Goal: Communication & Community: Answer question/provide support

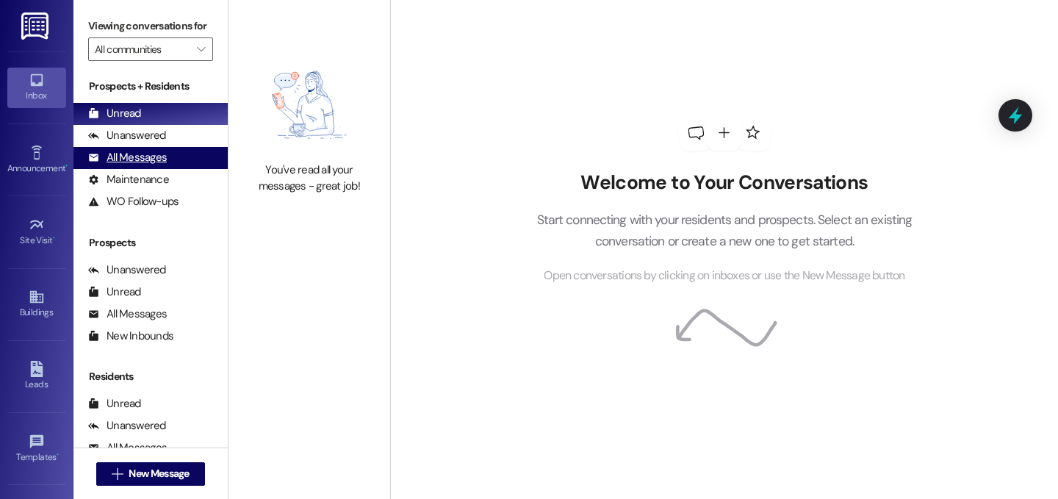
click at [144, 169] on div "All Messages (undefined)" at bounding box center [150, 158] width 154 height 22
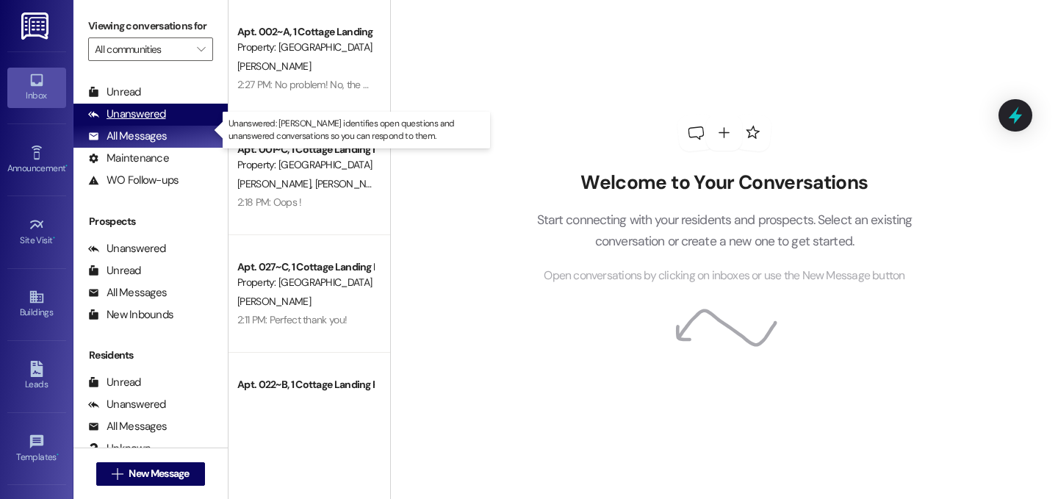
scroll to position [31, 0]
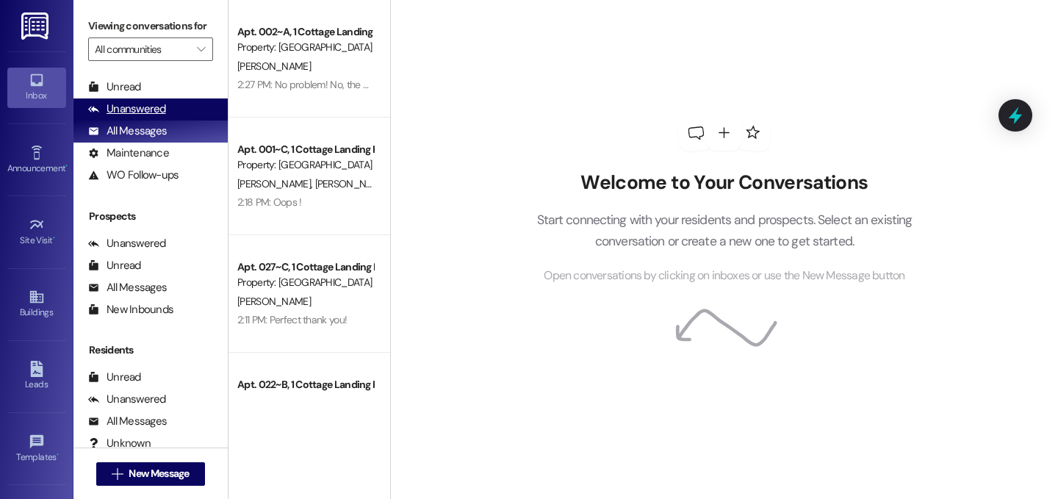
click at [169, 121] on div "Unanswered (0)" at bounding box center [150, 109] width 154 height 22
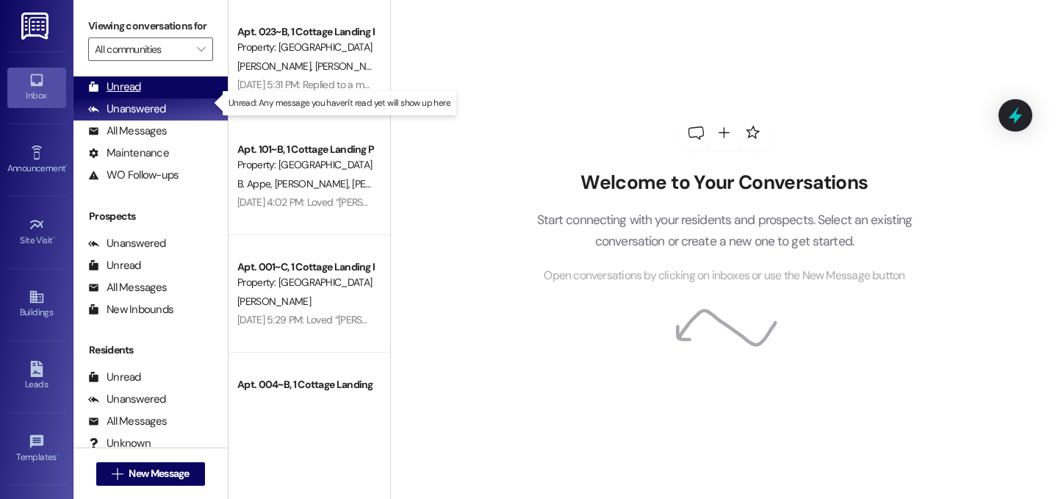
click at [172, 98] on div "Unread (0)" at bounding box center [150, 87] width 154 height 22
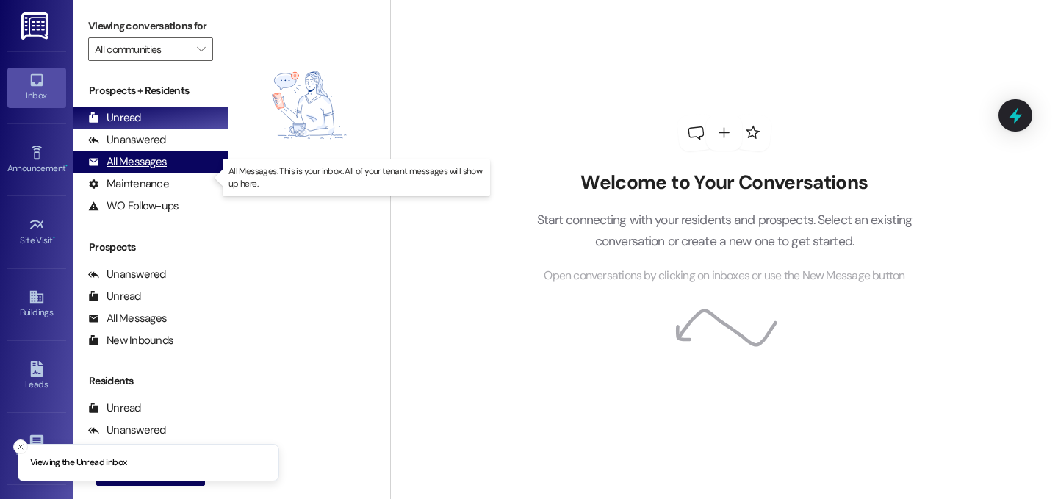
click at [178, 173] on div "All Messages (undefined)" at bounding box center [150, 162] width 154 height 22
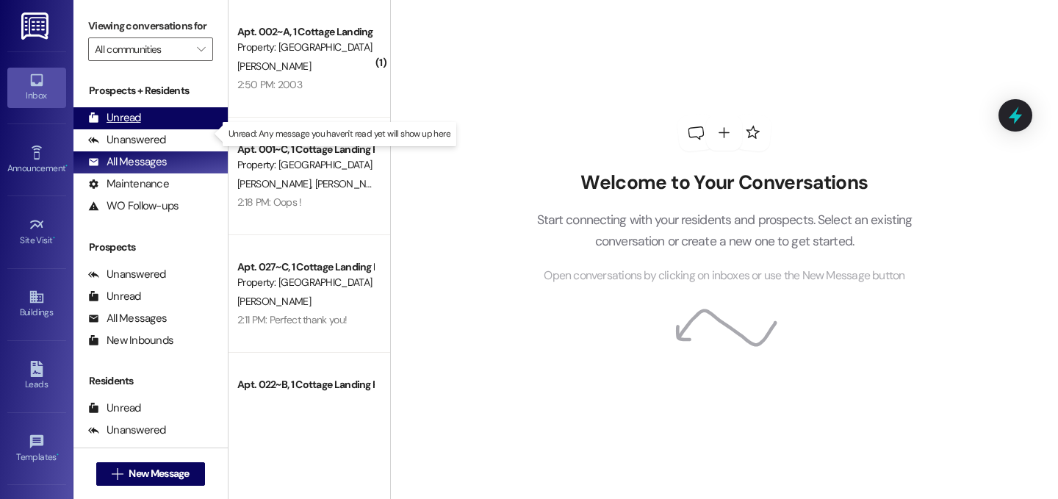
click at [159, 129] on div "Unread (0)" at bounding box center [150, 118] width 154 height 22
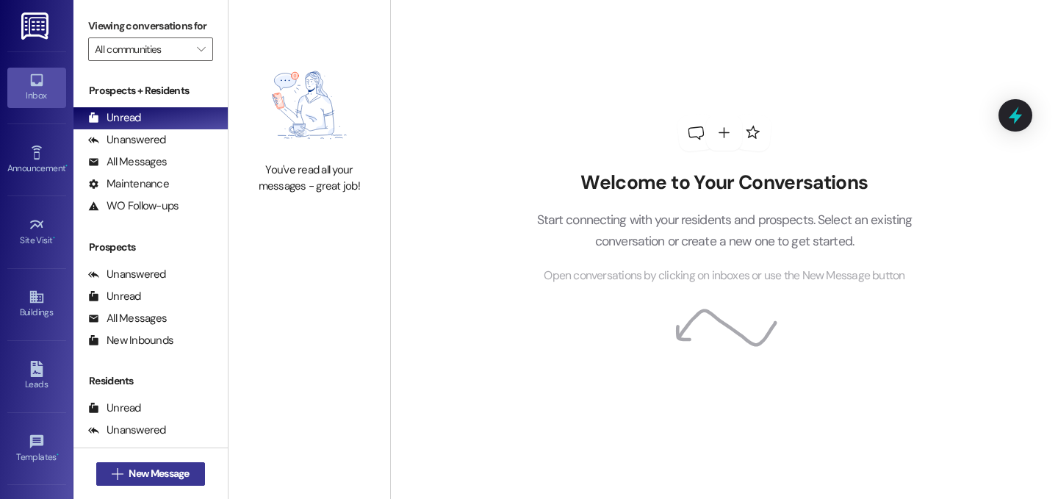
click at [182, 473] on span "New Message" at bounding box center [159, 473] width 60 height 15
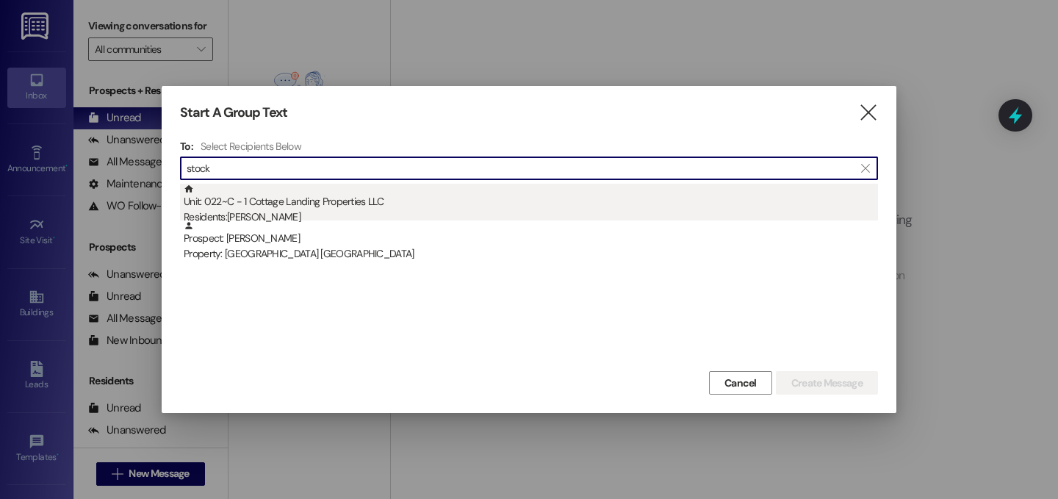
type input "stock"
click at [334, 209] on div "Unit: 022~C - 1 Cottage Landing Properties LLC Residents: [PERSON_NAME]" at bounding box center [531, 205] width 695 height 42
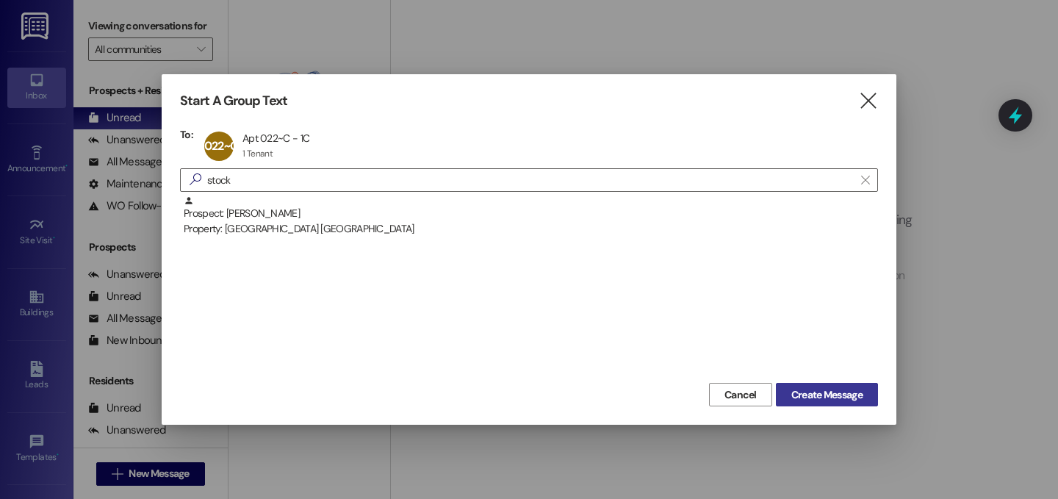
click at [805, 388] on span "Create Message" at bounding box center [827, 394] width 71 height 15
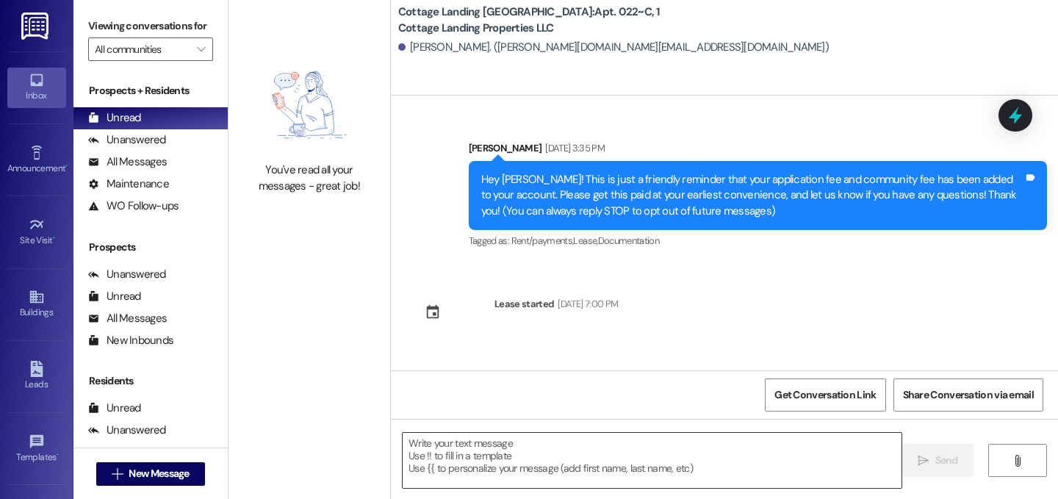
click at [458, 469] on textarea at bounding box center [652, 460] width 499 height 55
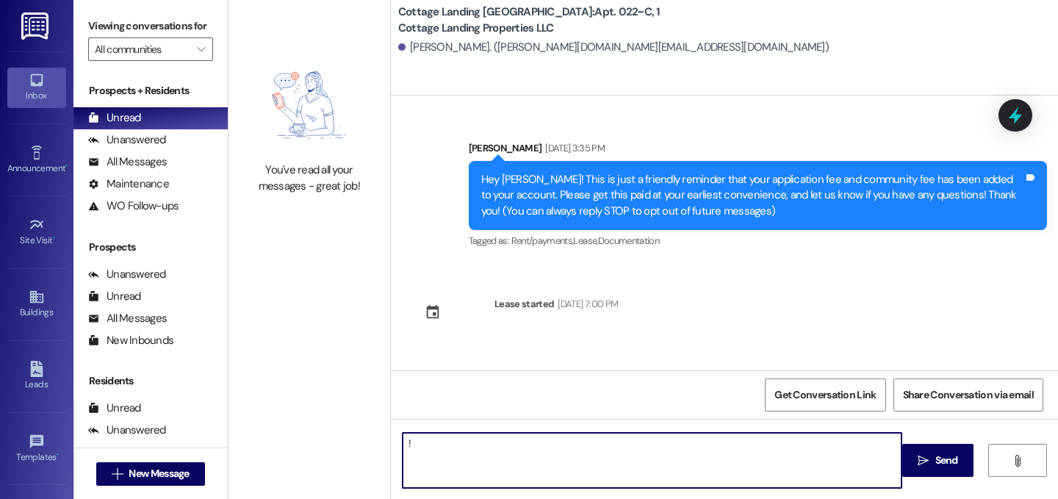
type textarea "!!"
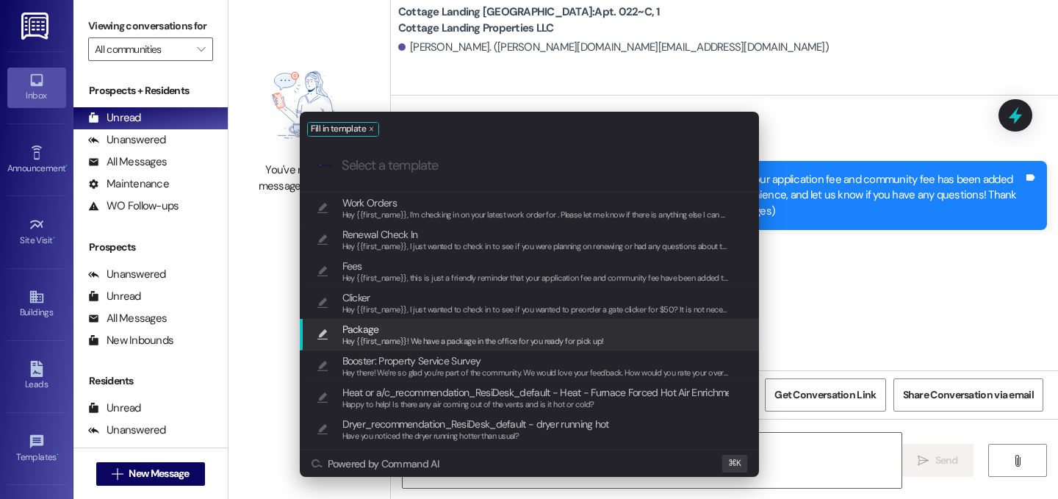
click at [375, 334] on span "Package" at bounding box center [360, 329] width 37 height 16
type textarea "Hey {{first_name}}! We have a package in the office for you ready for pick up!"
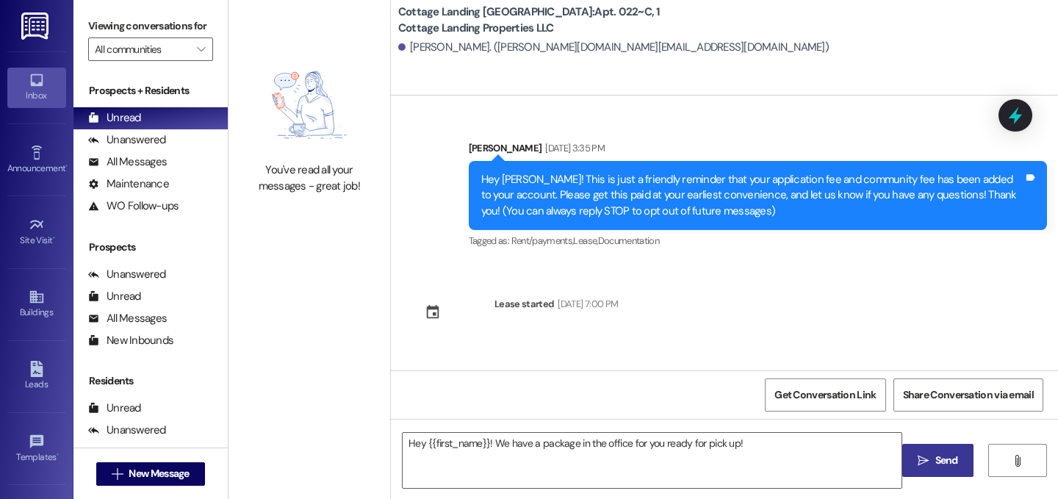
click at [947, 464] on span "Send" at bounding box center [947, 460] width 23 height 15
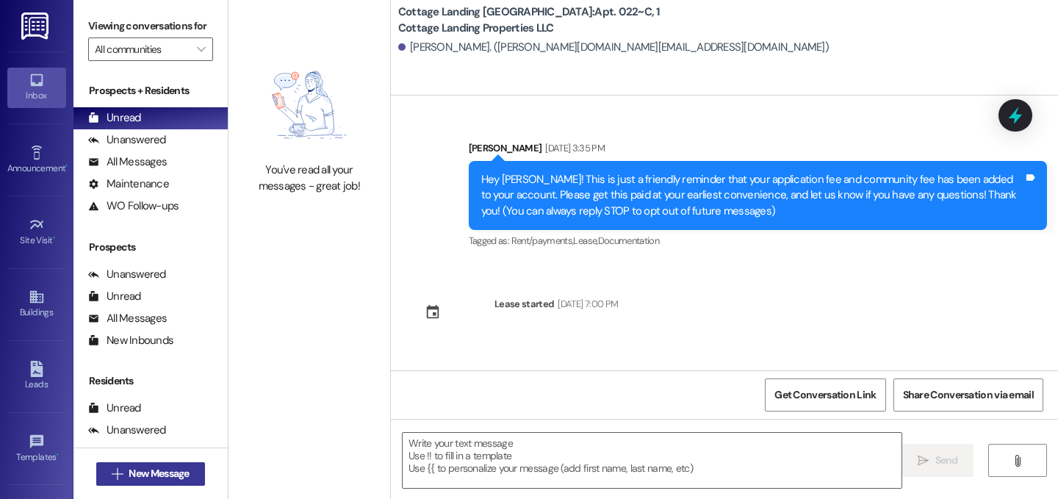
click at [163, 473] on span "New Message" at bounding box center [159, 473] width 60 height 15
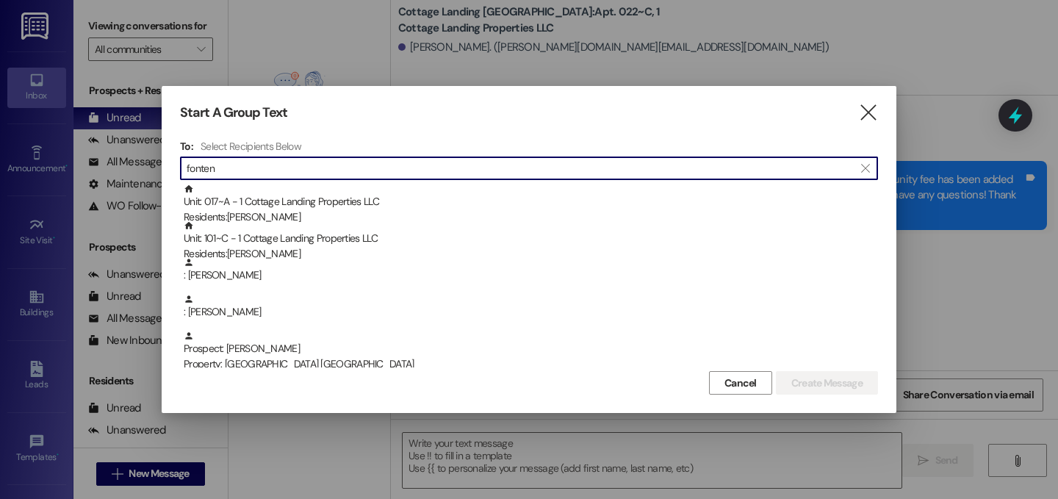
scroll to position [5, 0]
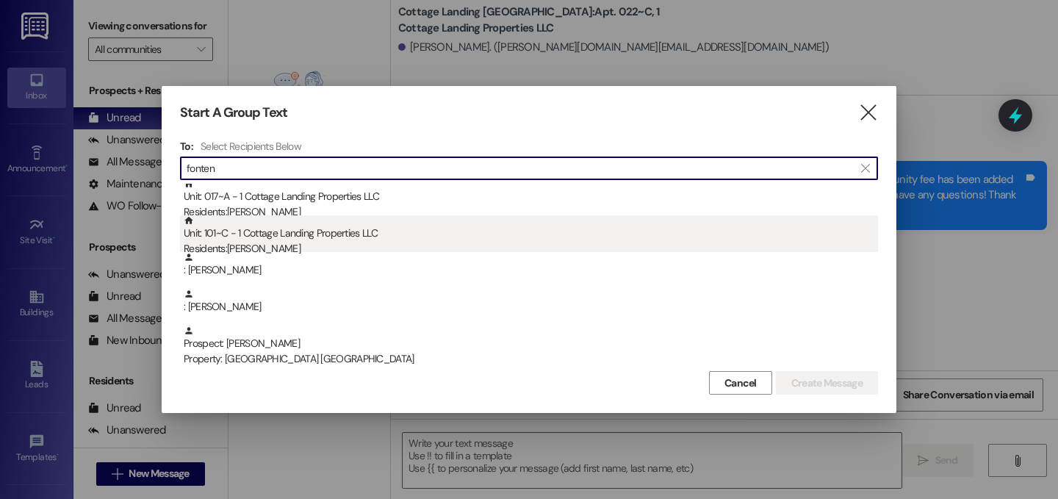
type input "fonten"
click at [356, 241] on div "Unit: 101~C - 1 Cottage Landing Properties LLC Residents: [PERSON_NAME]" at bounding box center [531, 236] width 695 height 42
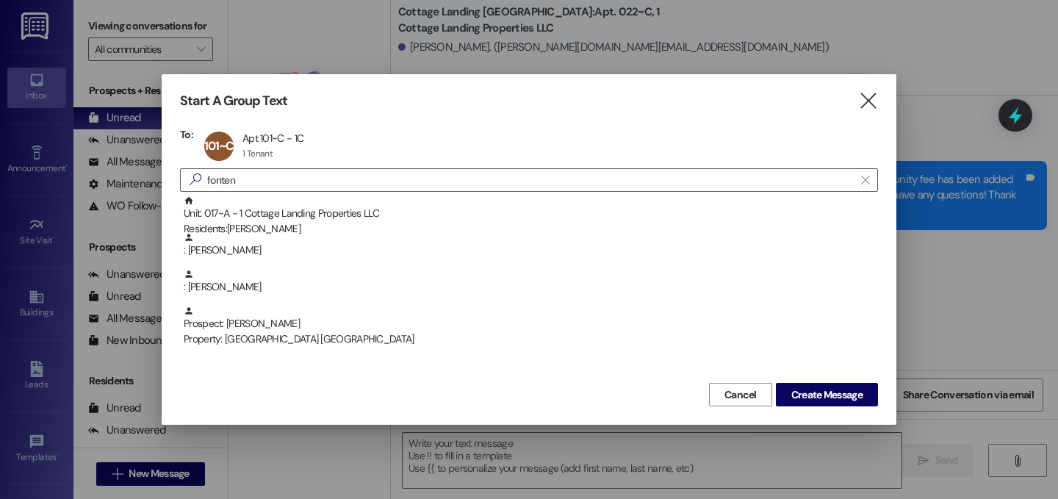
scroll to position [0, 0]
click at [850, 403] on button "Create Message" at bounding box center [827, 395] width 102 height 24
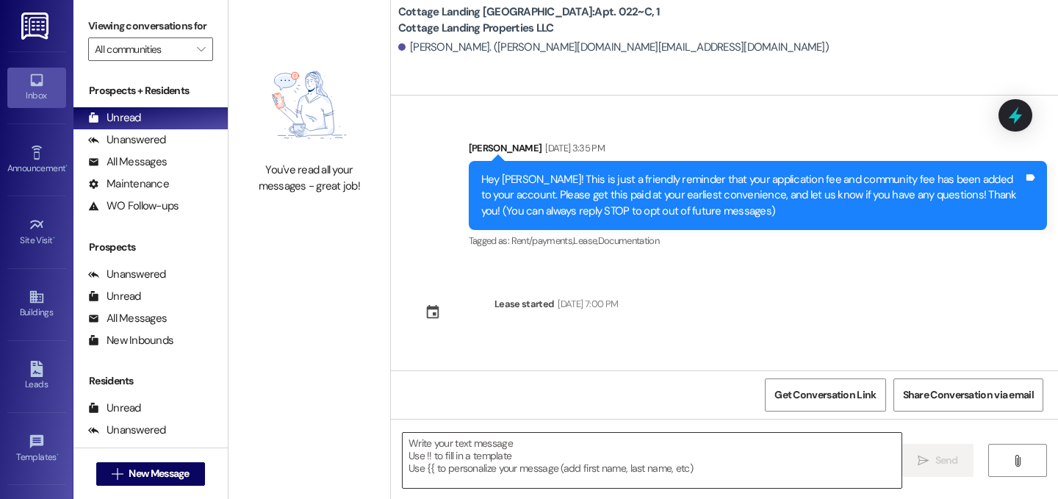
click at [610, 488] on div at bounding box center [652, 460] width 500 height 57
click at [606, 473] on textarea at bounding box center [652, 460] width 499 height 55
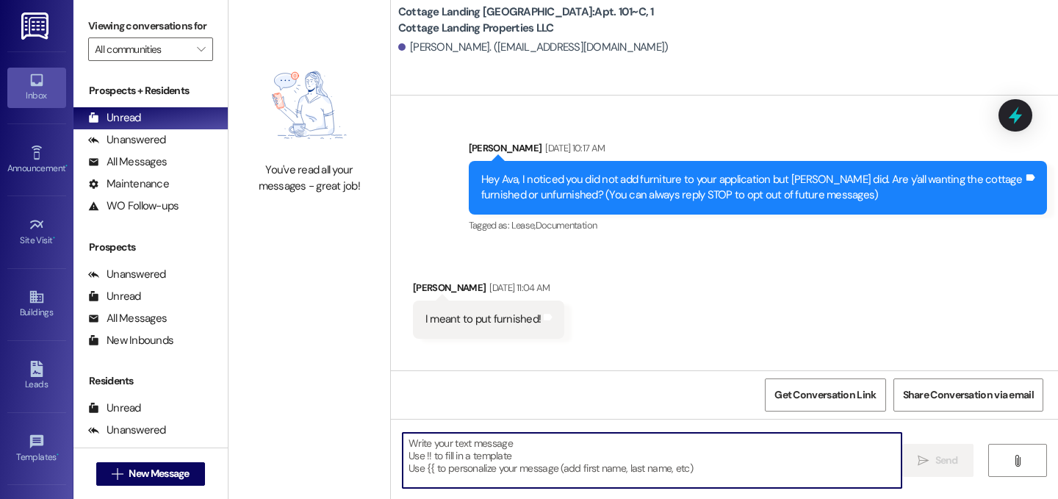
scroll to position [21506, 0]
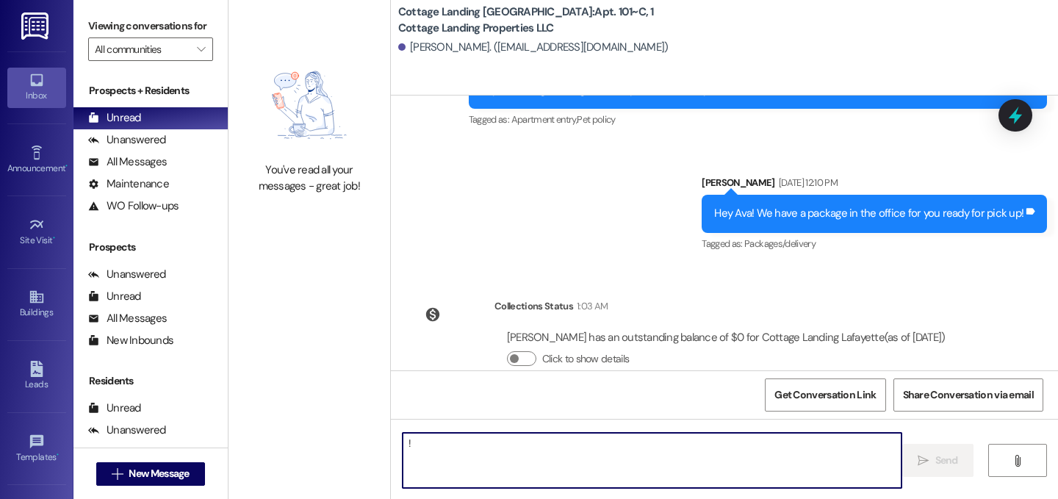
type textarea "!!"
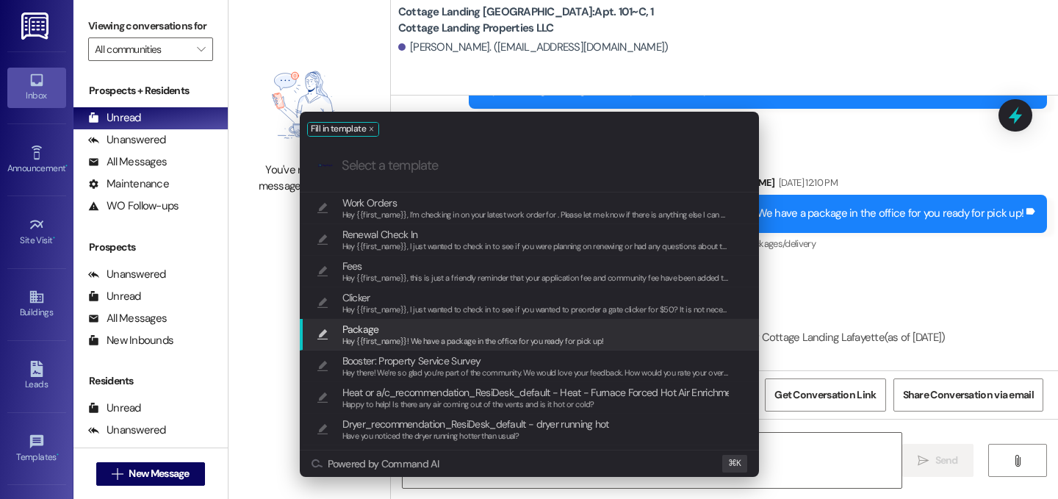
click at [456, 337] on span "Hey {{first_name}}! We have a package in the office for you ready for pick up!" at bounding box center [473, 341] width 262 height 10
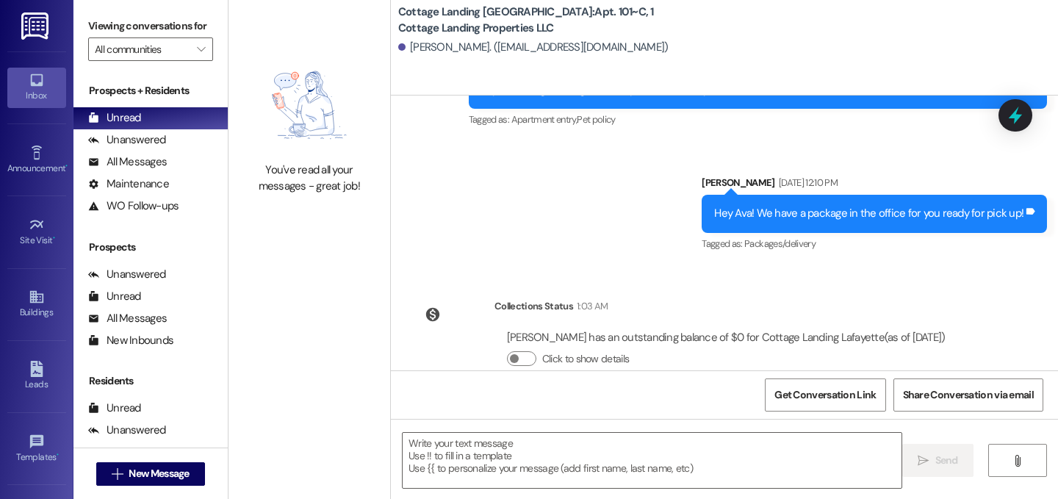
type textarea "Hey {{first_name}}! We have a package in the office for you ready for pick up!"
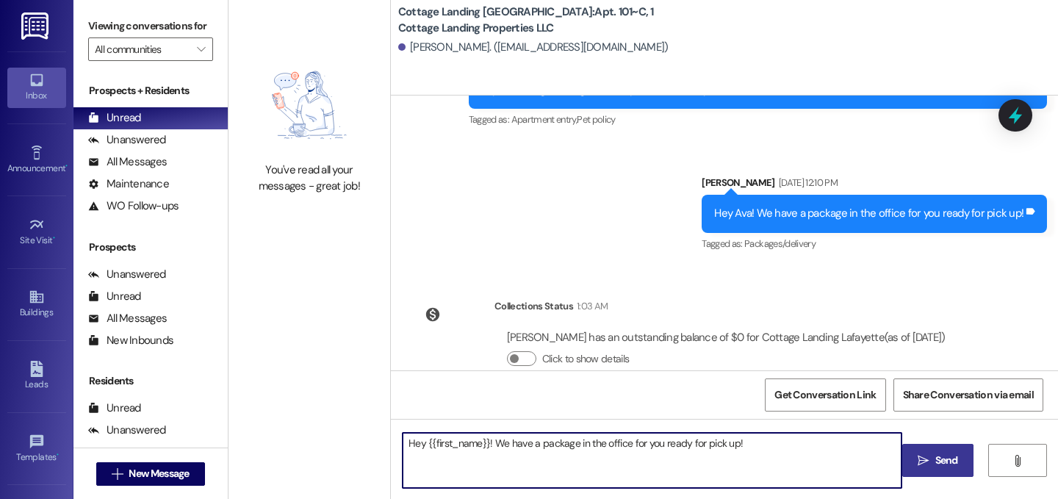
click at [952, 466] on span "Send" at bounding box center [947, 460] width 23 height 15
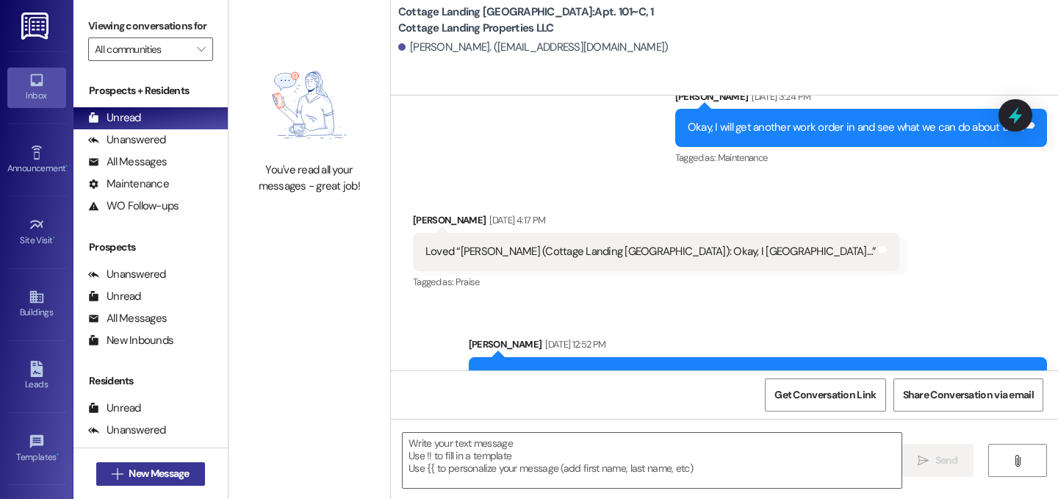
scroll to position [19170, 0]
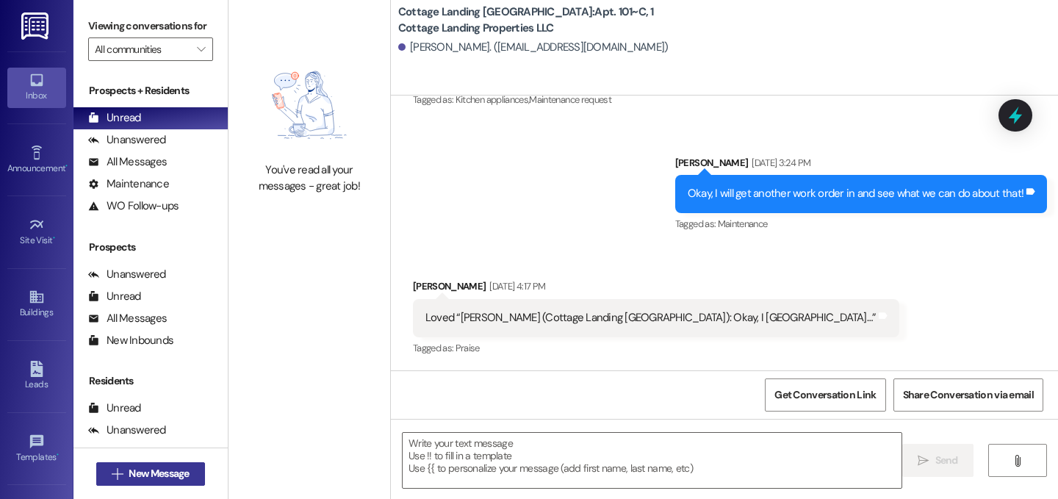
click at [174, 475] on span "New Message" at bounding box center [159, 473] width 60 height 15
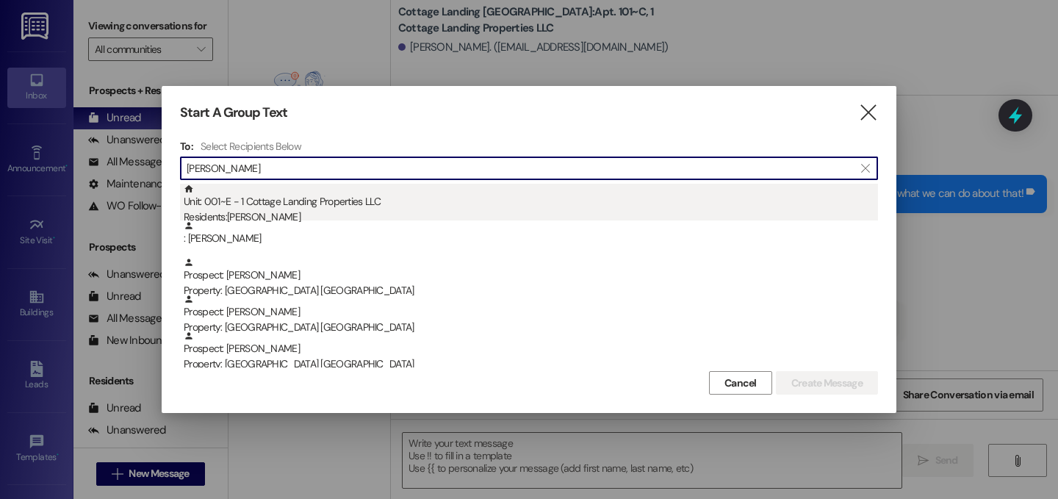
type input "mary land"
click at [279, 213] on div "Residents: Mary Landry" at bounding box center [531, 216] width 695 height 15
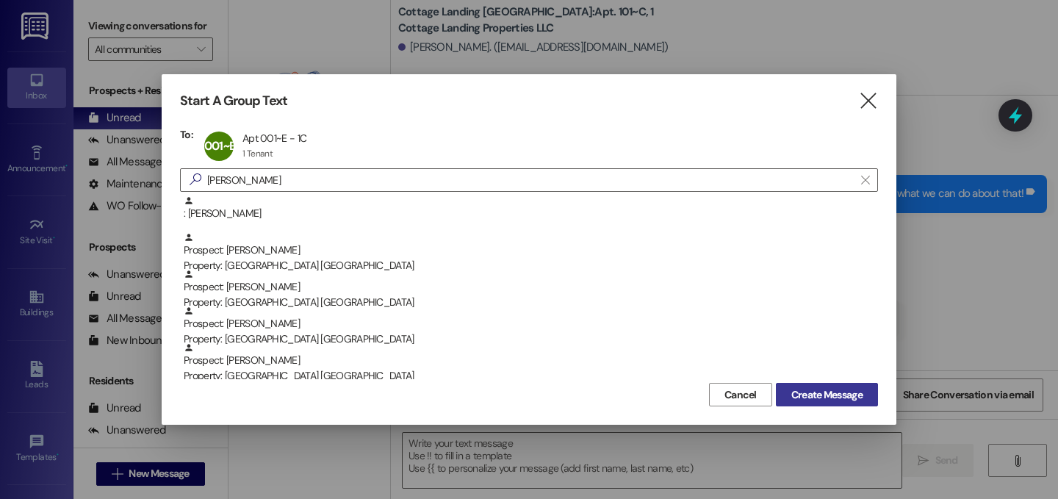
click at [826, 396] on span "Create Message" at bounding box center [827, 394] width 71 height 15
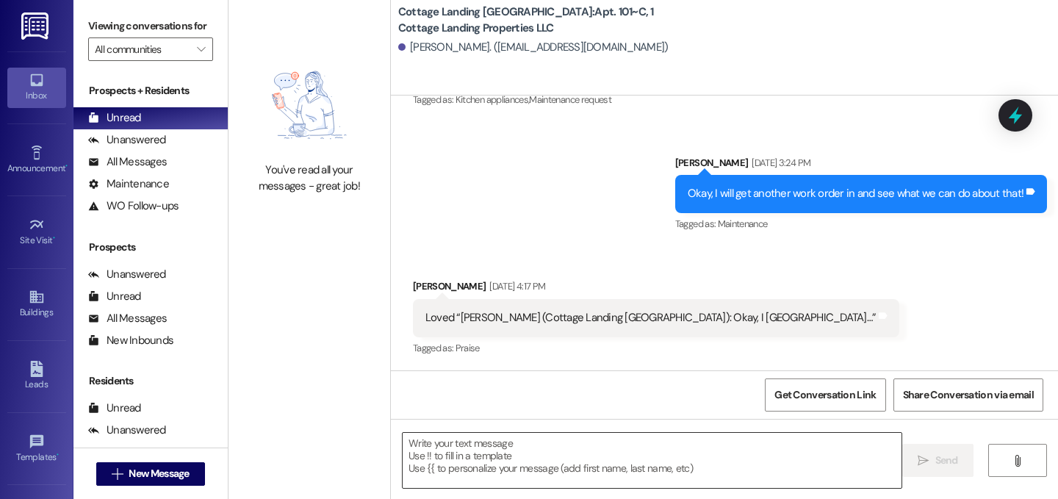
click at [611, 470] on textarea at bounding box center [652, 460] width 499 height 55
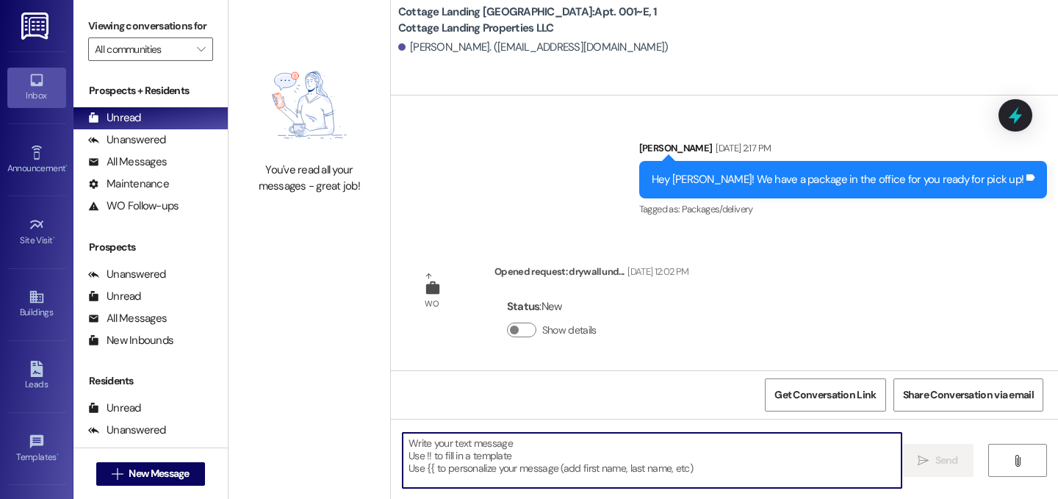
scroll to position [992, 0]
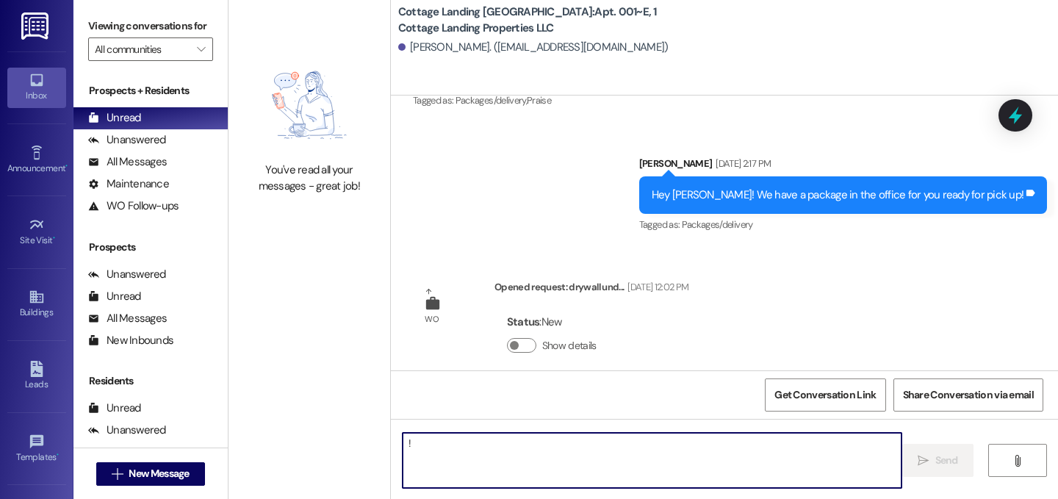
type textarea "!!"
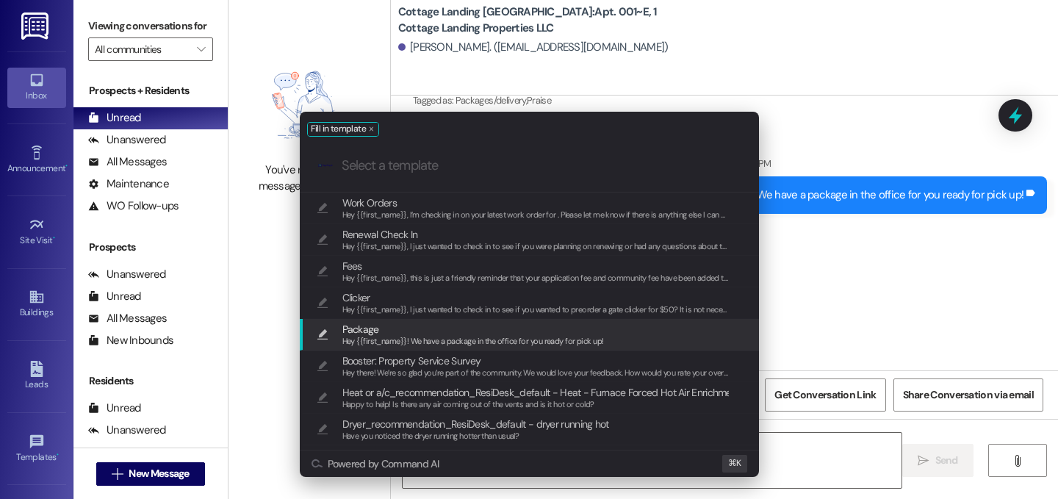
click at [432, 335] on div "Hey {{first_name}}! We have a package in the office for you ready for pick up!" at bounding box center [473, 341] width 262 height 13
type textarea "Hey {{first_name}}! We have a package in the office for you ready for pick up!"
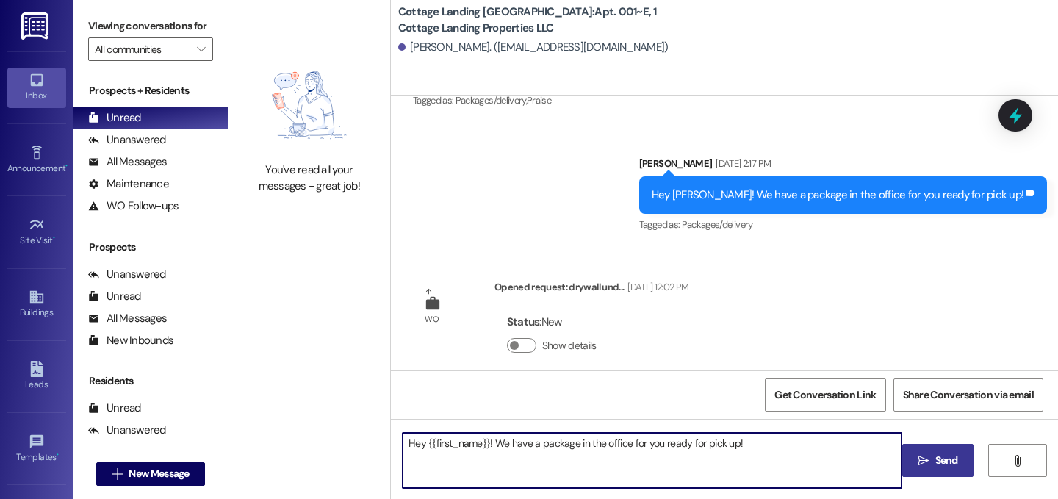
click at [951, 460] on span "Send" at bounding box center [947, 460] width 23 height 15
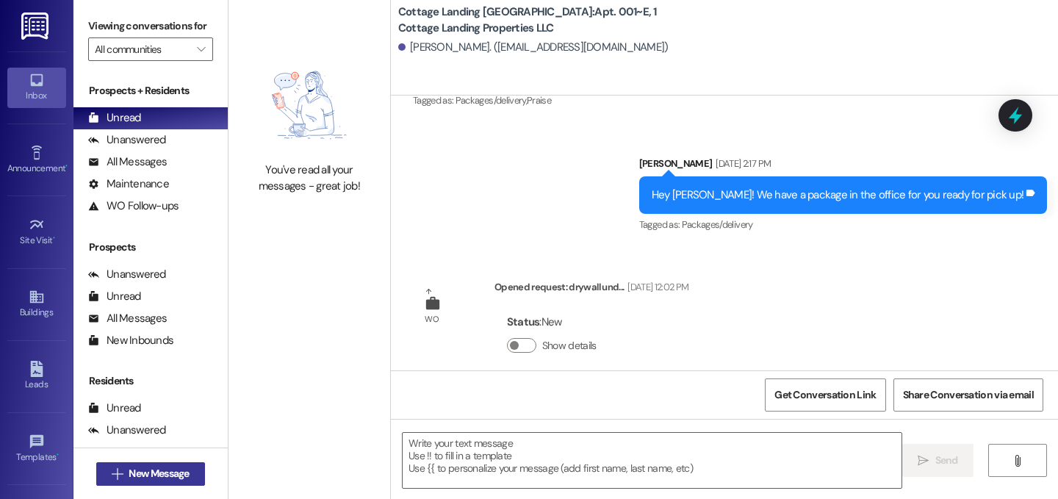
click at [159, 471] on span "New Message" at bounding box center [159, 473] width 60 height 15
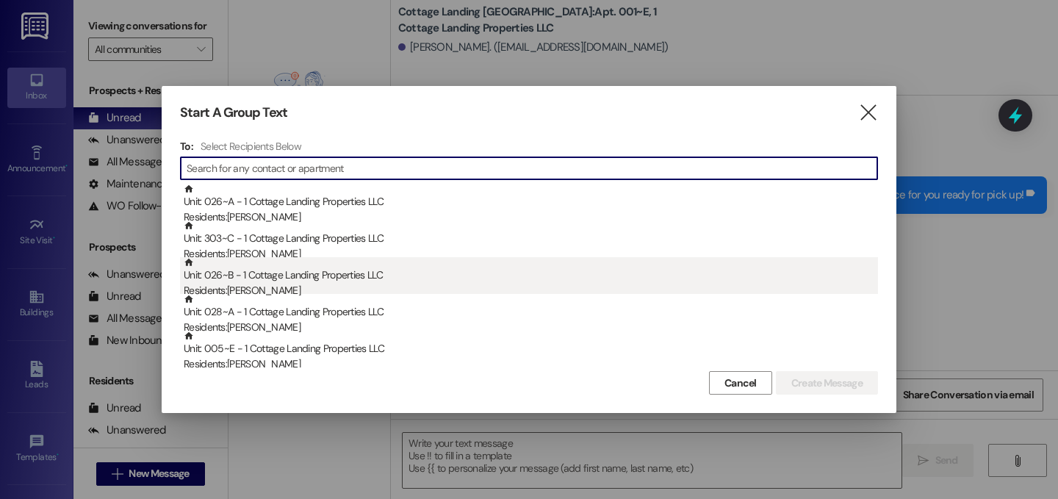
type input "l"
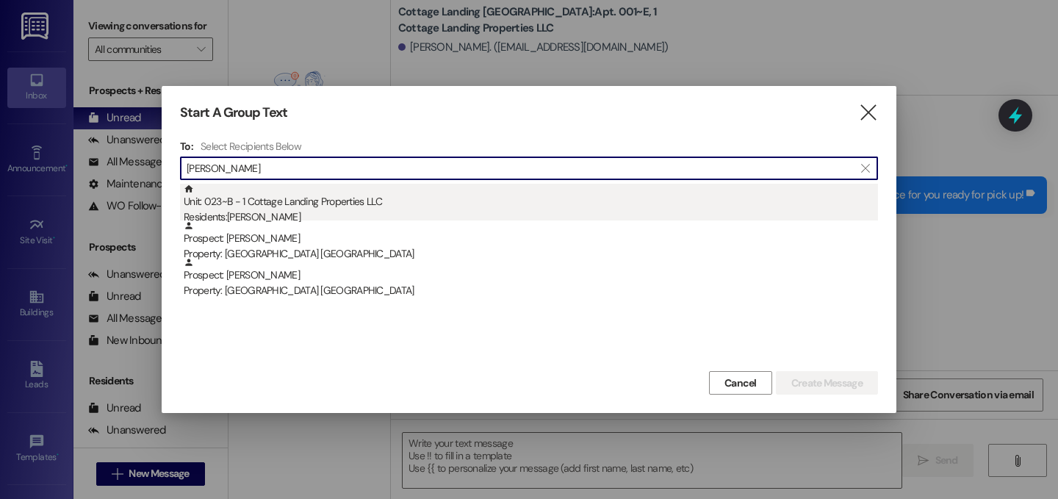
type input "elijah"
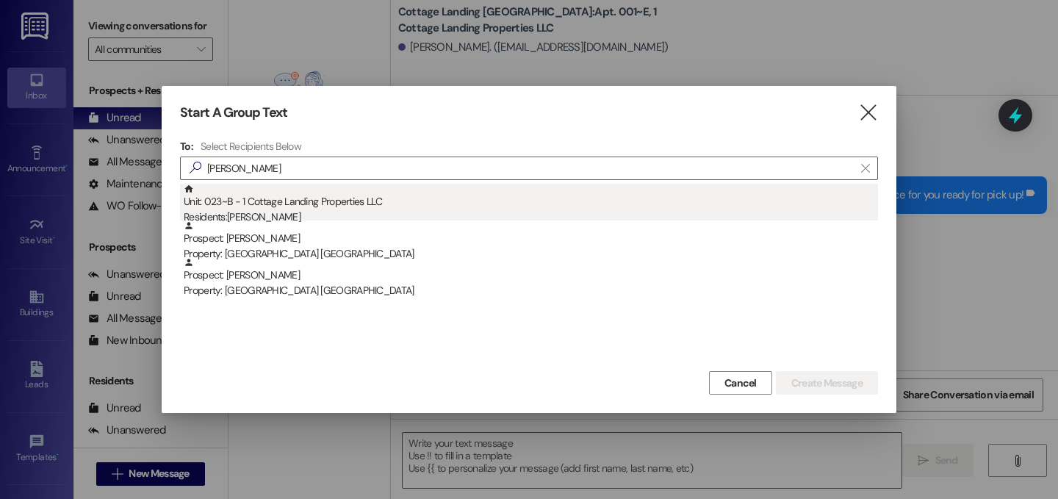
click at [484, 205] on div "Unit: 023~B - 1 Cottage Landing Properties LLC Residents: Elijah Leblanc" at bounding box center [531, 205] width 695 height 42
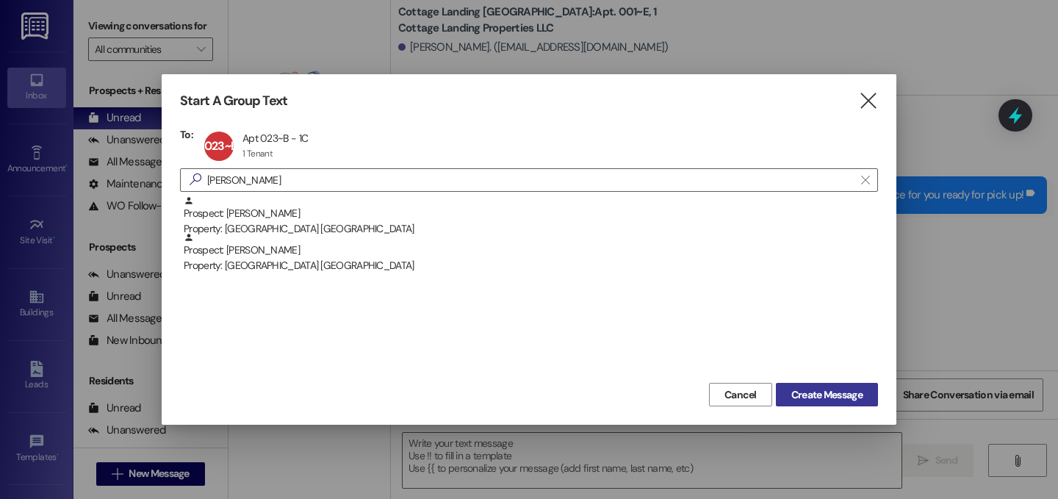
click at [808, 395] on span "Create Message" at bounding box center [827, 394] width 71 height 15
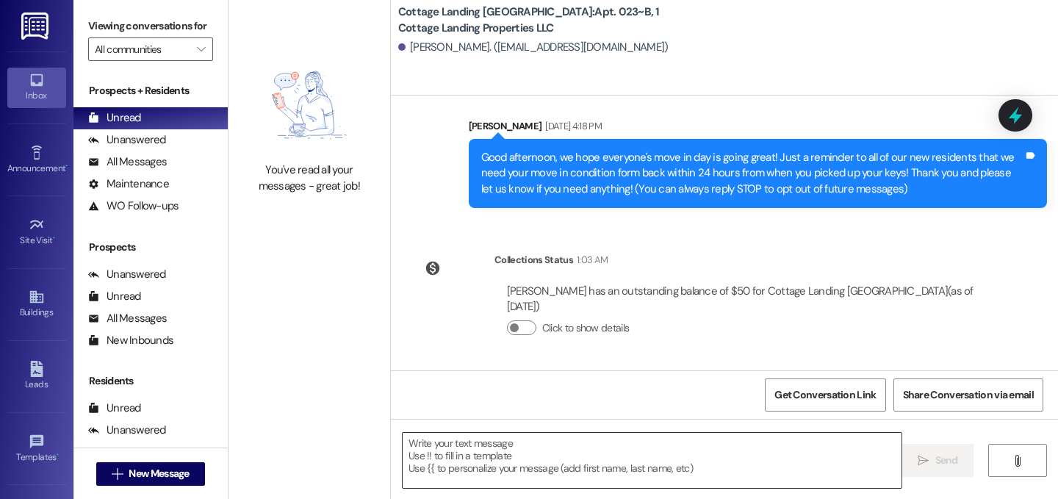
scroll to position [93, 0]
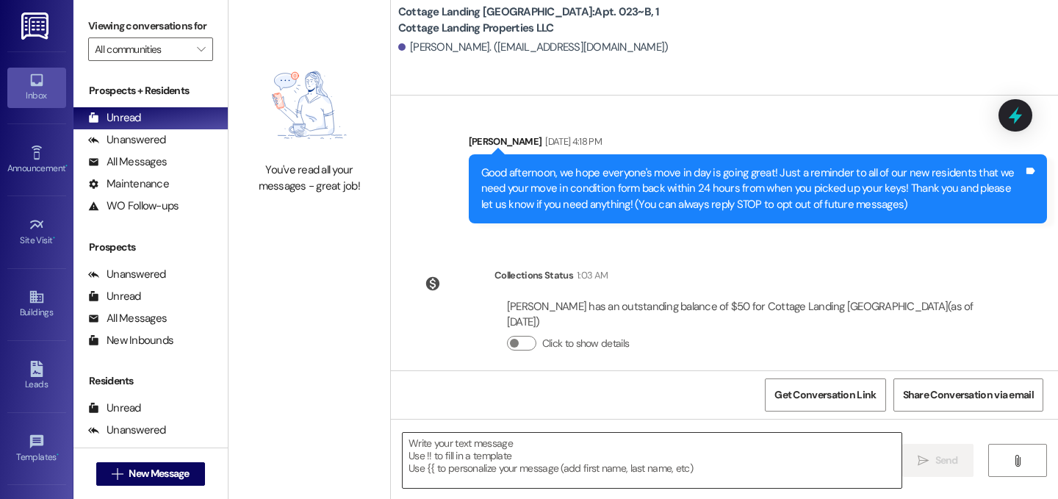
click at [463, 448] on textarea at bounding box center [652, 460] width 499 height 55
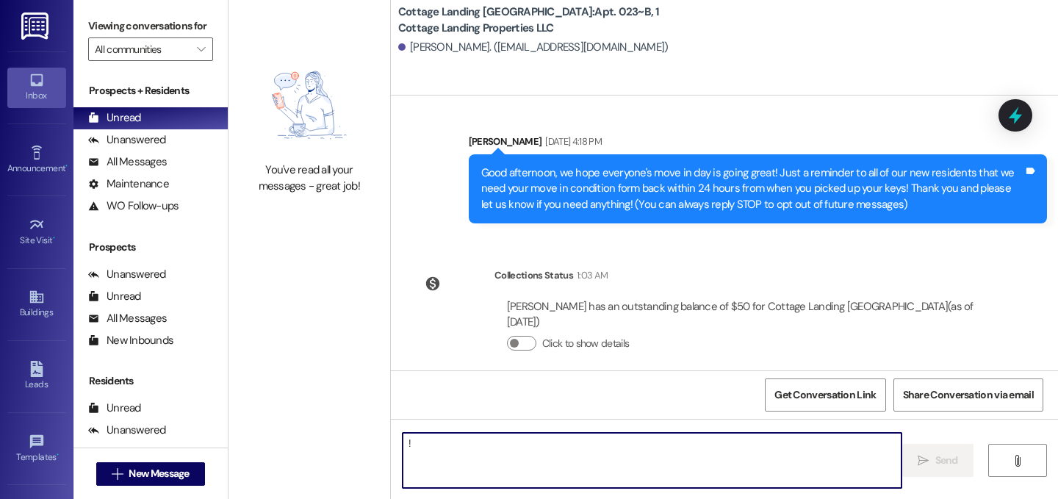
type textarea "!!"
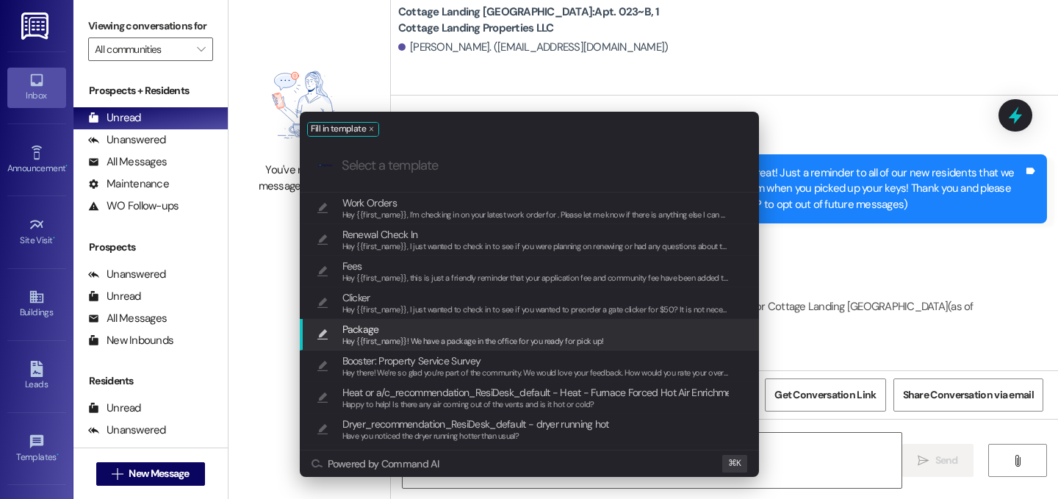
click at [393, 325] on span "Package" at bounding box center [473, 329] width 262 height 16
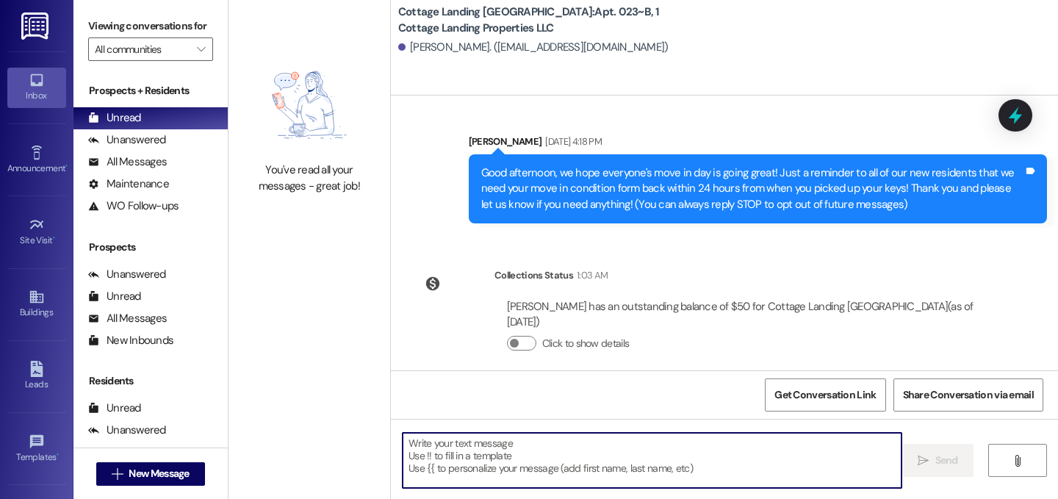
type textarea "Hey {{first_name}}! We have a package in the office for you ready for pick up!"
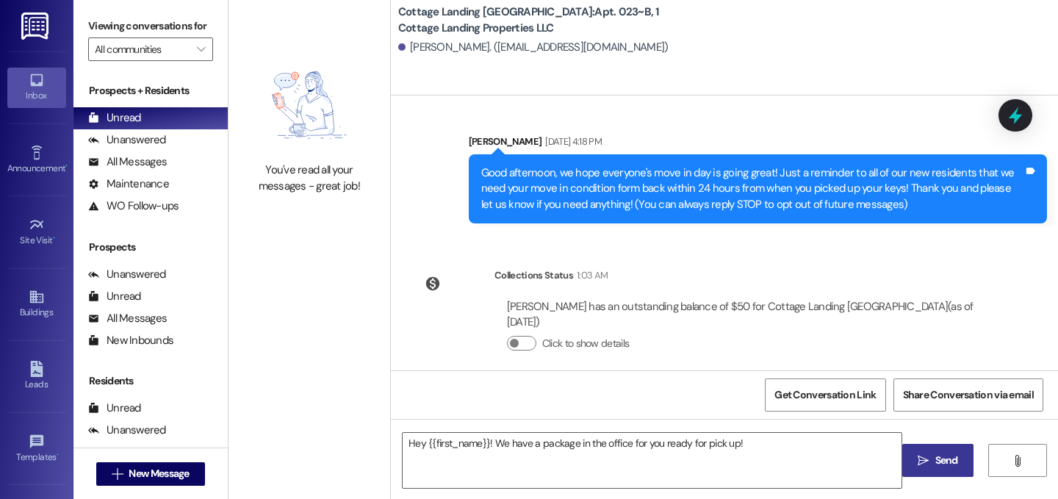
click at [933, 462] on span "Send" at bounding box center [947, 460] width 29 height 15
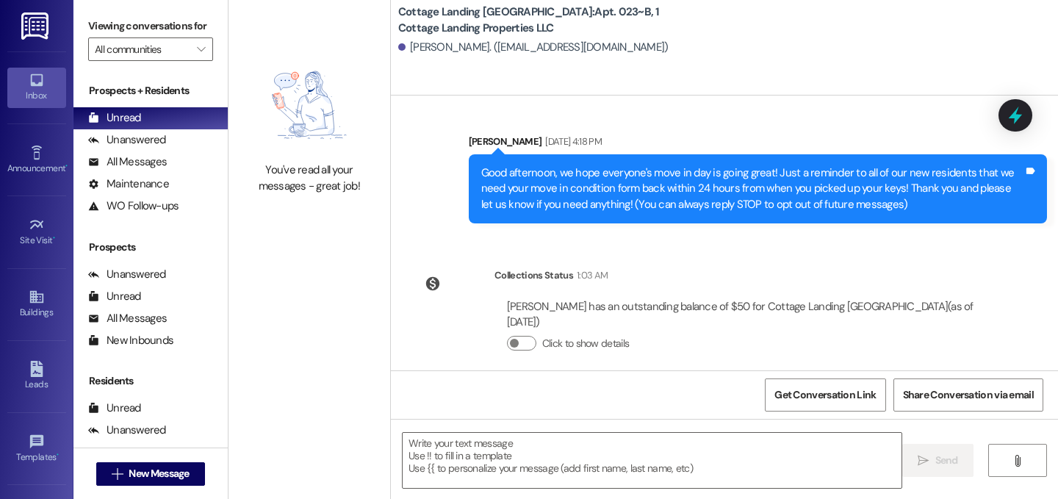
scroll to position [195, 0]
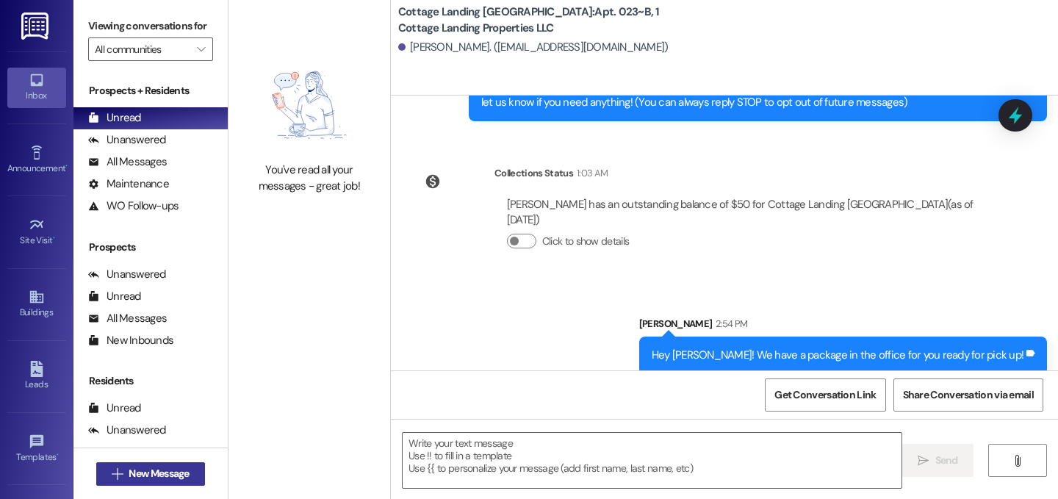
click at [169, 472] on span "New Message" at bounding box center [159, 473] width 60 height 15
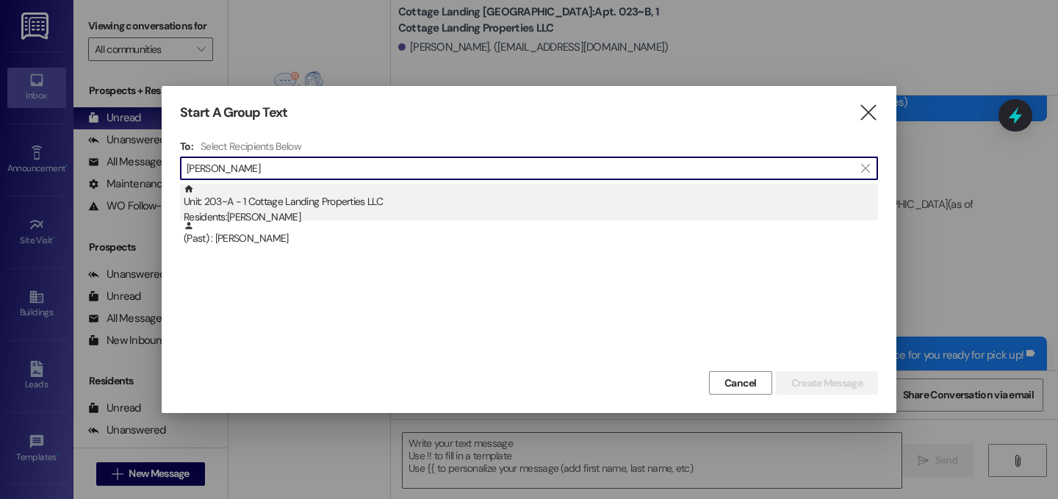
type input "rachel mor"
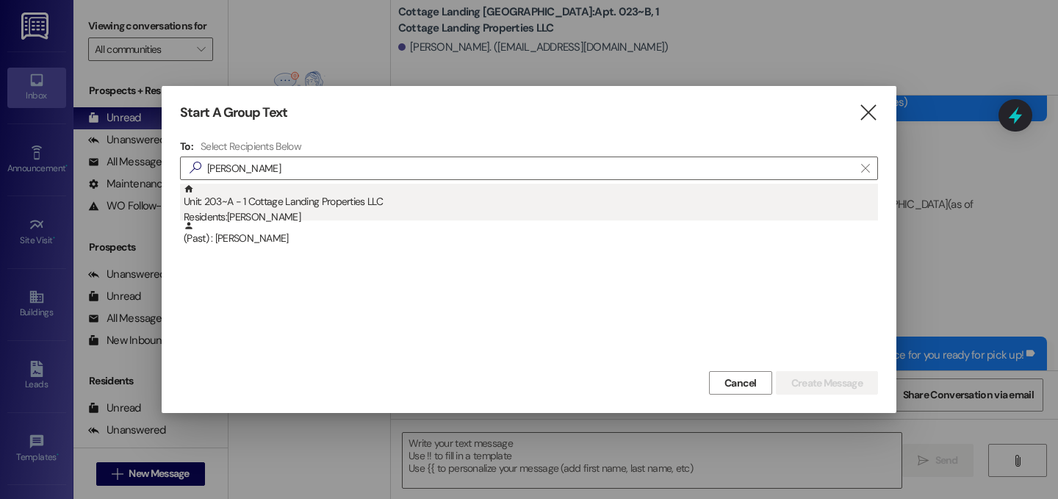
click at [304, 216] on div "Residents: Rachel Morvant" at bounding box center [531, 216] width 695 height 15
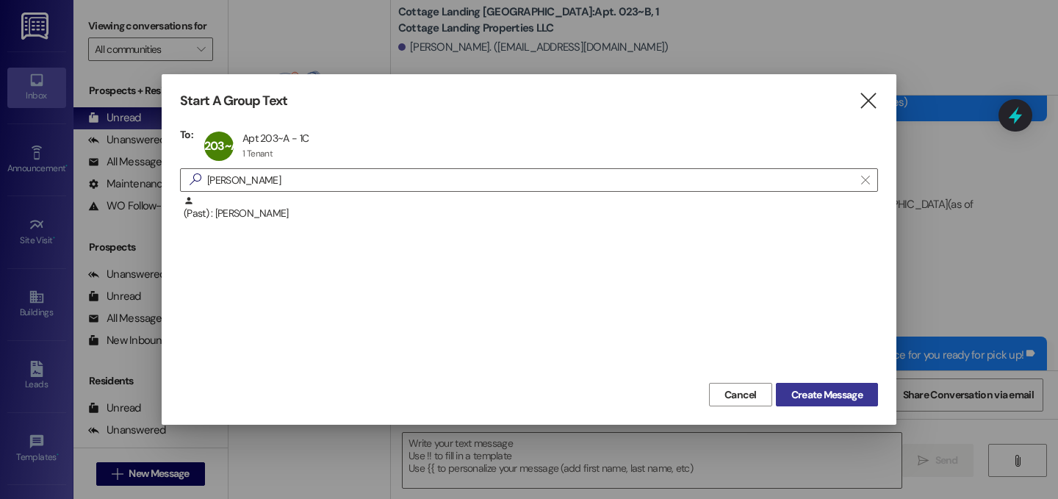
click at [820, 391] on span "Create Message" at bounding box center [827, 394] width 71 height 15
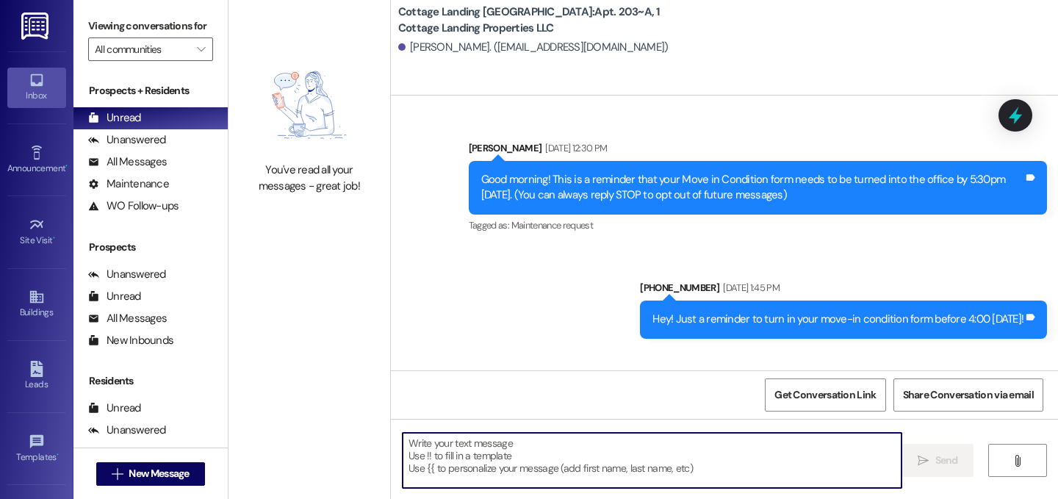
scroll to position [32331, 0]
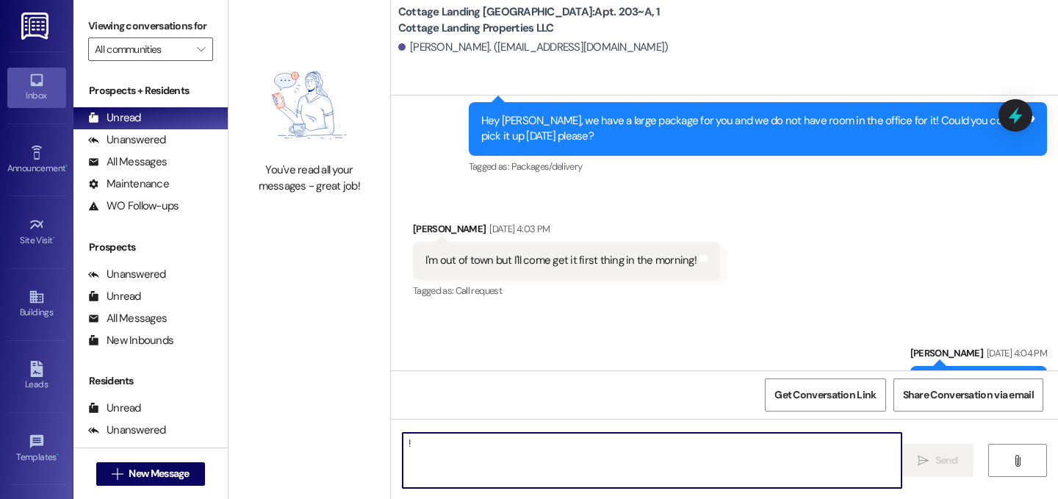
type textarea "!!"
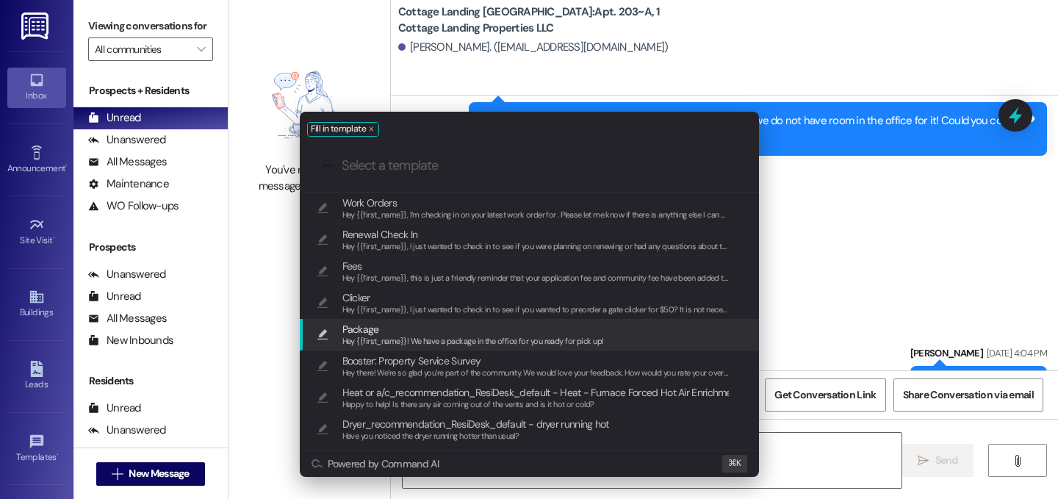
click at [403, 329] on span "Package" at bounding box center [473, 329] width 262 height 16
type textarea "Hey {{first_name}}! We have a package in the office for you ready for pick up!"
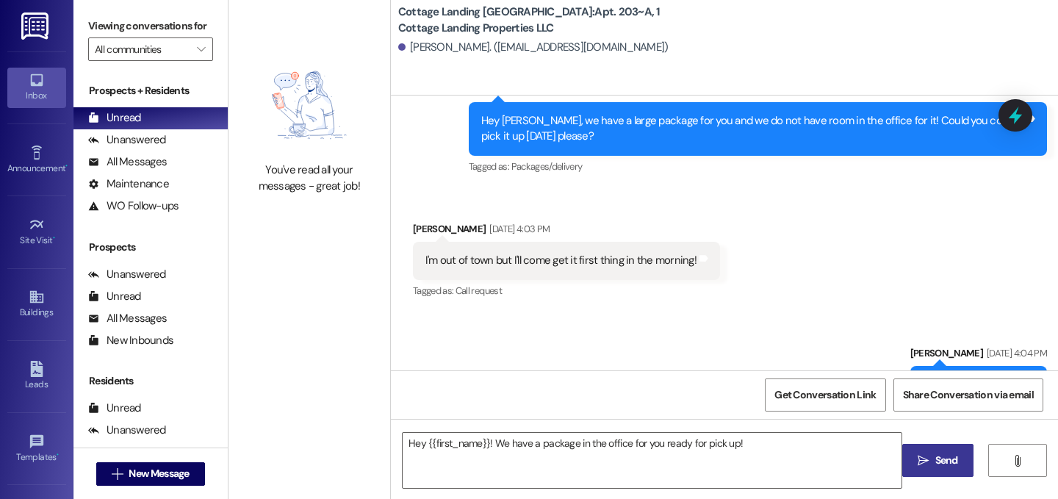
click at [936, 457] on span "Send" at bounding box center [947, 460] width 23 height 15
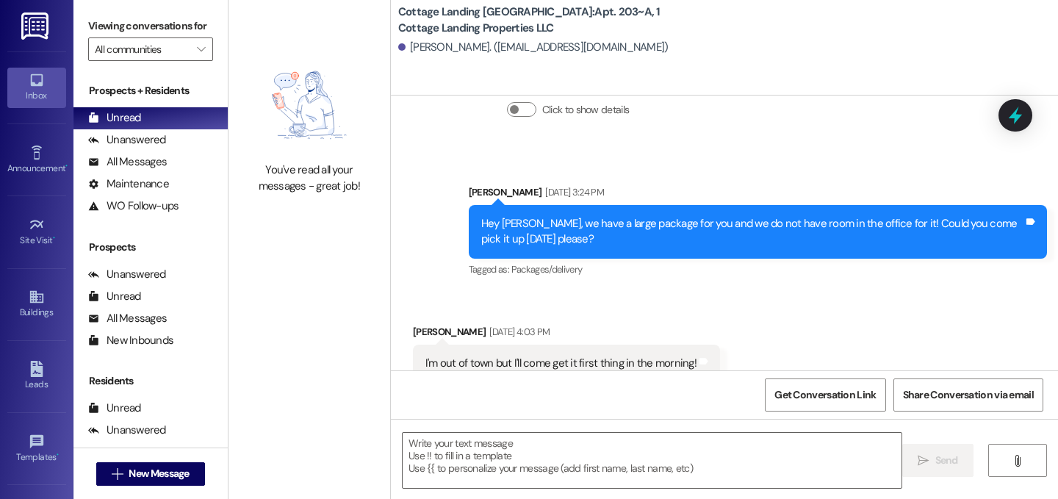
scroll to position [32433, 0]
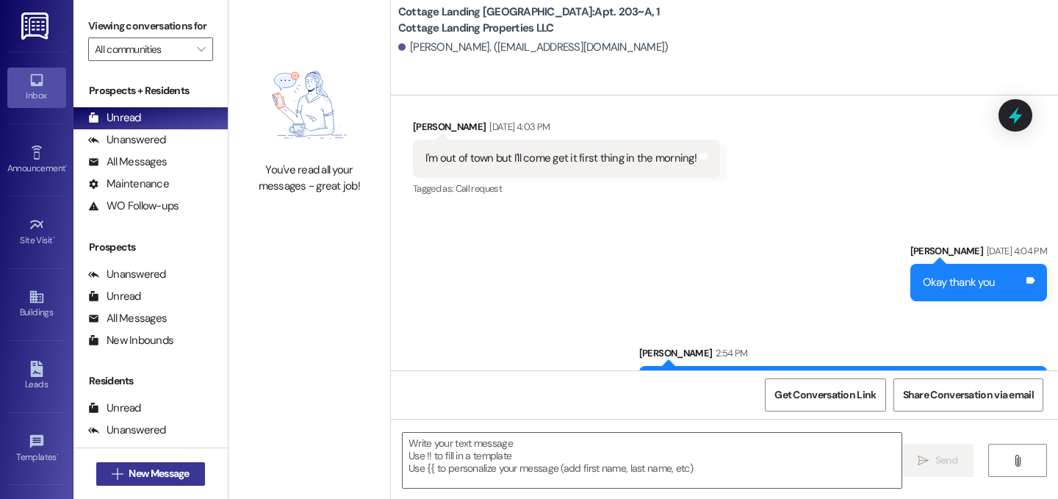
click at [141, 469] on span "New Message" at bounding box center [159, 473] width 60 height 15
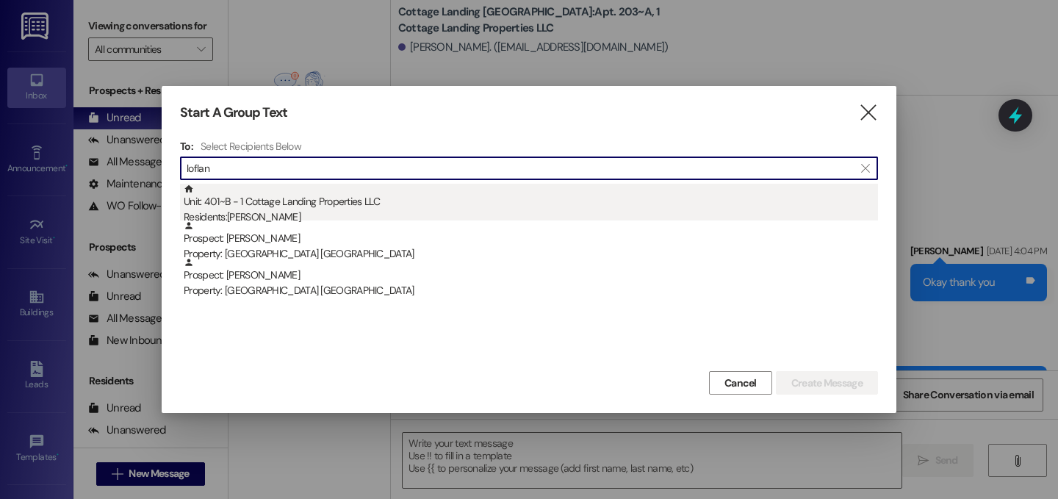
type input "loflan"
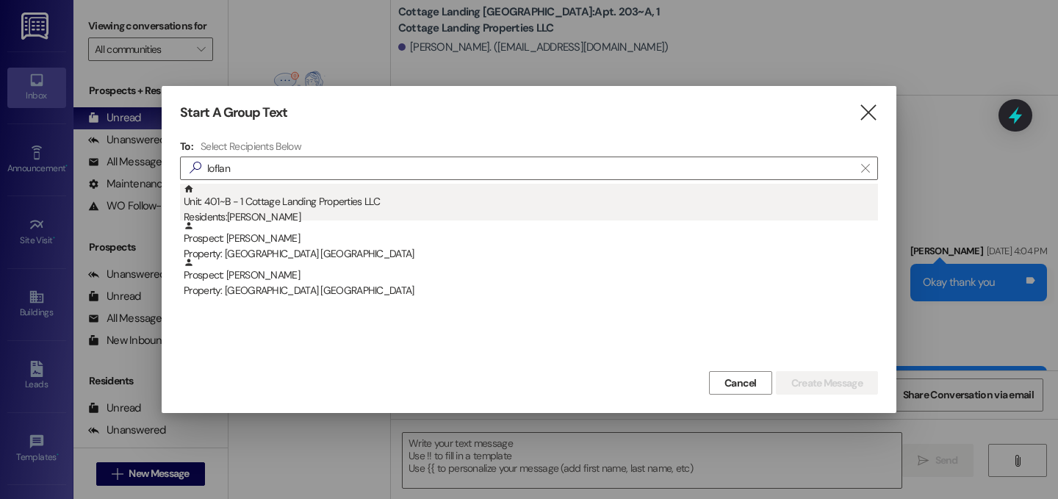
click at [316, 194] on div "Unit: 401~B - 1 Cottage Landing Properties LLC Residents: Claire Lofland" at bounding box center [531, 205] width 695 height 42
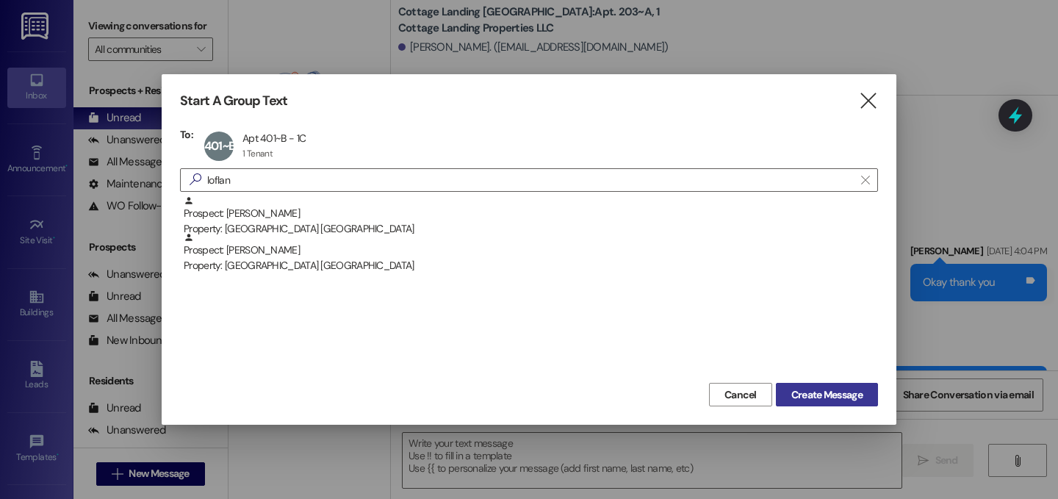
click at [851, 398] on span "Create Message" at bounding box center [827, 394] width 71 height 15
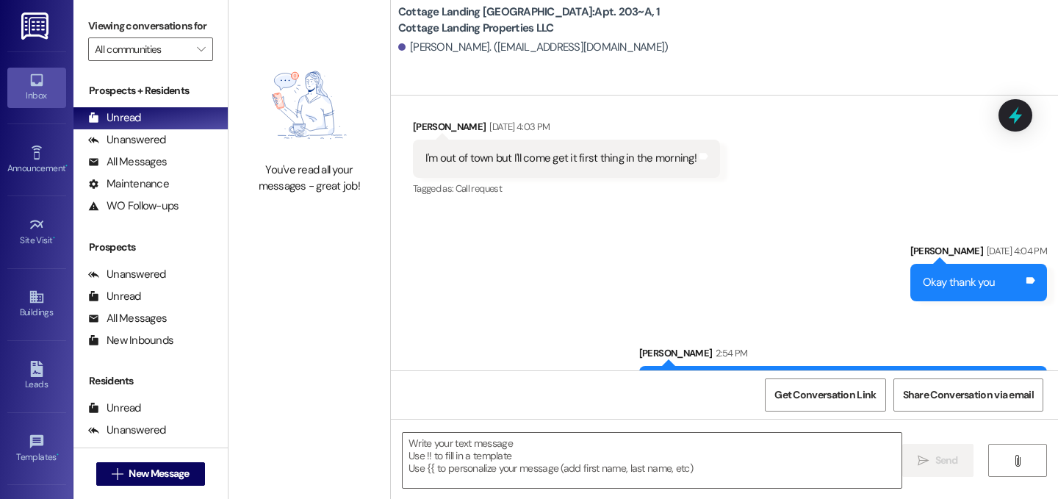
click at [599, 460] on textarea at bounding box center [652, 460] width 499 height 55
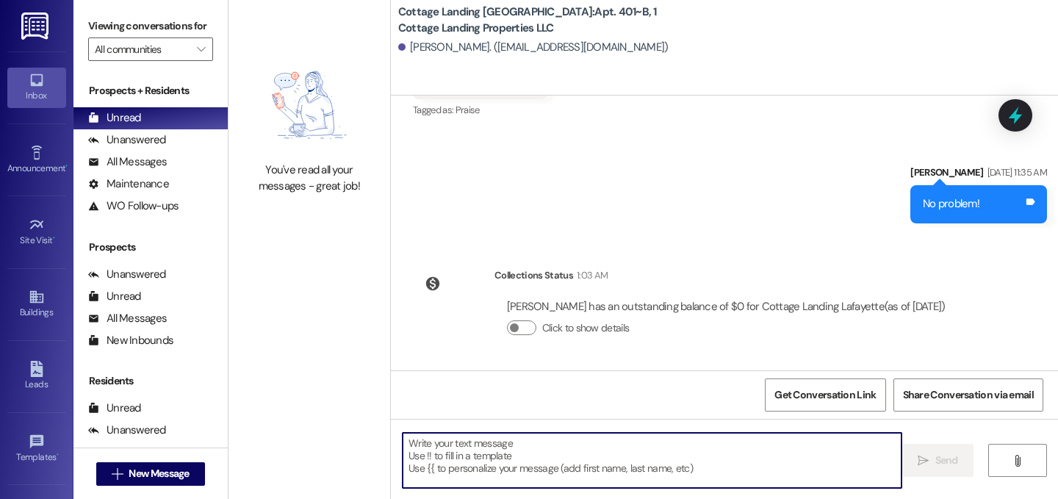
scroll to position [1061, 0]
click at [599, 460] on textarea at bounding box center [652, 460] width 499 height 55
type textarea "!!"
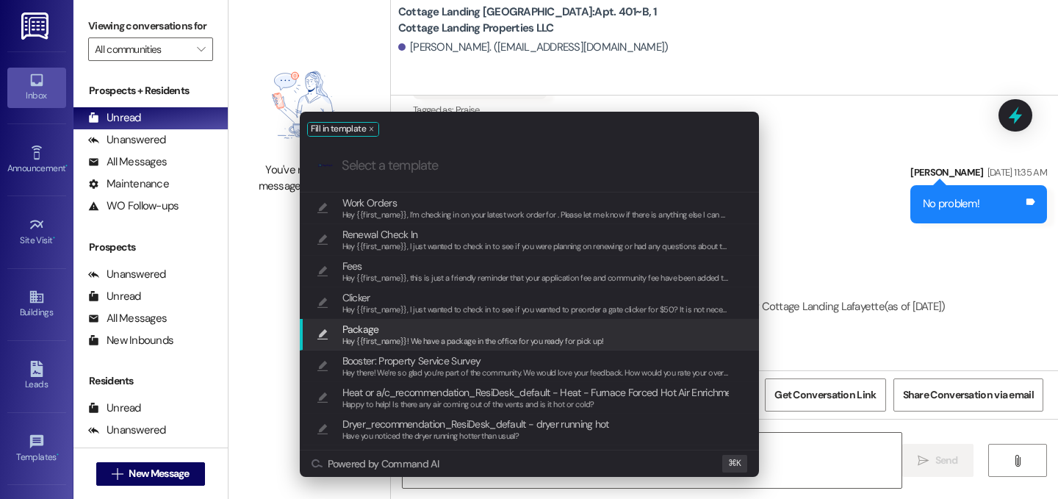
click at [394, 331] on span "Package" at bounding box center [473, 329] width 262 height 16
type textarea "Hey {{first_name}}! We have a package in the office for you ready for pick up!"
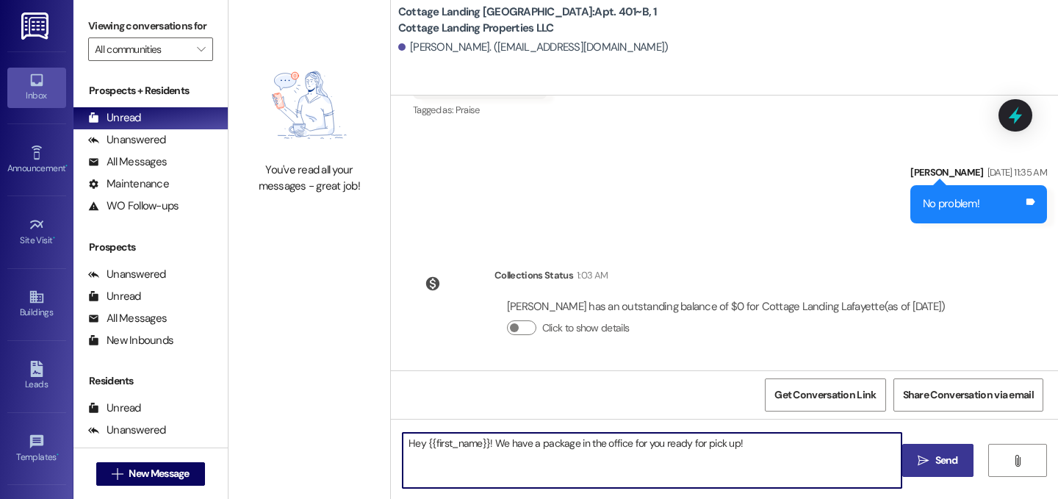
click at [939, 468] on button " Send" at bounding box center [938, 460] width 71 height 33
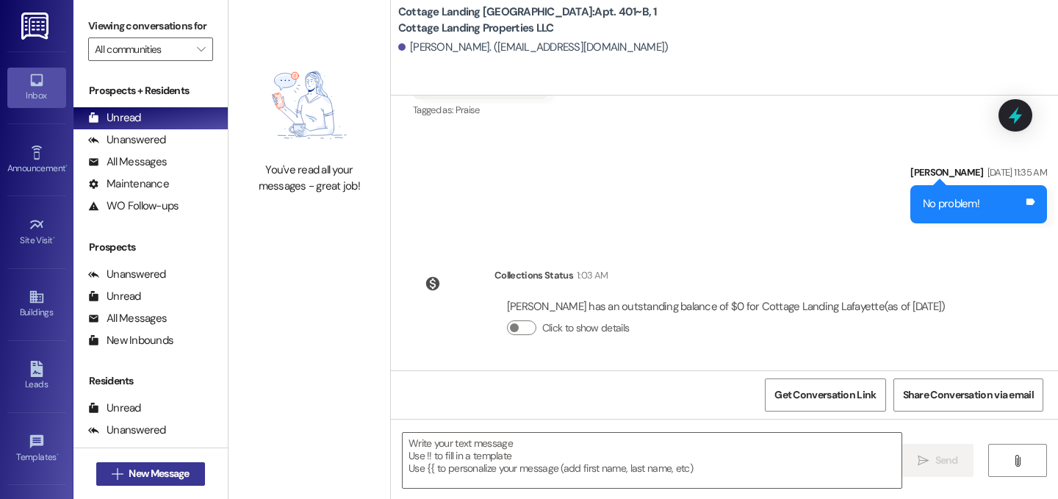
click at [173, 478] on span "New Message" at bounding box center [159, 473] width 60 height 15
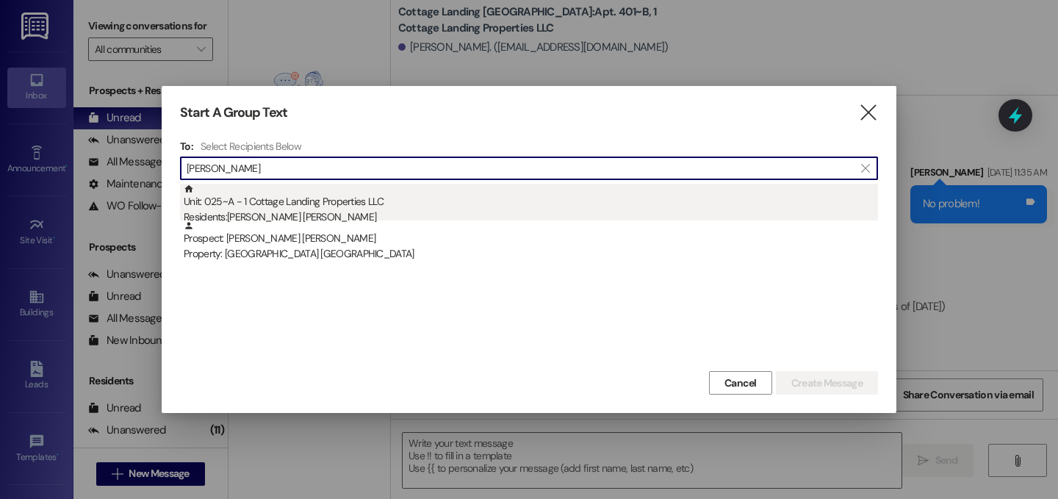
type input "sutton"
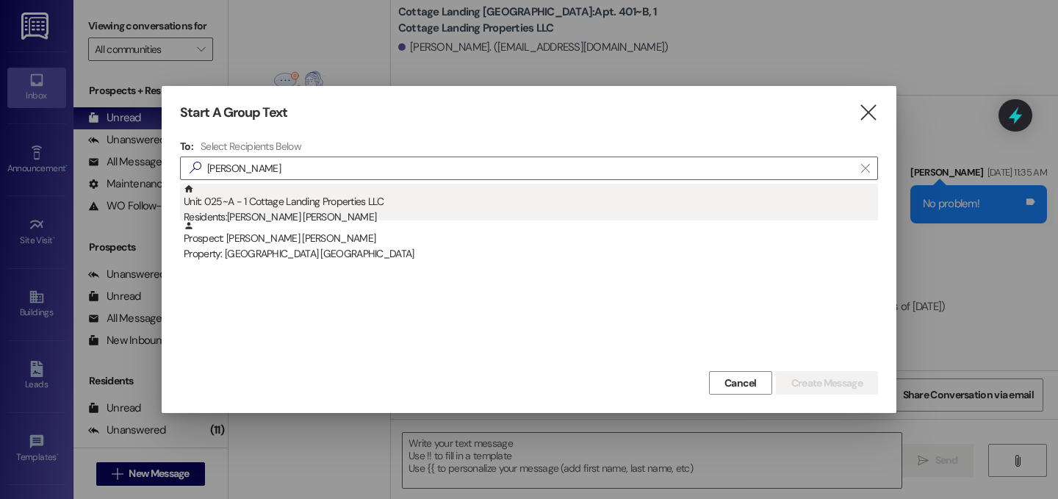
click at [303, 208] on div "Unit: 025~A - 1 Cottage Landing Properties LLC Residents: Sutton Kennedy" at bounding box center [531, 205] width 695 height 42
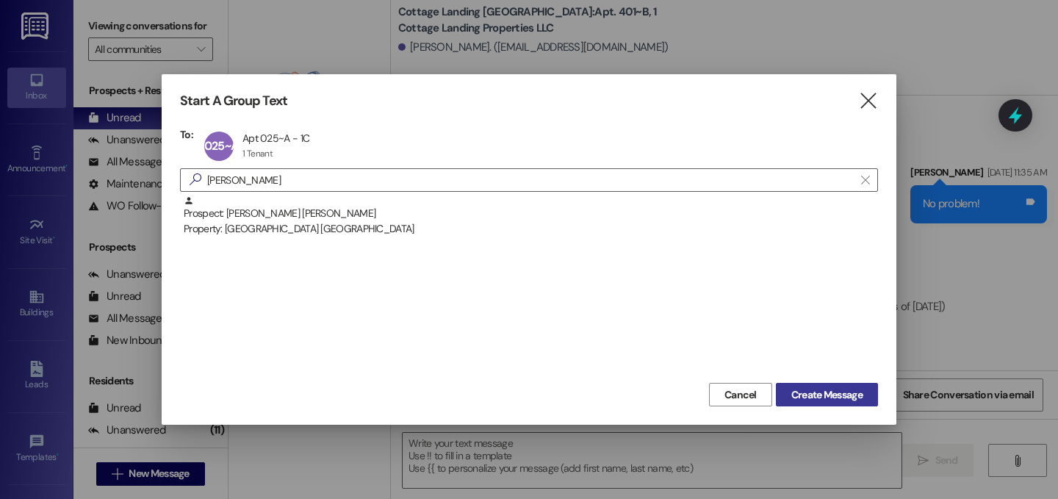
click at [869, 394] on button "Create Message" at bounding box center [827, 395] width 102 height 24
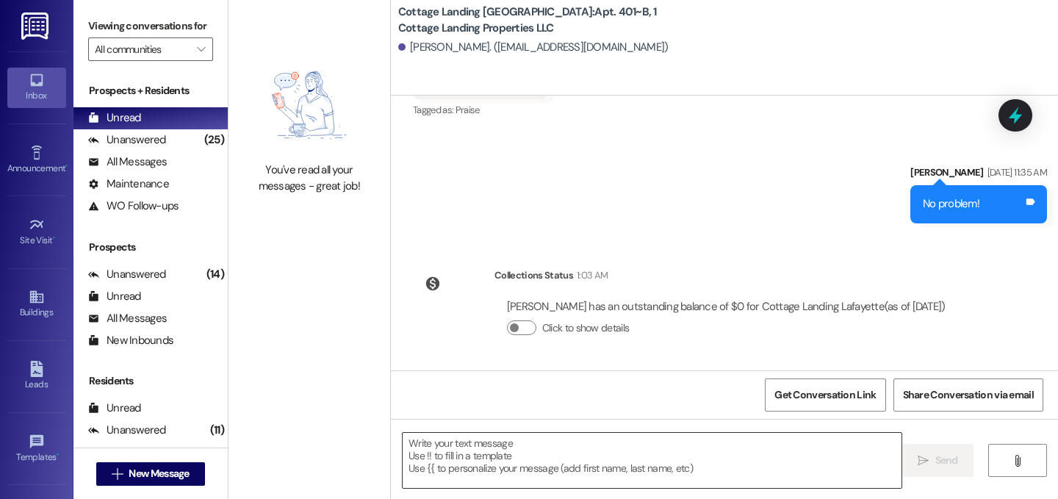
click at [586, 453] on textarea at bounding box center [652, 460] width 499 height 55
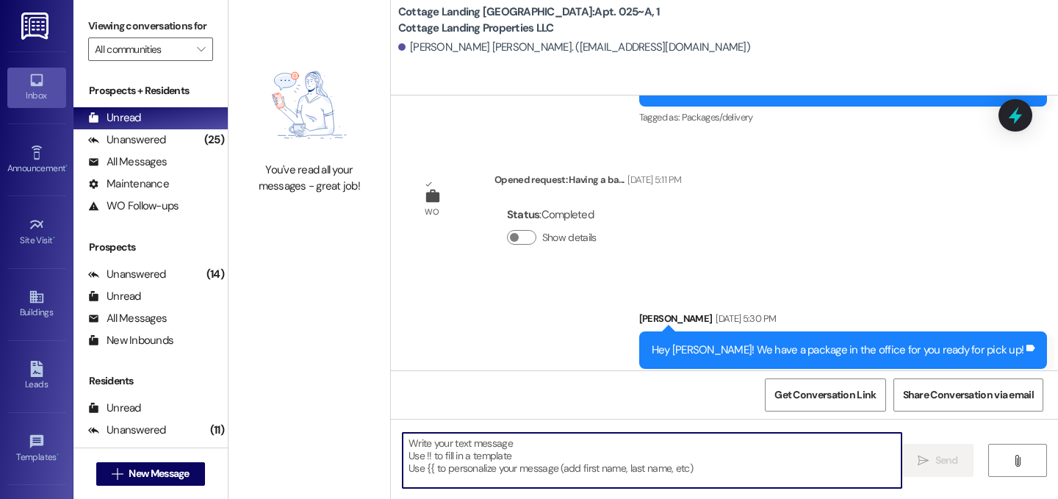
scroll to position [822, 0]
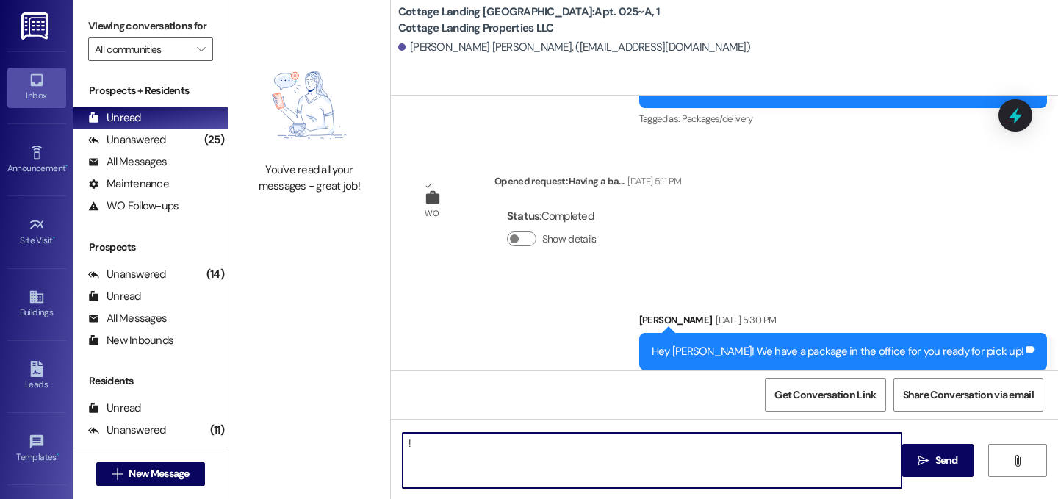
type textarea "!!"
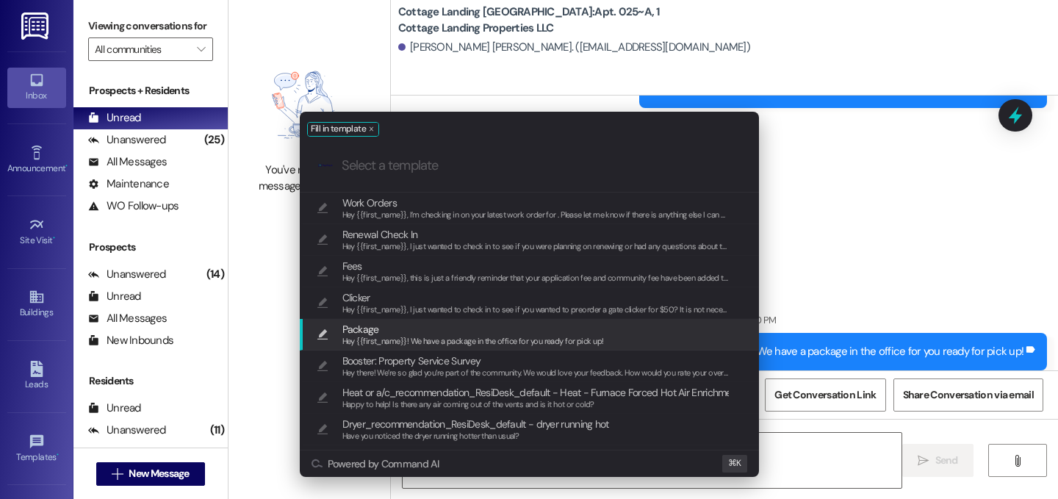
click at [465, 320] on div "Package Hey {{first_name}}! We have a package in the office for you ready for p…" at bounding box center [529, 335] width 459 height 32
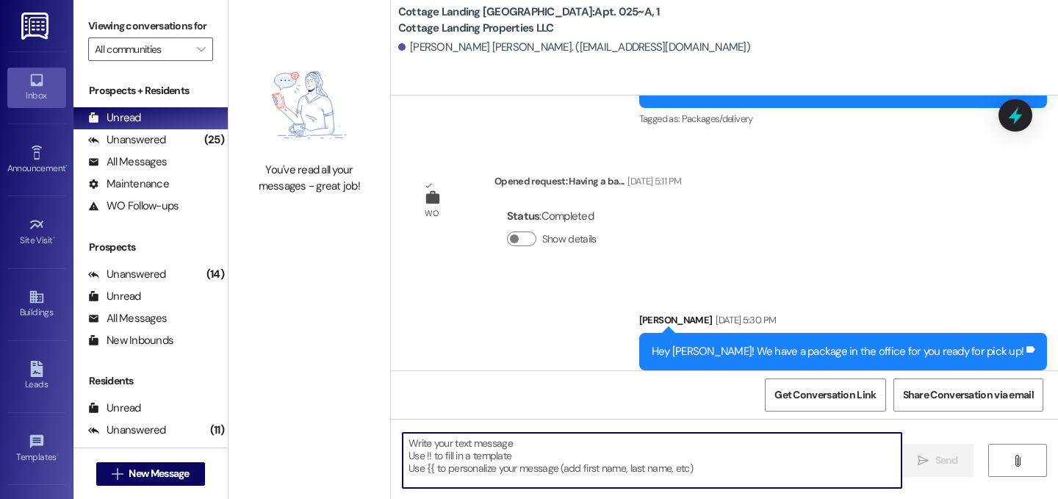
type textarea "Hey {{first_name}}! We have a package in the office for you ready for pick up!"
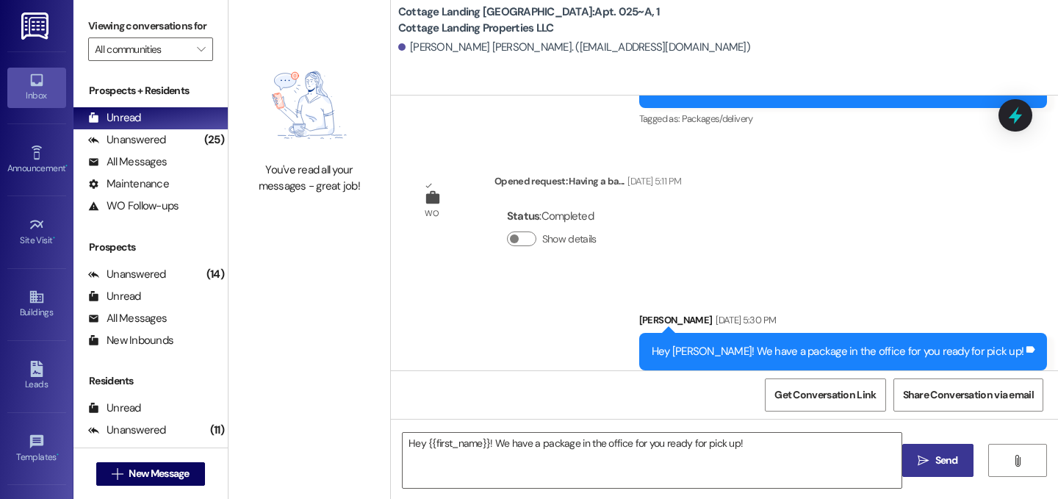
click at [943, 470] on button " Send" at bounding box center [938, 460] width 71 height 33
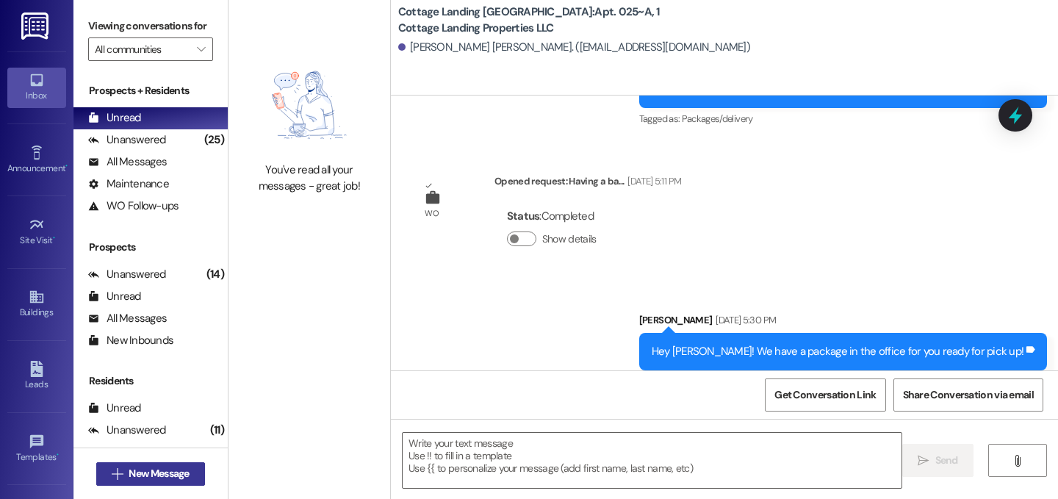
click at [193, 474] on button " New Message" at bounding box center [150, 474] width 109 height 24
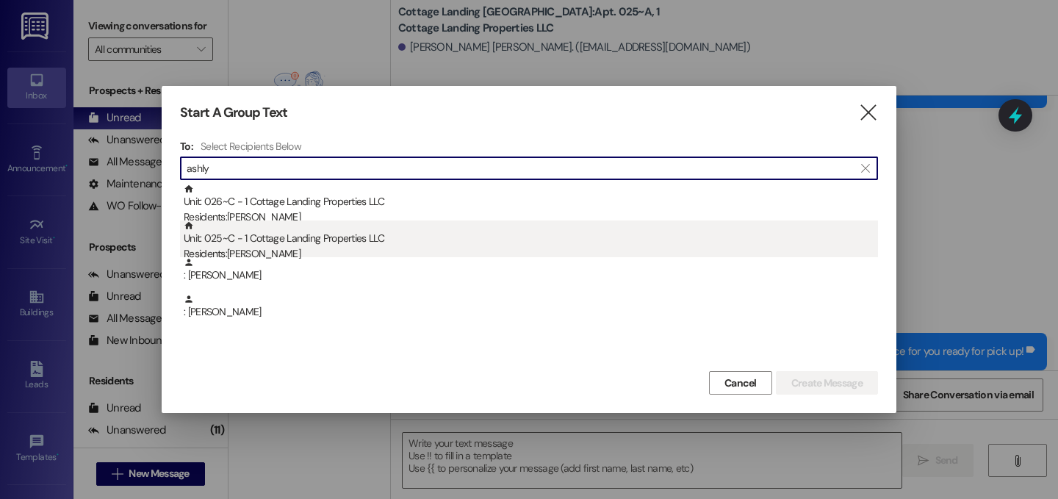
type input "ashly"
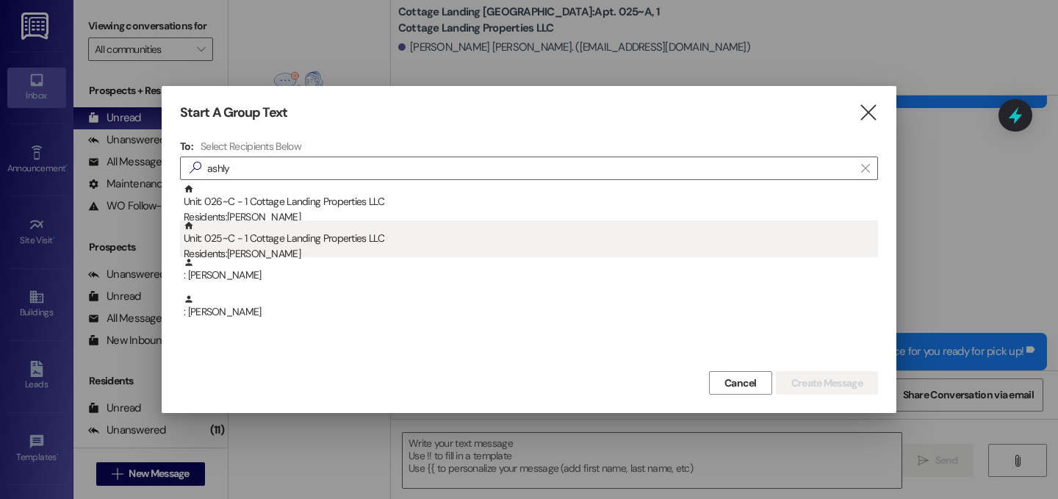
click at [423, 248] on div "Residents: Ashlyn Brown" at bounding box center [531, 253] width 695 height 15
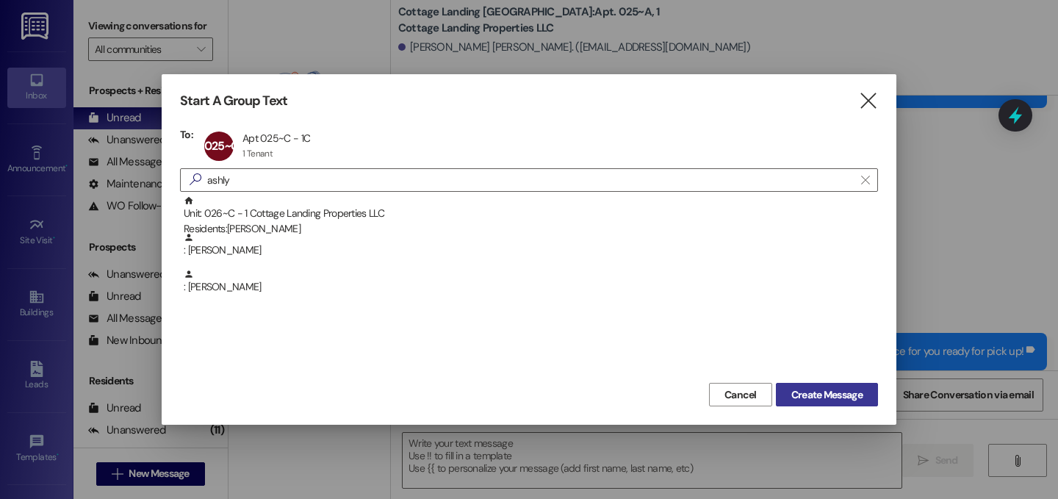
click at [832, 393] on span "Create Message" at bounding box center [827, 394] width 71 height 15
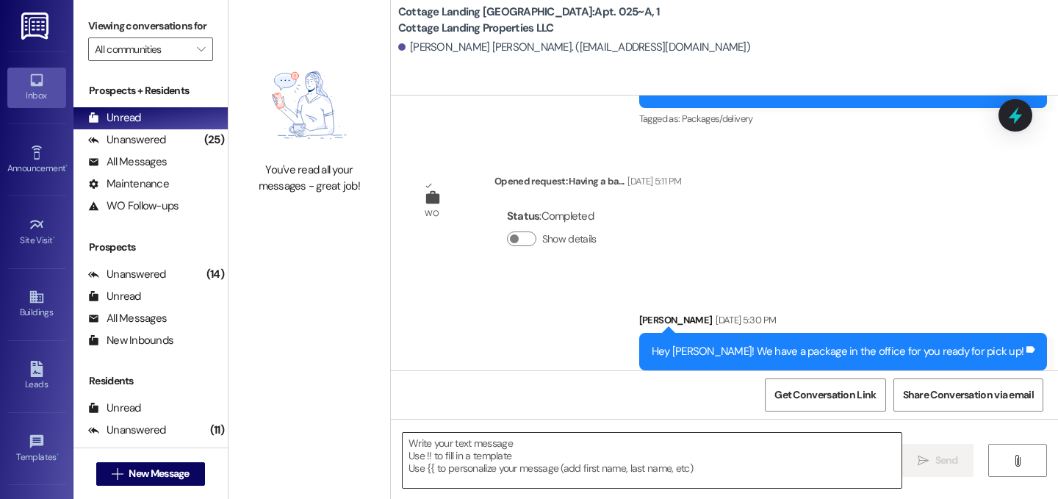
click at [589, 466] on textarea at bounding box center [652, 460] width 499 height 55
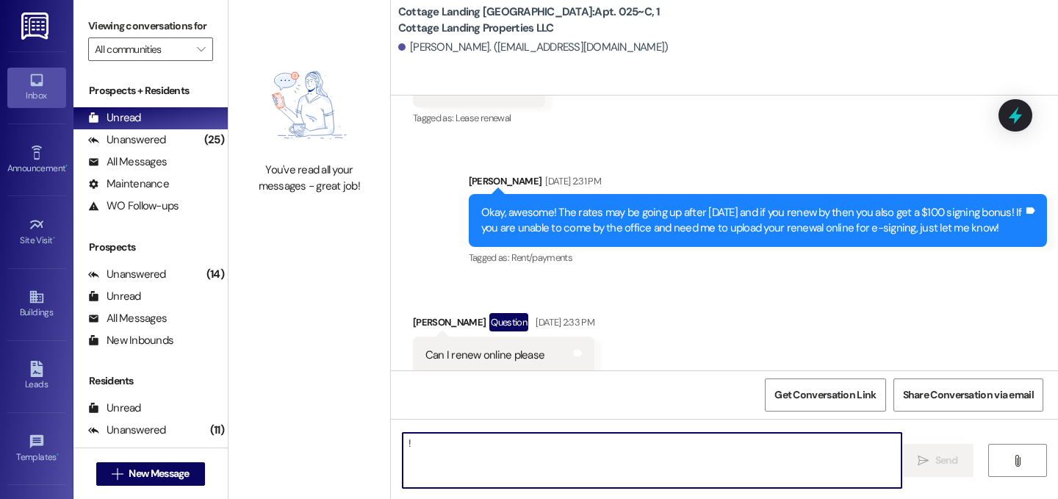
type textarea "!!"
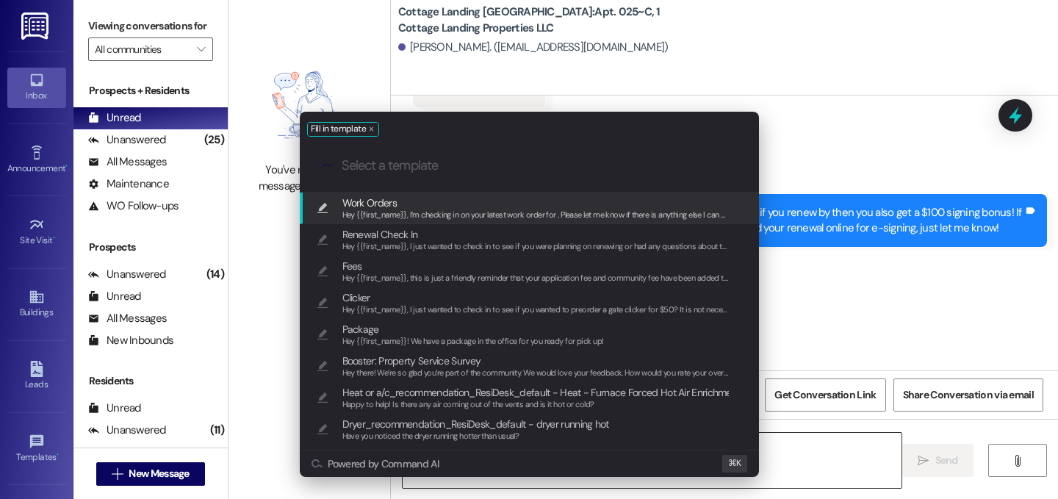
scroll to position [18433, 0]
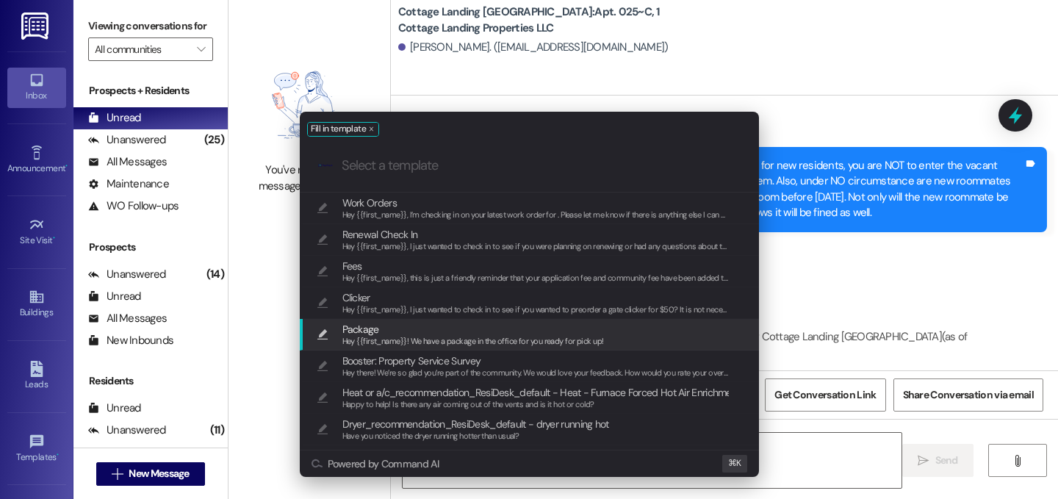
click at [463, 326] on span "Package" at bounding box center [473, 329] width 262 height 16
type textarea "Hey {{first_name}}! We have a package in the office for you ready for pick up!"
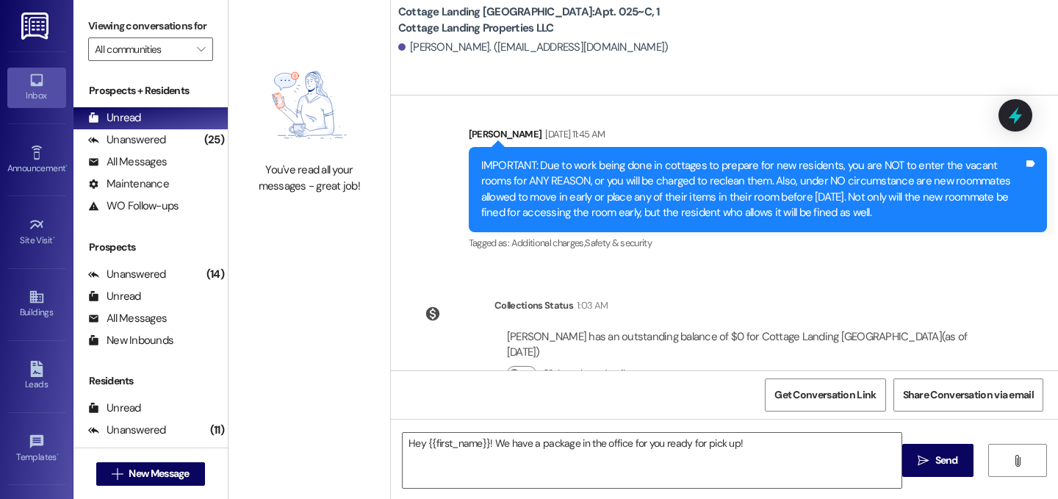
click at [947, 461] on span "Send" at bounding box center [947, 460] width 23 height 15
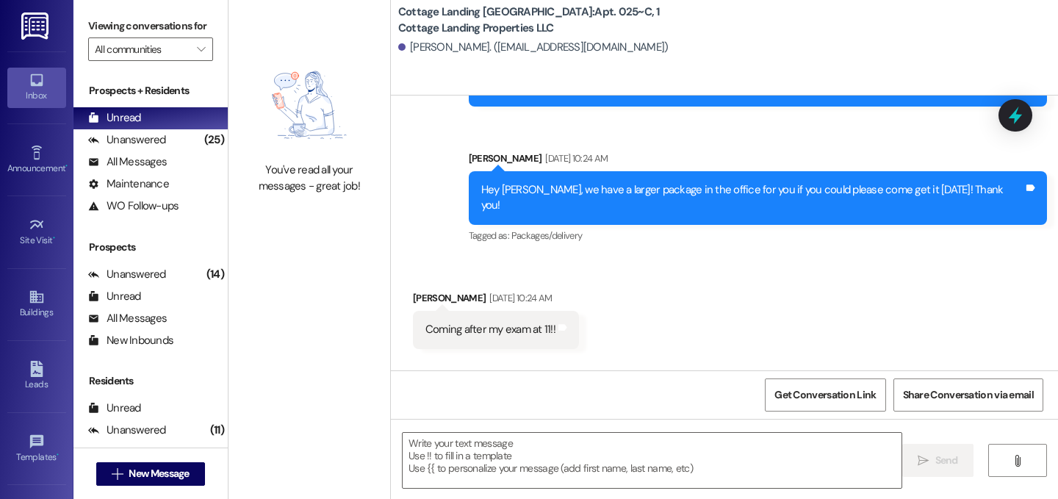
scroll to position [7553, 0]
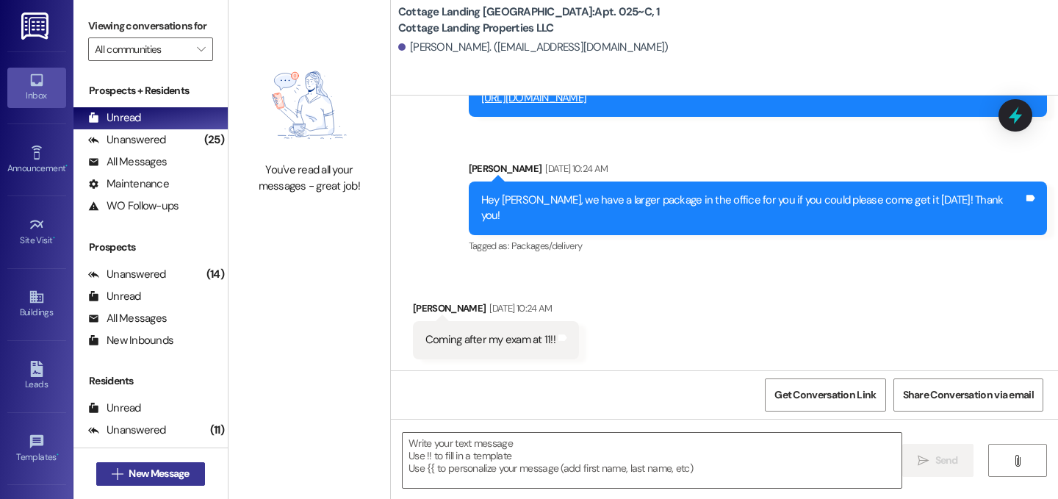
click at [129, 470] on span "New Message" at bounding box center [159, 473] width 60 height 15
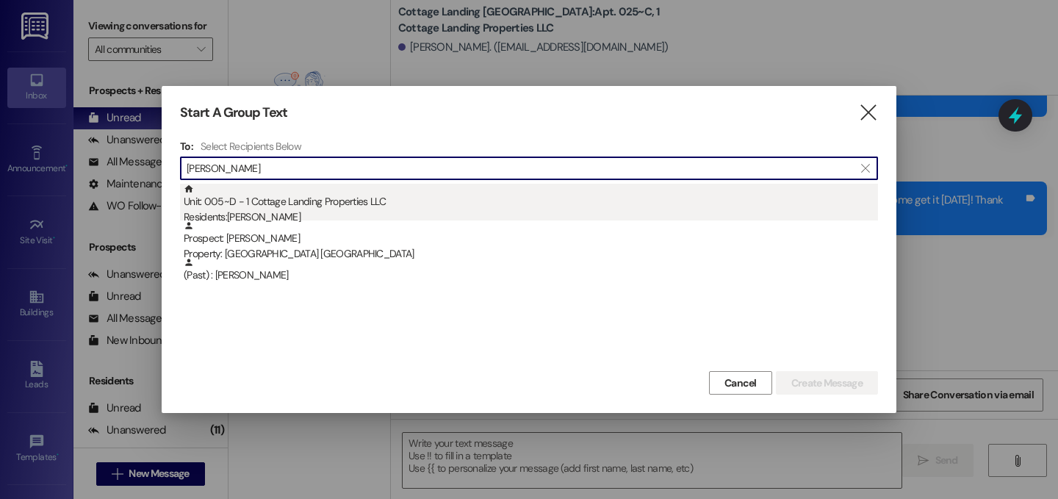
type input "garcia"
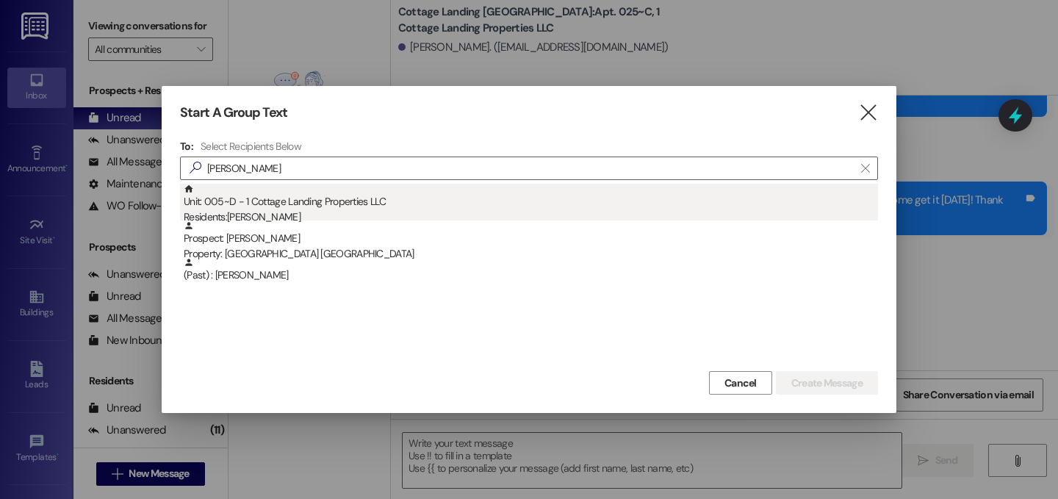
click at [306, 192] on div "Unit: 005~D - 1 Cottage Landing Properties LLC Residents: Michael Garcia" at bounding box center [531, 205] width 695 height 42
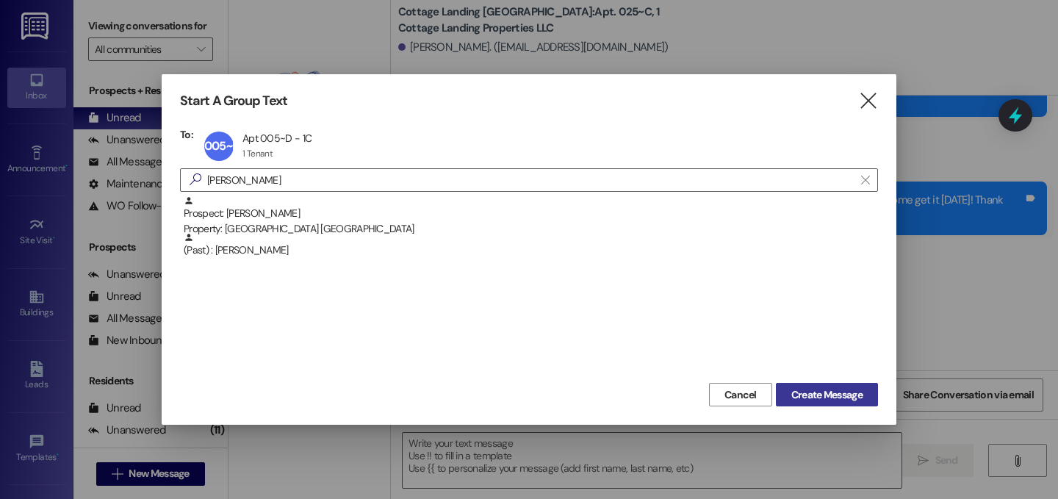
click at [836, 402] on span "Create Message" at bounding box center [827, 394] width 71 height 15
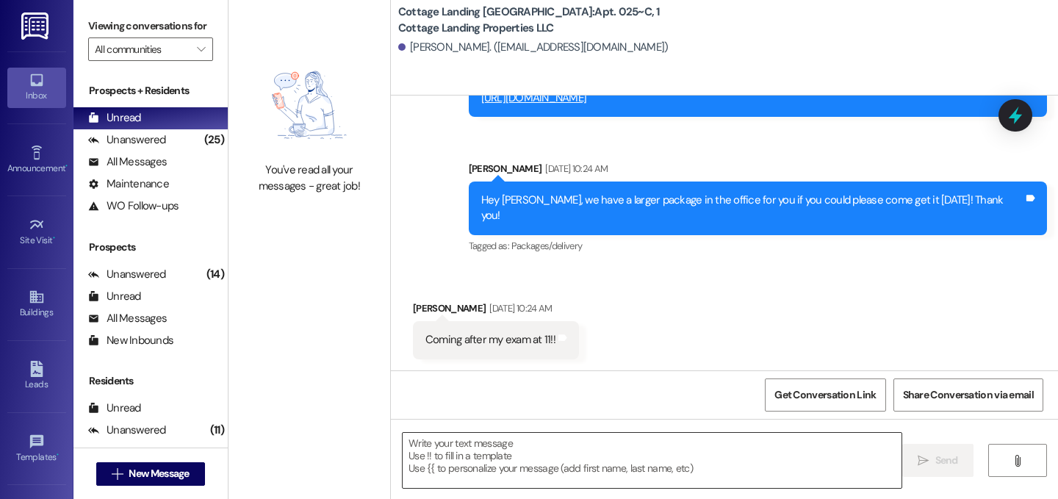
click at [603, 458] on textarea at bounding box center [652, 460] width 499 height 55
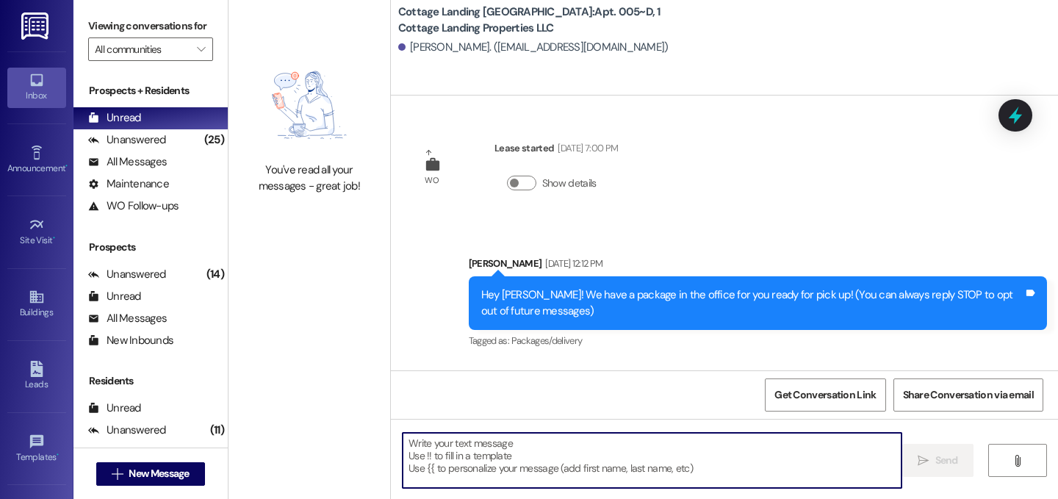
scroll to position [128, 0]
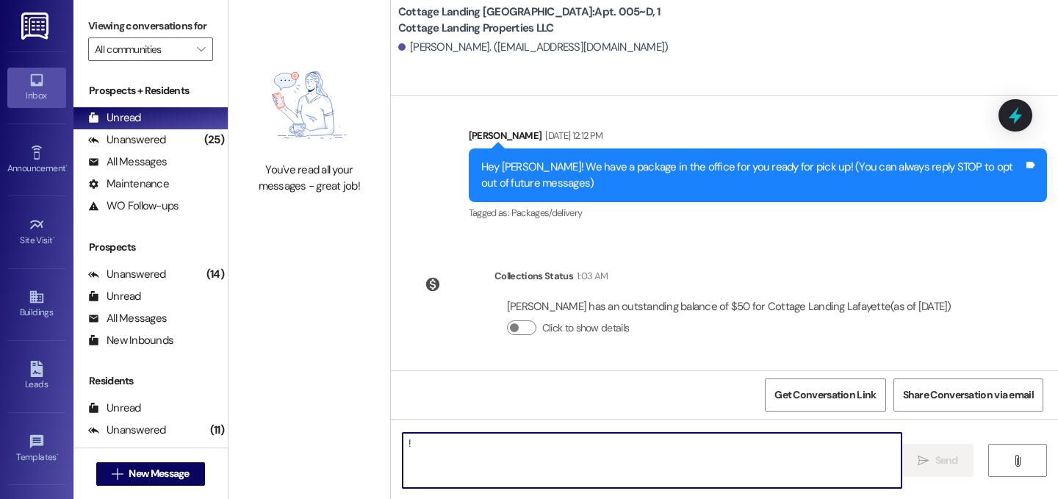
type textarea "!!"
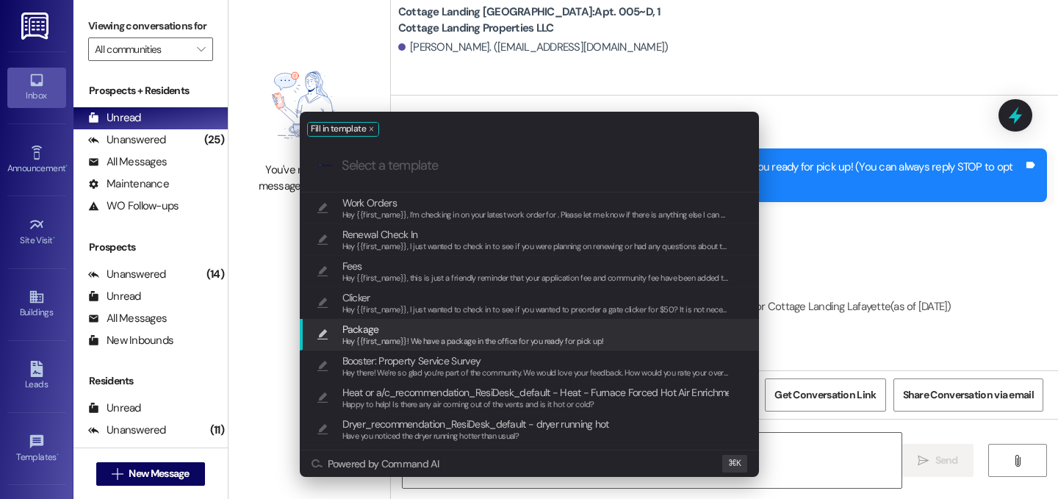
click at [434, 323] on span "Package" at bounding box center [473, 329] width 262 height 16
type textarea "Hey {{first_name}}! We have a package in the office for you ready for pick up!"
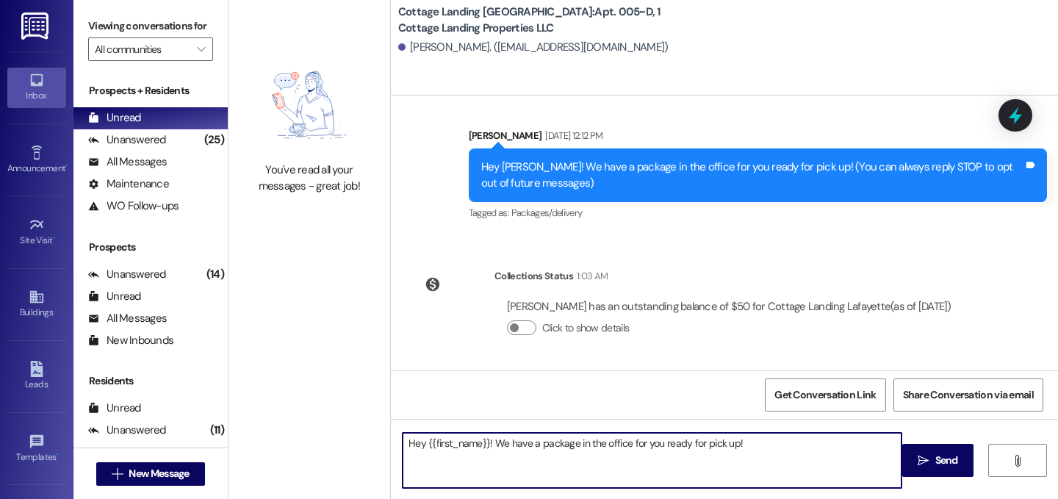
click at [950, 464] on span "Send" at bounding box center [947, 460] width 23 height 15
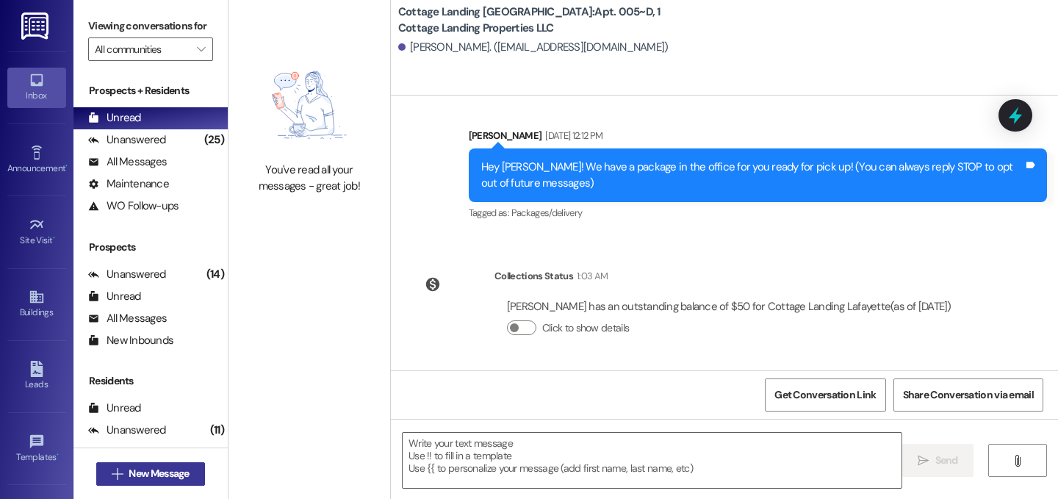
click at [168, 473] on span "New Message" at bounding box center [159, 473] width 60 height 15
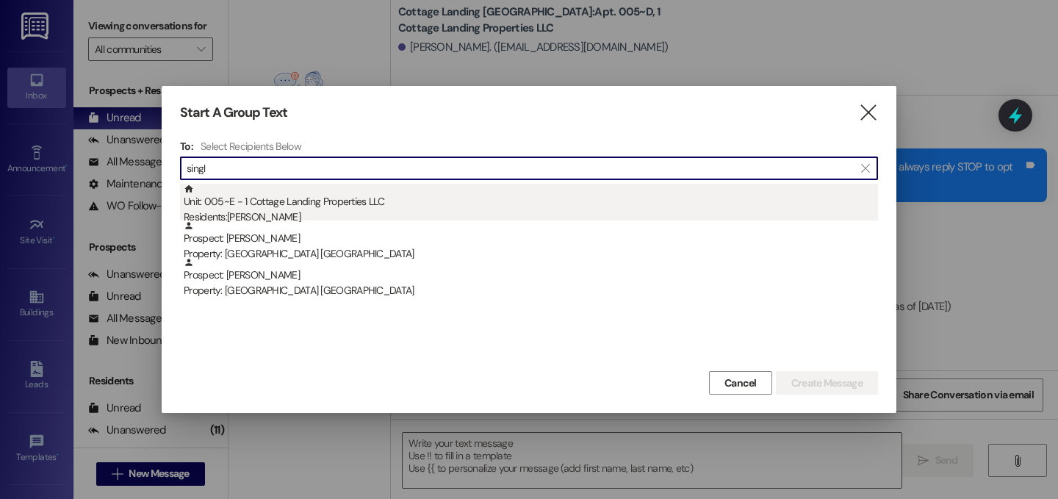
type input "singl"
click at [648, 203] on div "Unit: 005~E - 1 Cottage Landing Properties LLC Residents: Noah Singleton" at bounding box center [531, 205] width 695 height 42
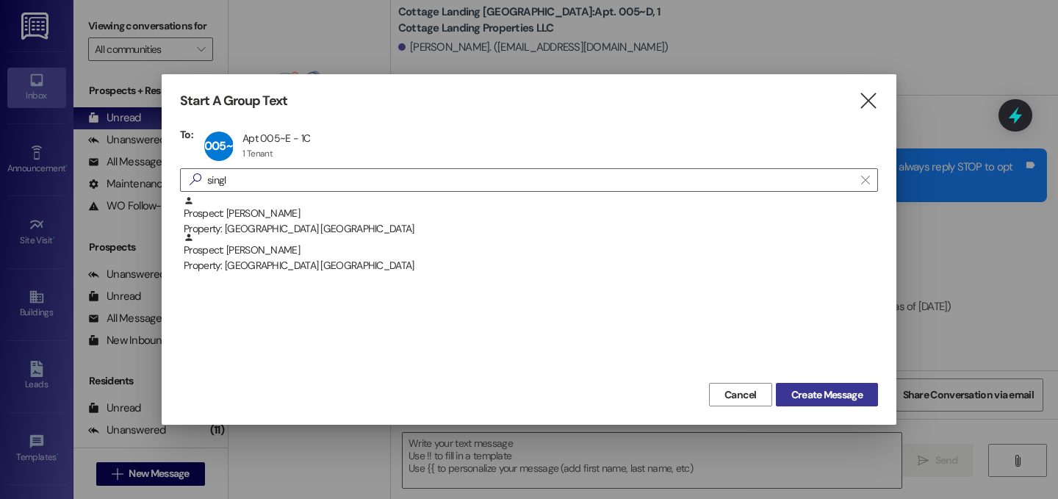
click at [833, 387] on span "Create Message" at bounding box center [827, 394] width 71 height 15
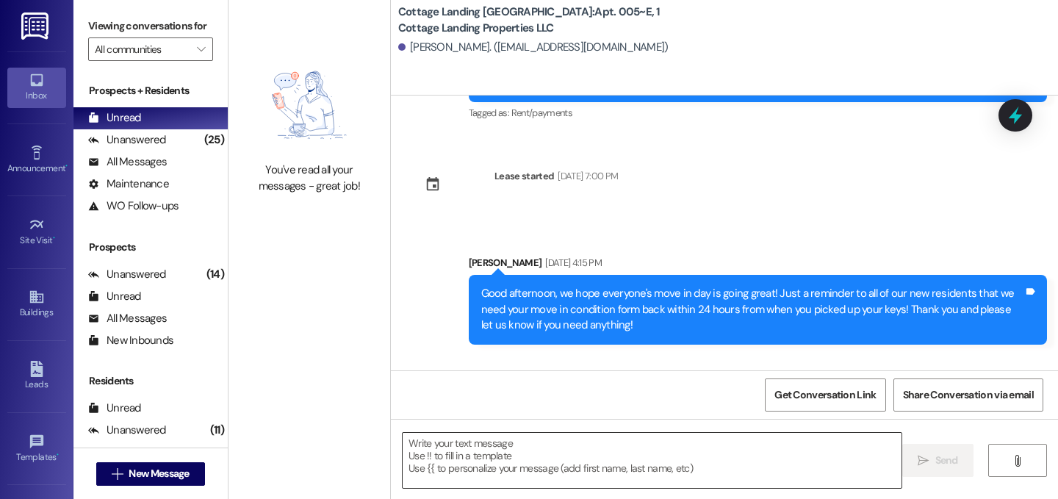
click at [717, 440] on textarea at bounding box center [652, 460] width 499 height 55
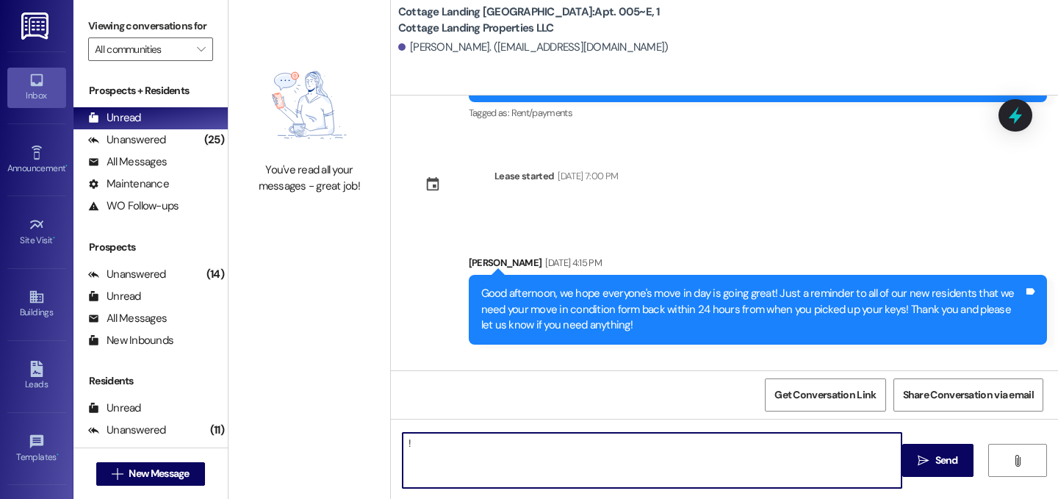
type textarea "!!"
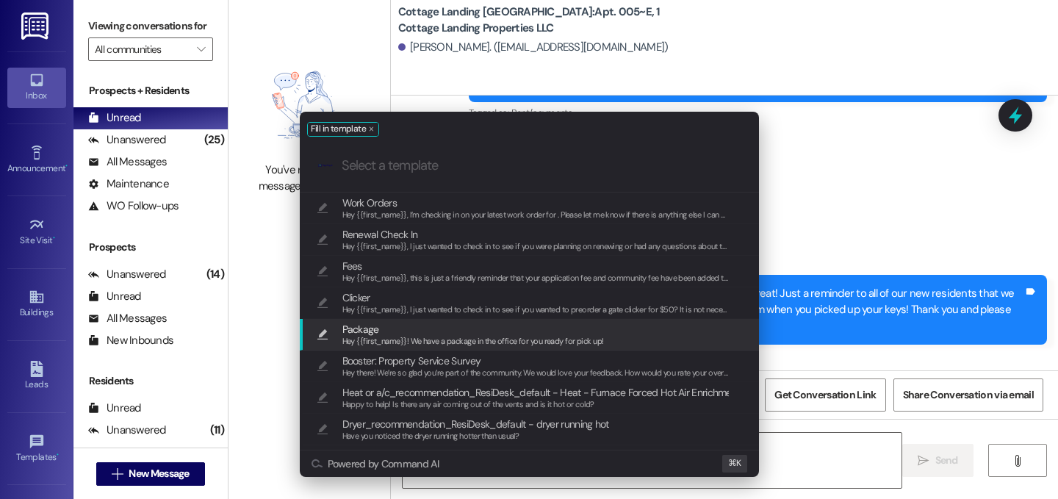
click at [594, 329] on span "Package" at bounding box center [473, 329] width 262 height 16
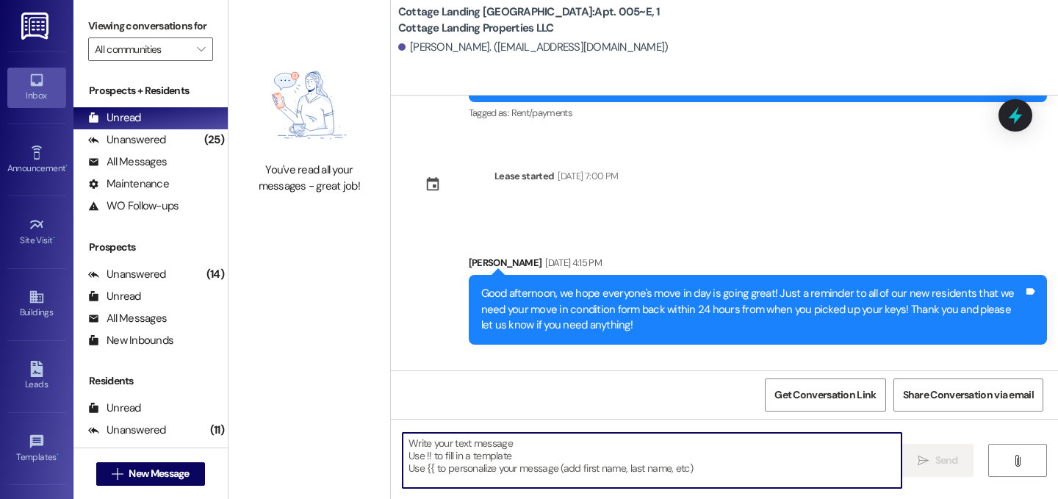
type textarea "Hey {{first_name}}! We have a package in the office for you ready for pick up!"
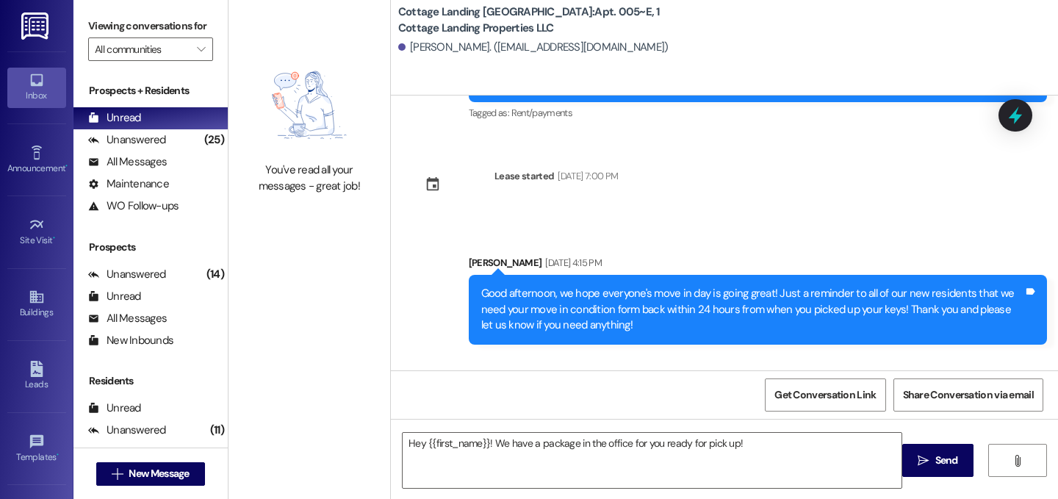
click at [925, 456] on icon "" at bounding box center [923, 461] width 11 height 12
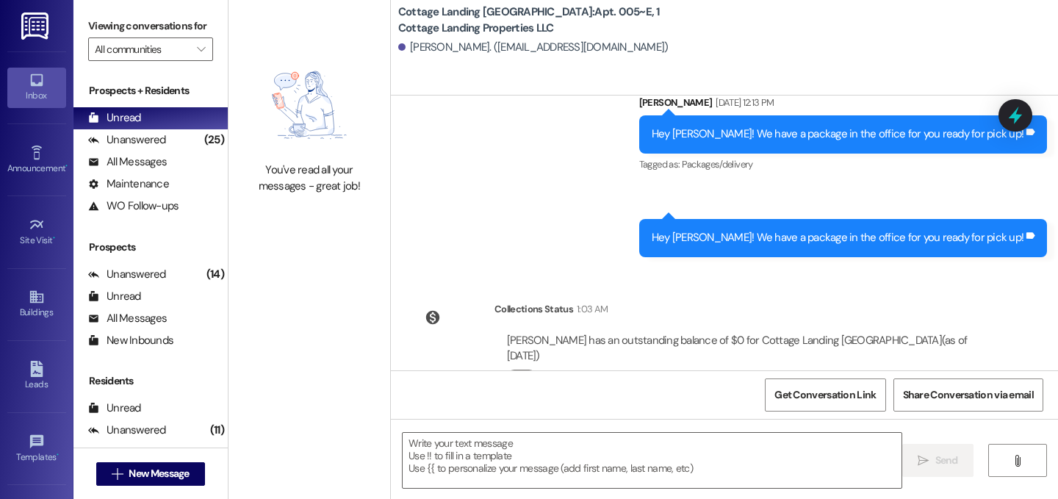
scroll to position [681, 0]
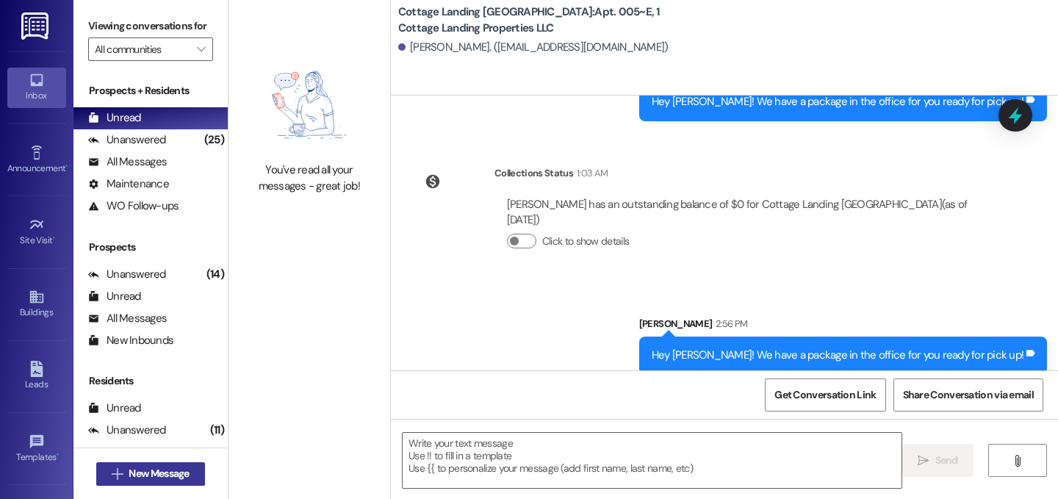
click at [163, 470] on span "New Message" at bounding box center [159, 473] width 60 height 15
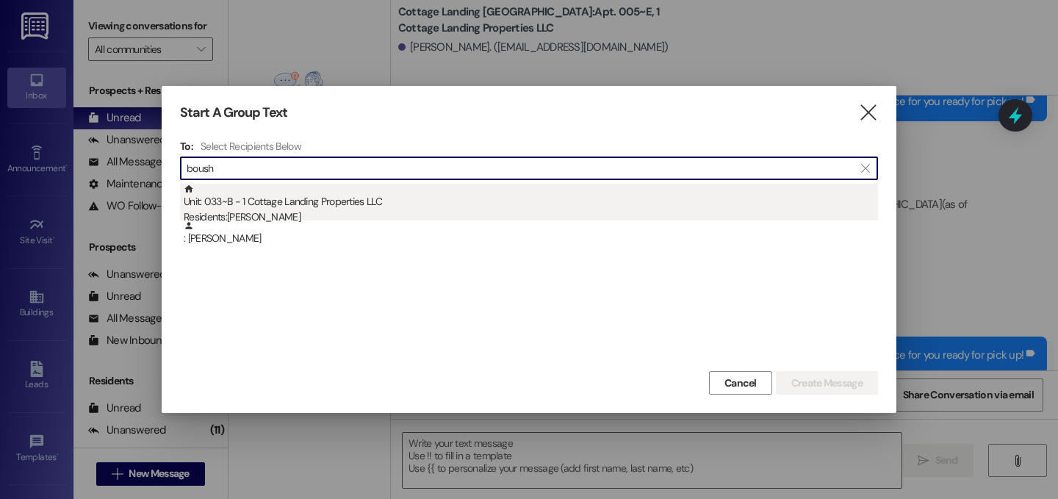
type input "boush"
click at [301, 218] on div "Residents: Eleanor Boushie" at bounding box center [531, 216] width 695 height 15
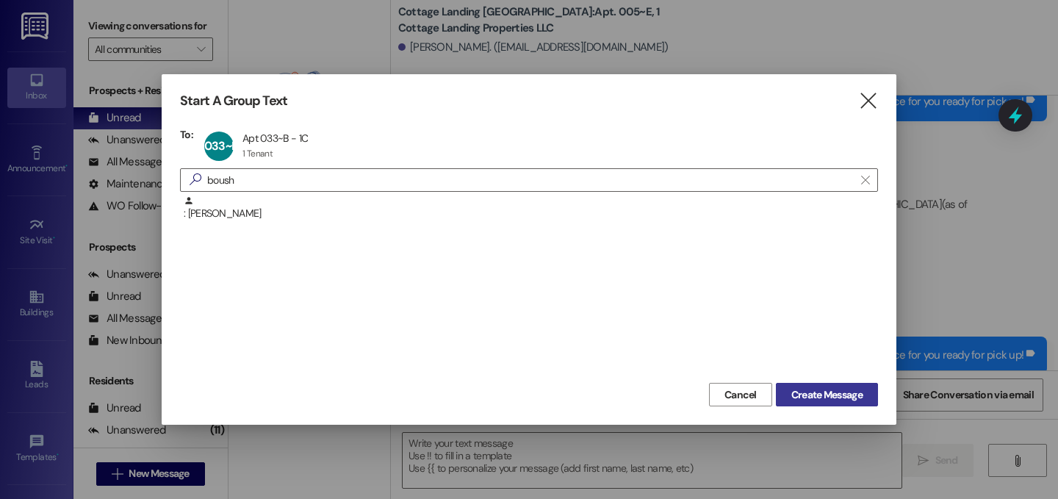
click at [804, 401] on span "Create Message" at bounding box center [827, 394] width 71 height 15
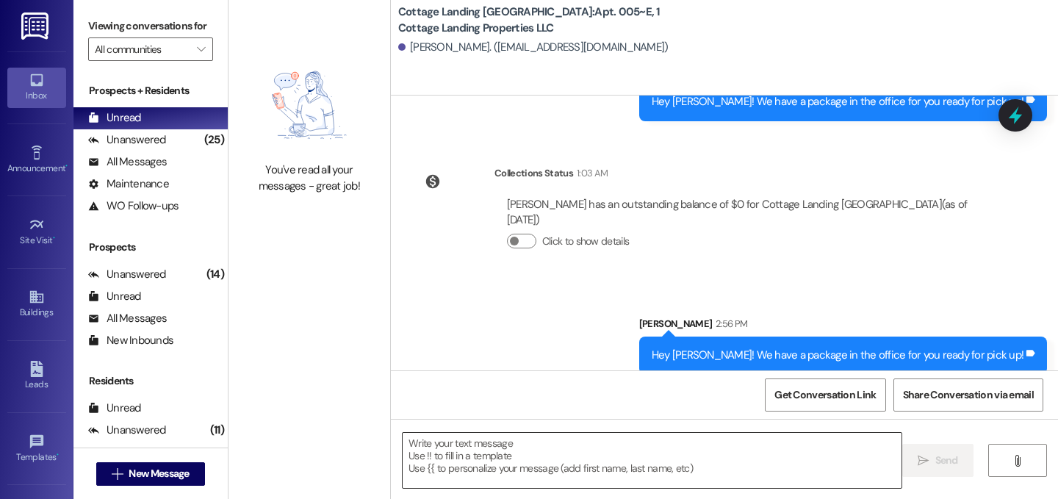
click at [683, 461] on textarea at bounding box center [652, 460] width 499 height 55
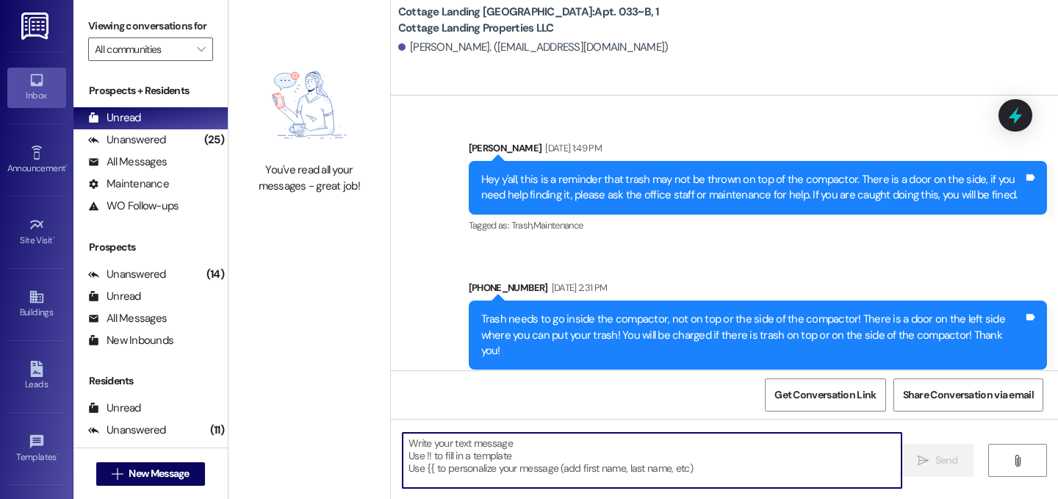
scroll to position [72348, 0]
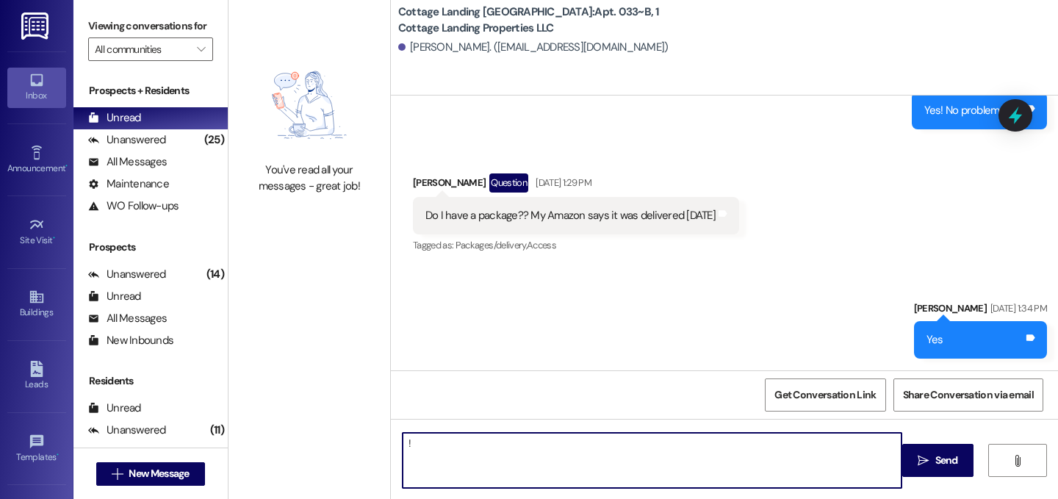
type textarea "!!"
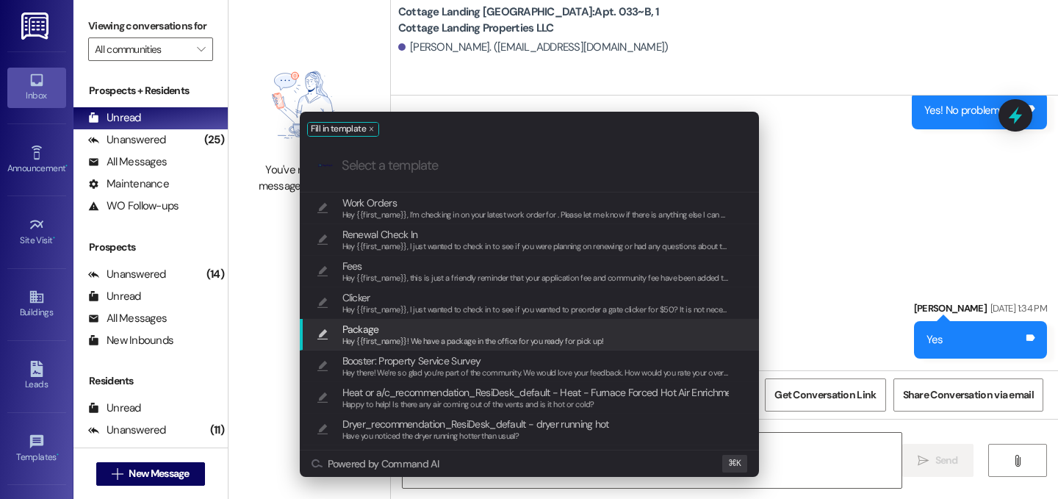
click at [468, 334] on span "Package" at bounding box center [473, 329] width 262 height 16
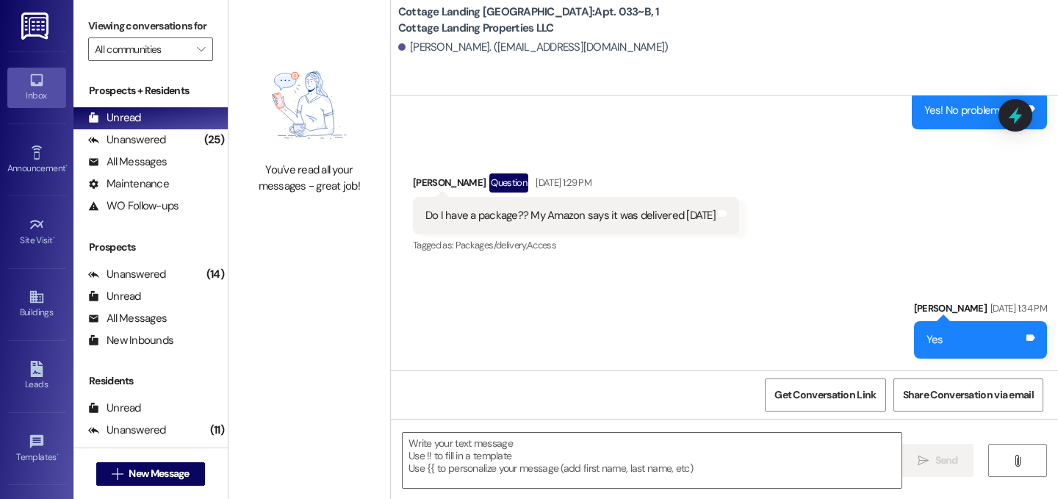
type textarea "Hey {{first_name}}! We have a package in the office for you ready for pick up!"
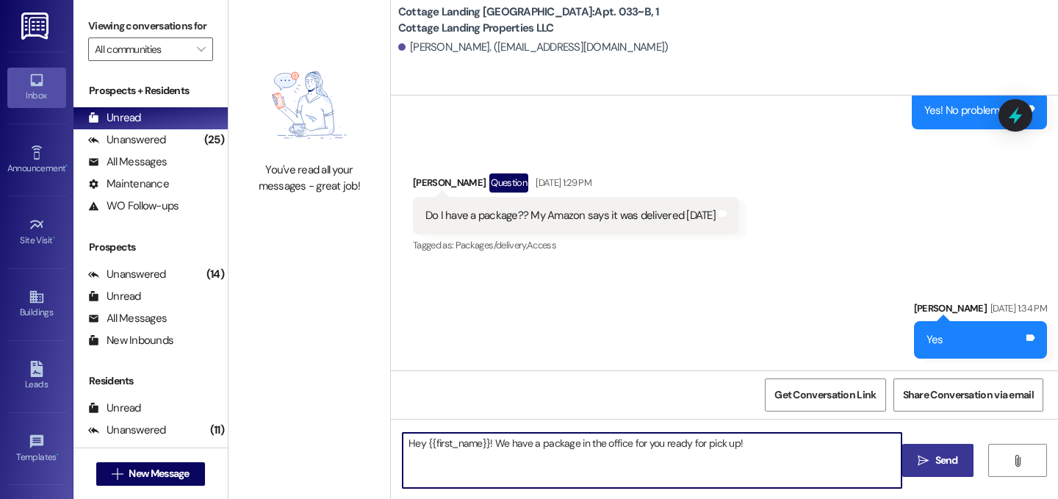
click at [914, 451] on button " Send" at bounding box center [938, 460] width 71 height 33
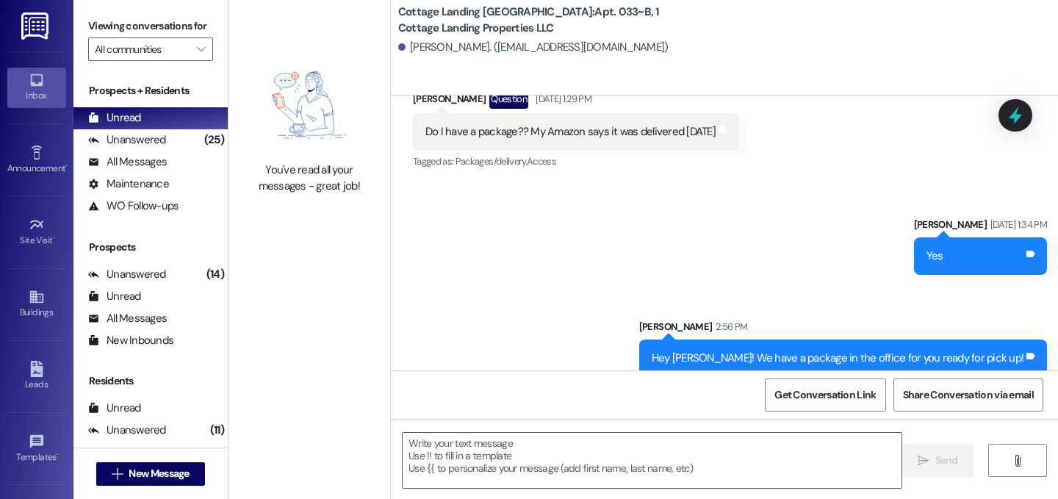
scroll to position [72245, 0]
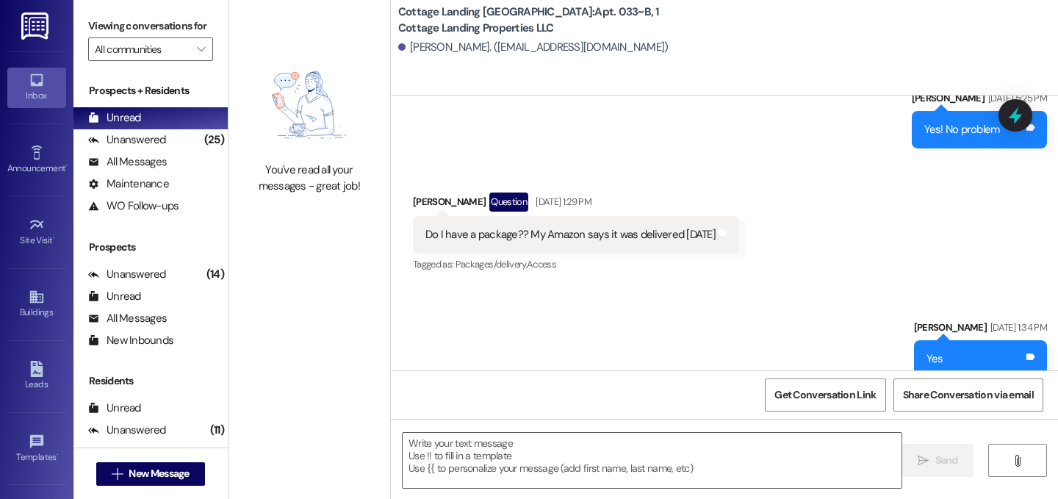
click at [162, 460] on div " New Message" at bounding box center [150, 474] width 109 height 37
click at [175, 484] on button " New Message" at bounding box center [150, 474] width 109 height 24
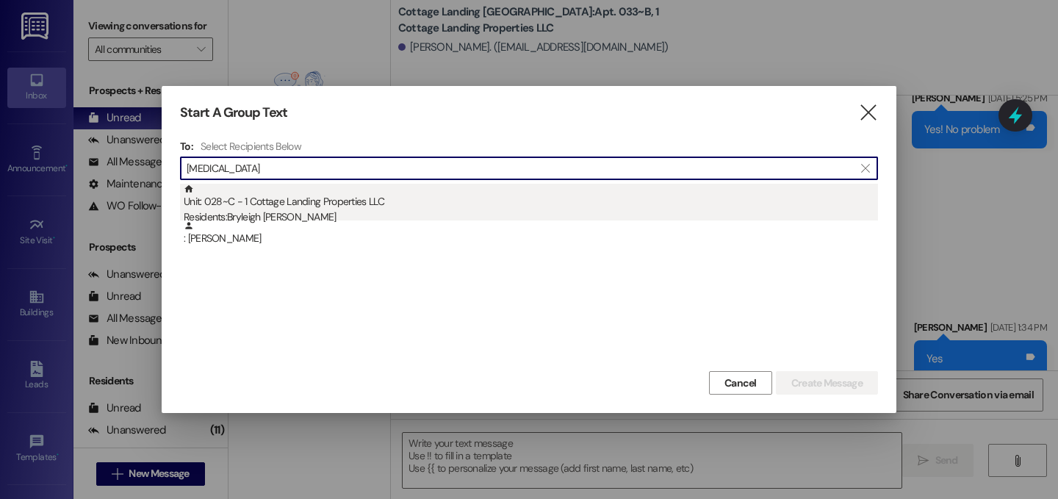
type input "cantil"
click at [684, 205] on div "Unit: 028~C - 1 Cottage Landing Properties LLC Residents: Bryleigh Cantillo" at bounding box center [531, 205] width 695 height 42
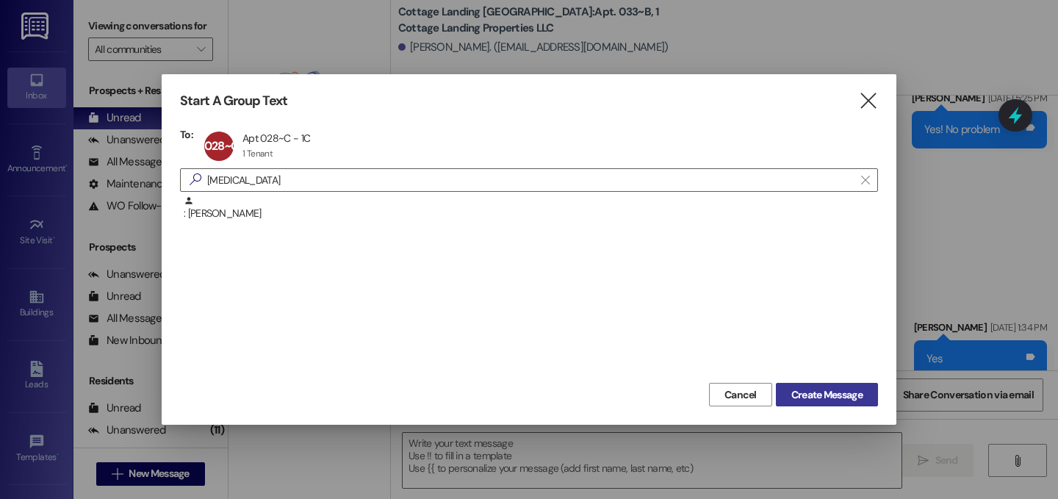
click at [838, 392] on span "Create Message" at bounding box center [827, 394] width 71 height 15
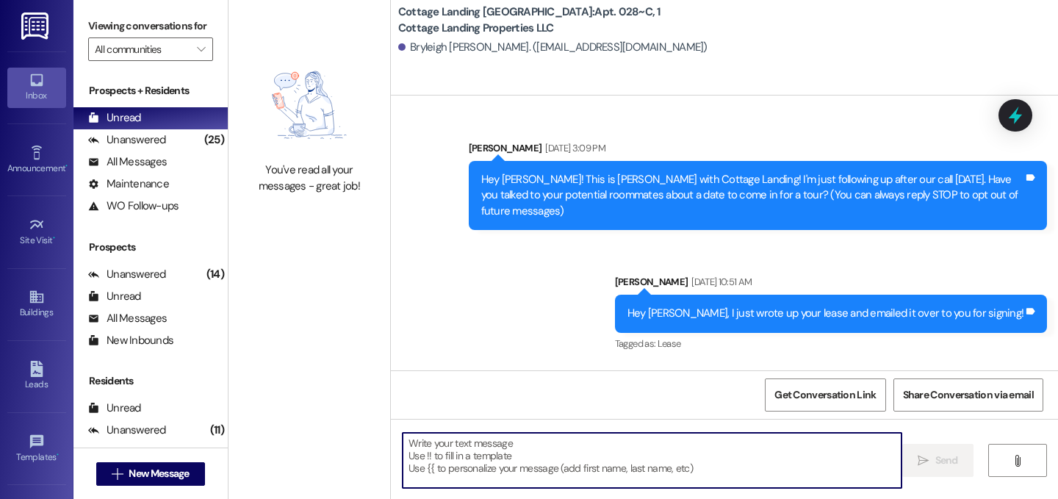
scroll to position [37821, 0]
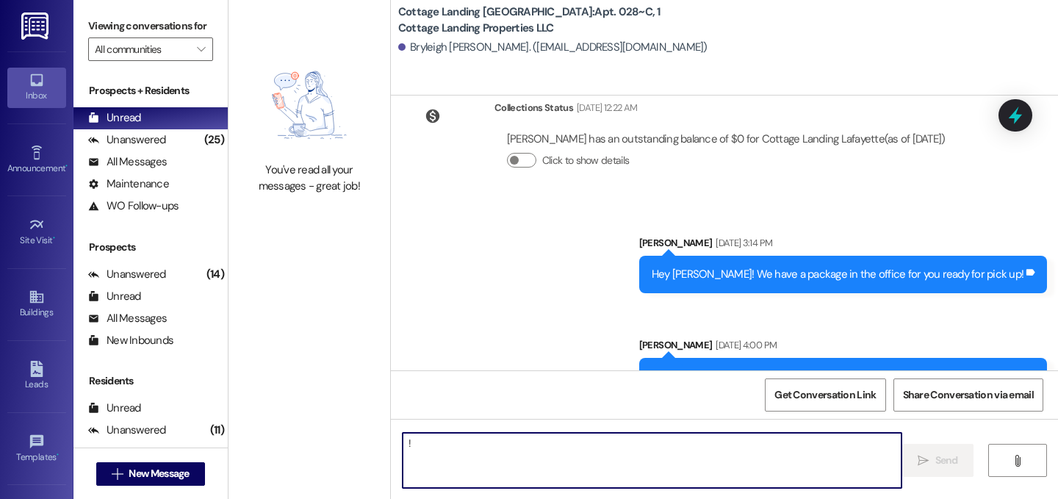
type textarea "!!"
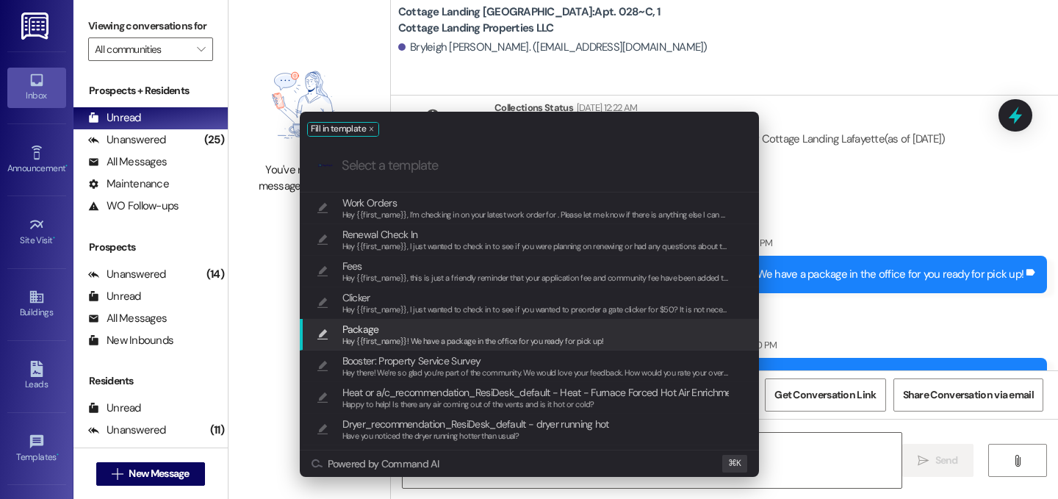
click at [423, 325] on span "Package" at bounding box center [473, 329] width 262 height 16
type textarea "Hey {{first_name}}! We have a package in the office for you ready for pick up!"
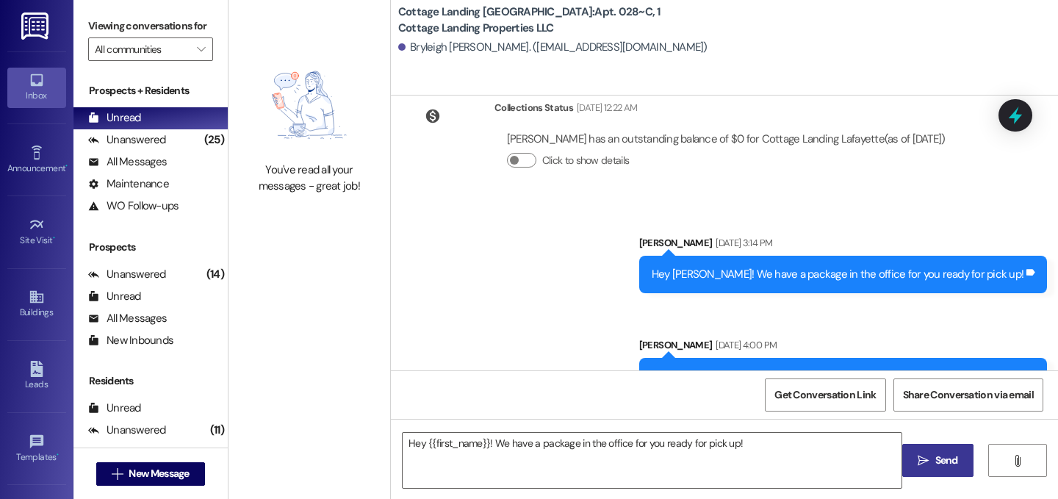
click at [944, 462] on span "Send" at bounding box center [947, 460] width 23 height 15
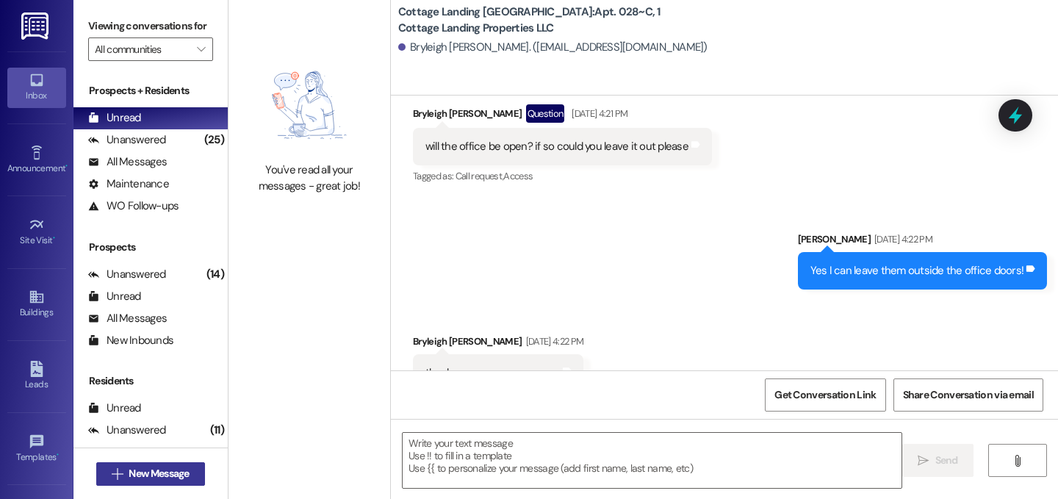
scroll to position [37356, 0]
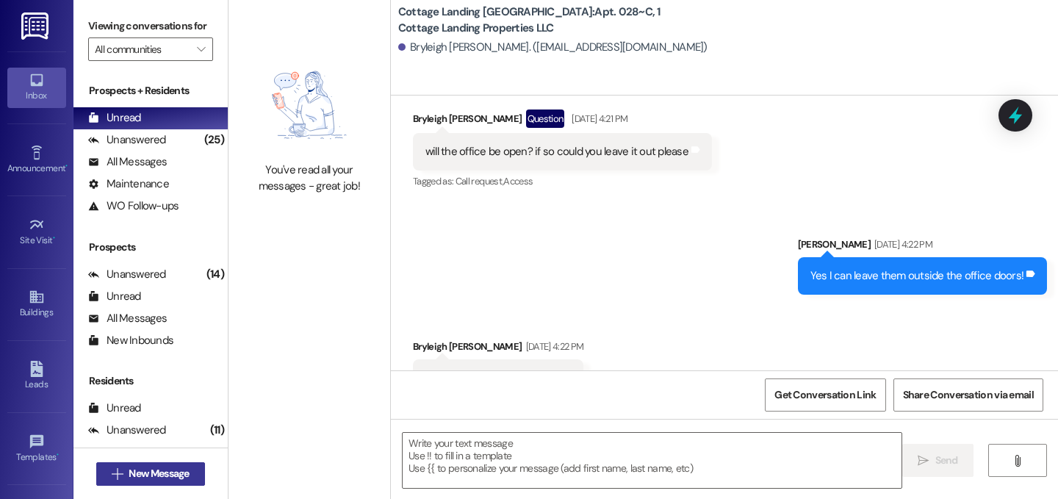
click at [131, 470] on span "New Message" at bounding box center [159, 473] width 60 height 15
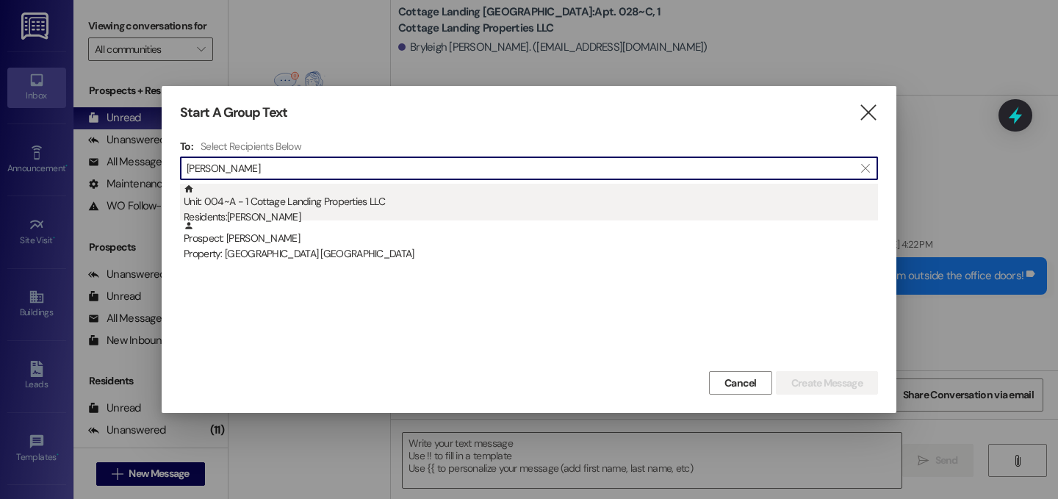
type input "anna fost"
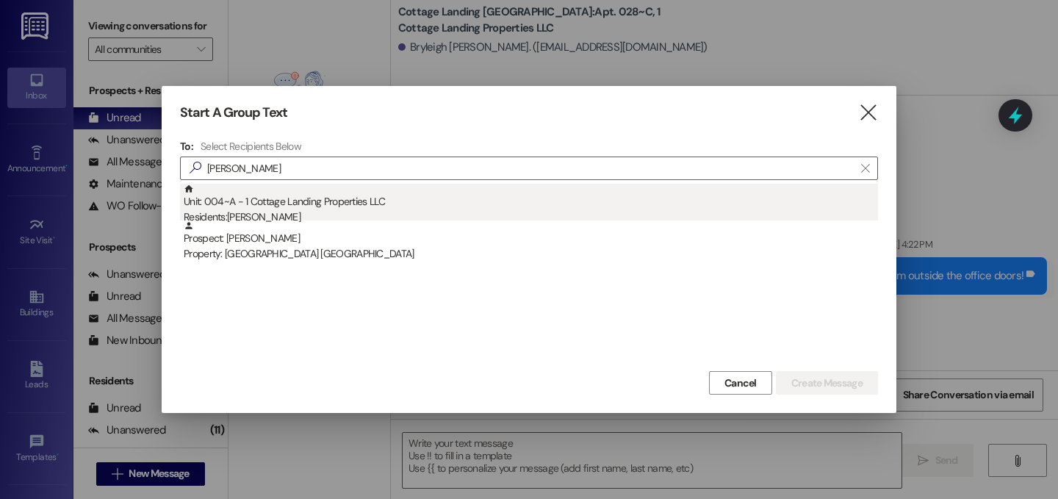
click at [277, 218] on div "Residents: Anna Foster" at bounding box center [531, 216] width 695 height 15
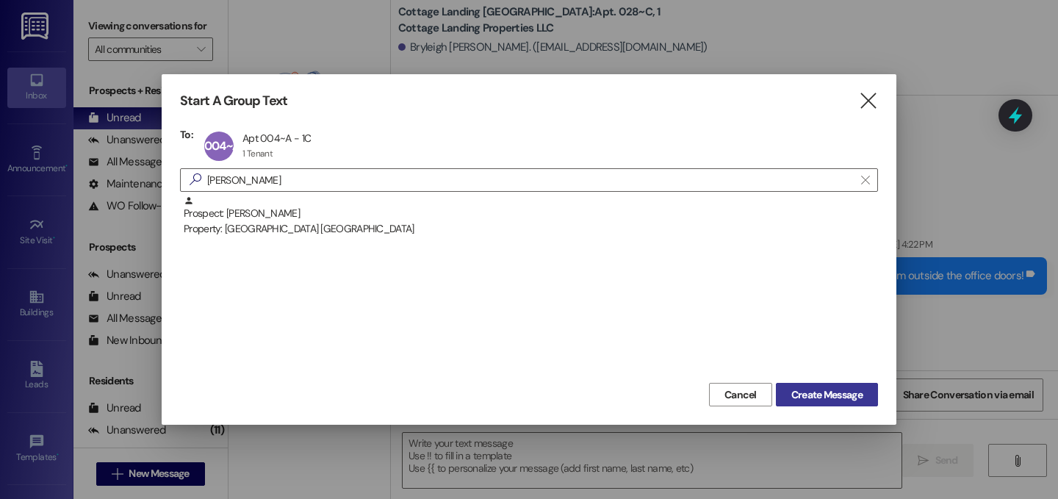
click at [844, 401] on span "Create Message" at bounding box center [827, 394] width 71 height 15
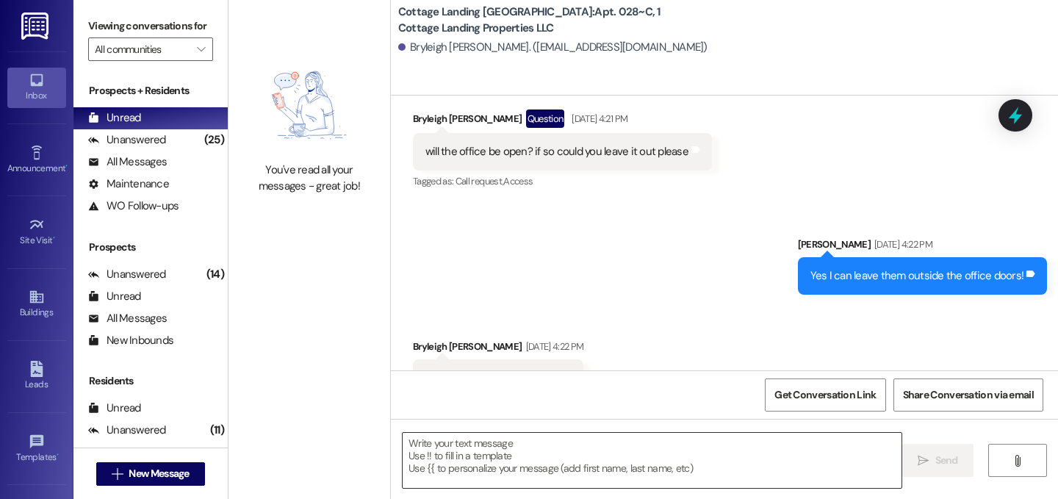
click at [541, 462] on textarea at bounding box center [652, 460] width 499 height 55
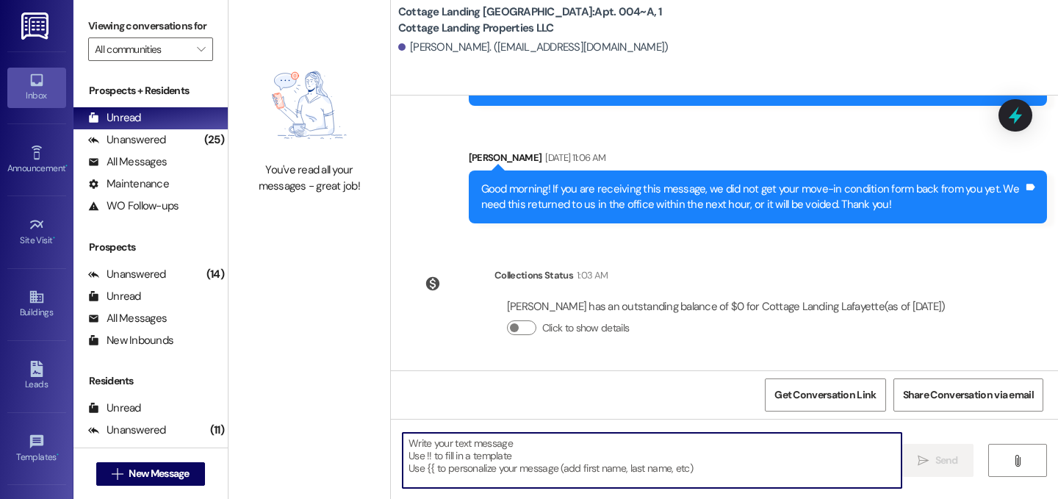
scroll to position [367, 0]
type textarea "!!"
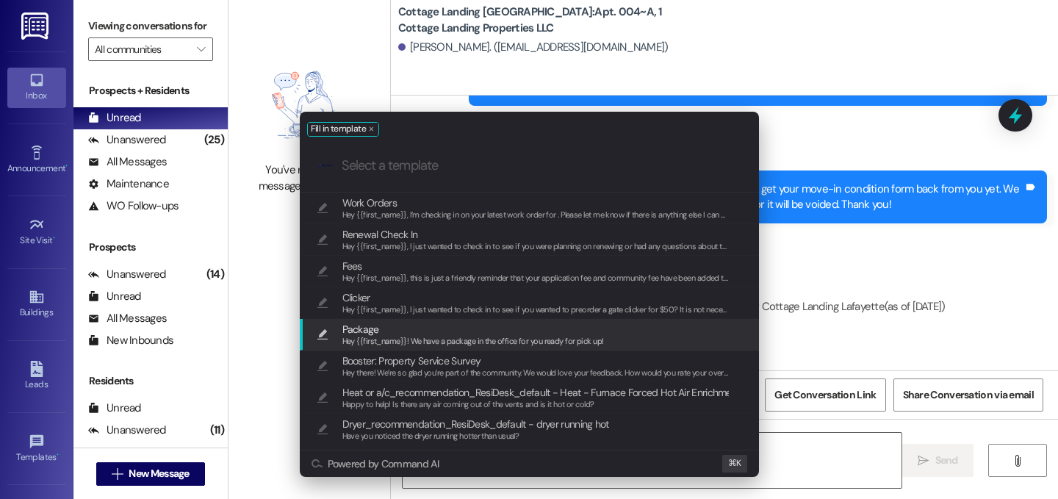
click at [386, 334] on span "Package" at bounding box center [473, 329] width 262 height 16
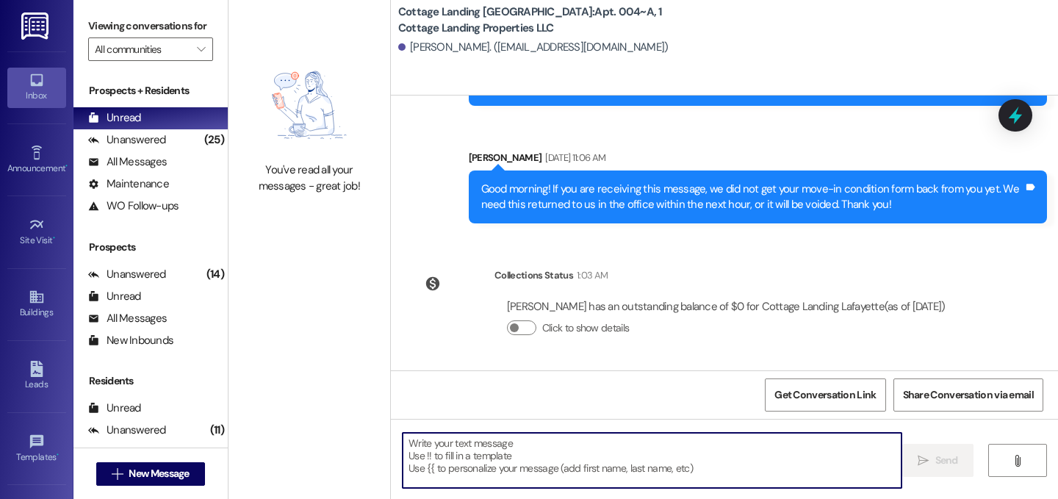
type textarea "Hey {{first_name}}! We have a package in the office for you ready for pick up!"
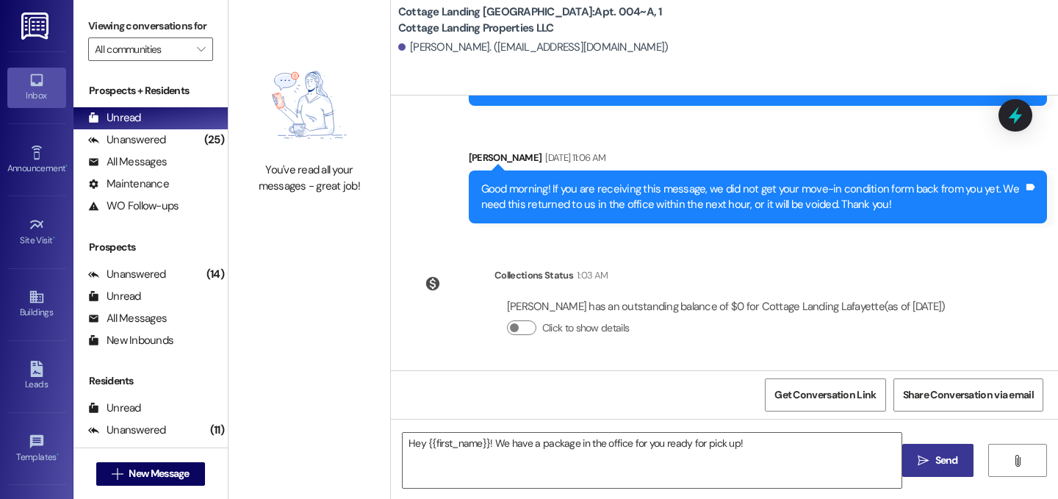
click at [930, 456] on span " Send" at bounding box center [938, 460] width 46 height 15
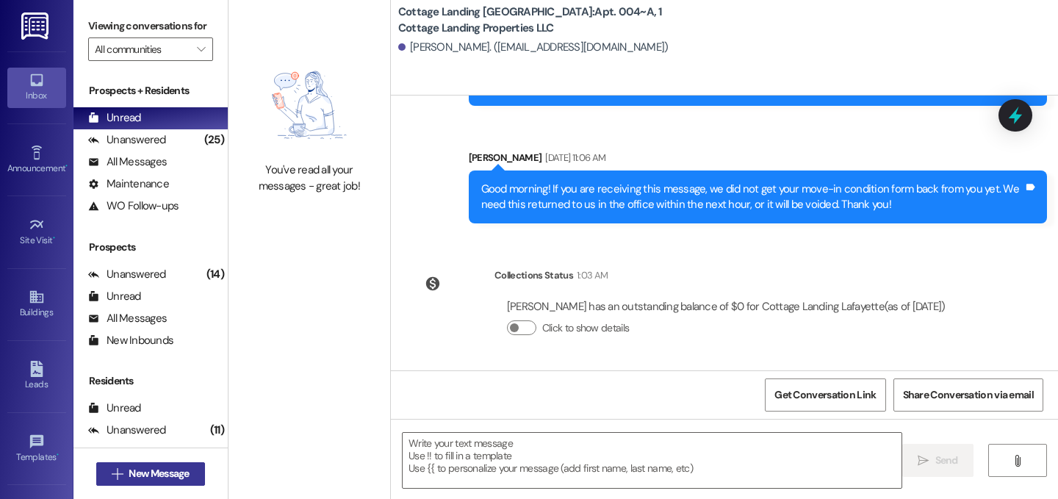
click at [166, 469] on span "New Message" at bounding box center [159, 473] width 60 height 15
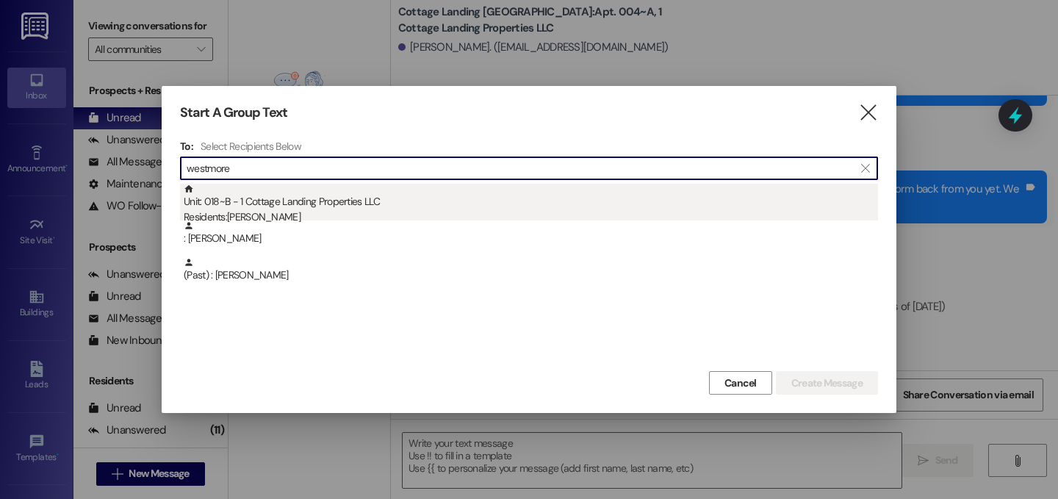
type input "westmore"
click at [317, 201] on div "Unit: 018~B - 1 Cottage Landing Properties LLC Residents: Danielle Westmoreland" at bounding box center [531, 205] width 695 height 42
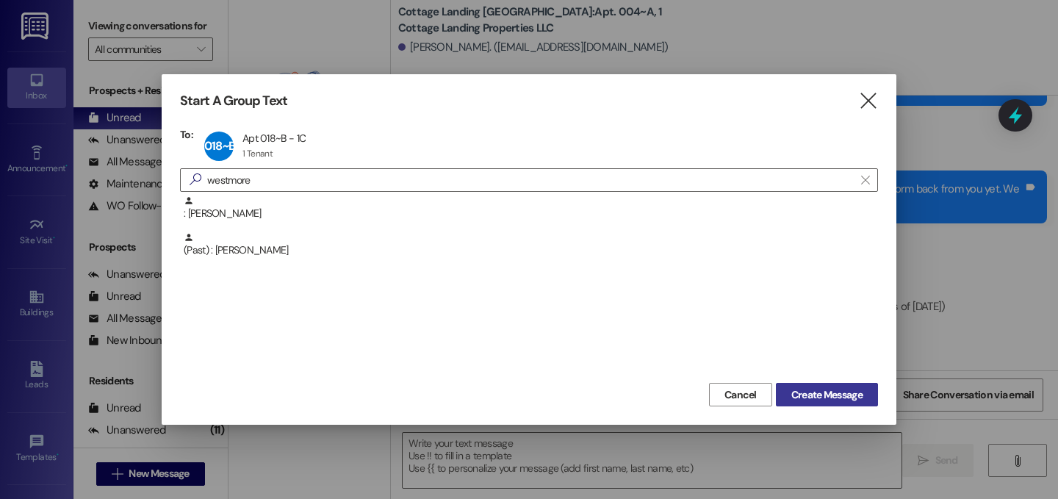
click at [798, 399] on span "Create Message" at bounding box center [827, 394] width 71 height 15
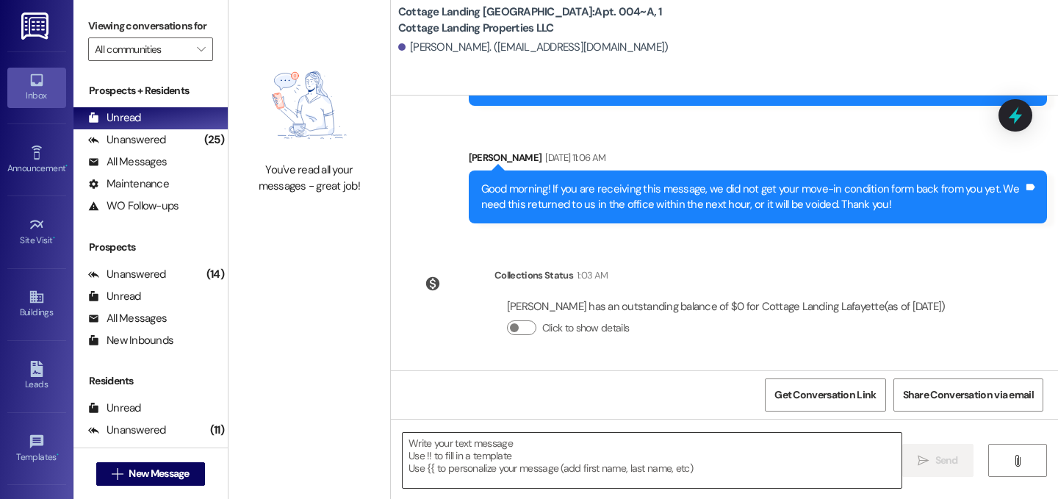
click at [708, 470] on textarea at bounding box center [652, 460] width 499 height 55
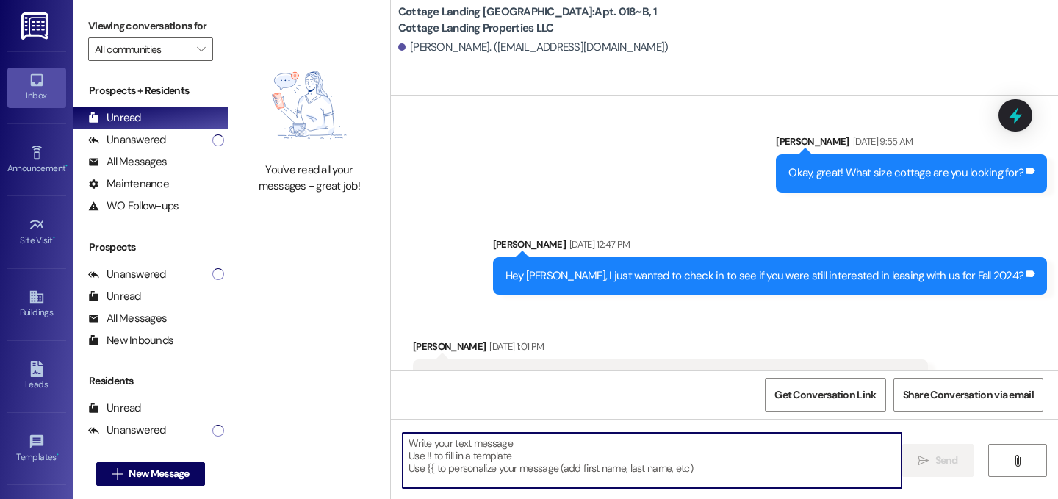
scroll to position [23372, 0]
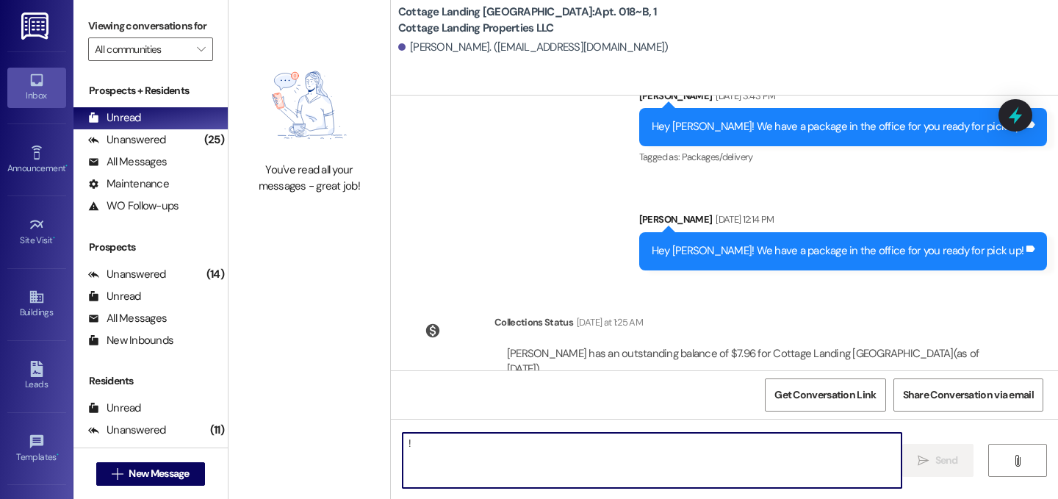
type textarea "!!"
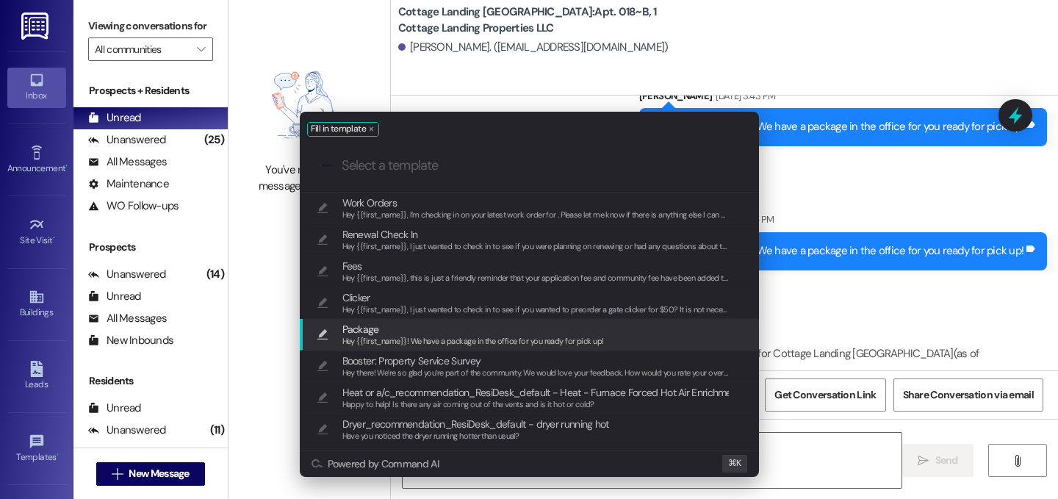
click at [510, 330] on span "Package" at bounding box center [473, 329] width 262 height 16
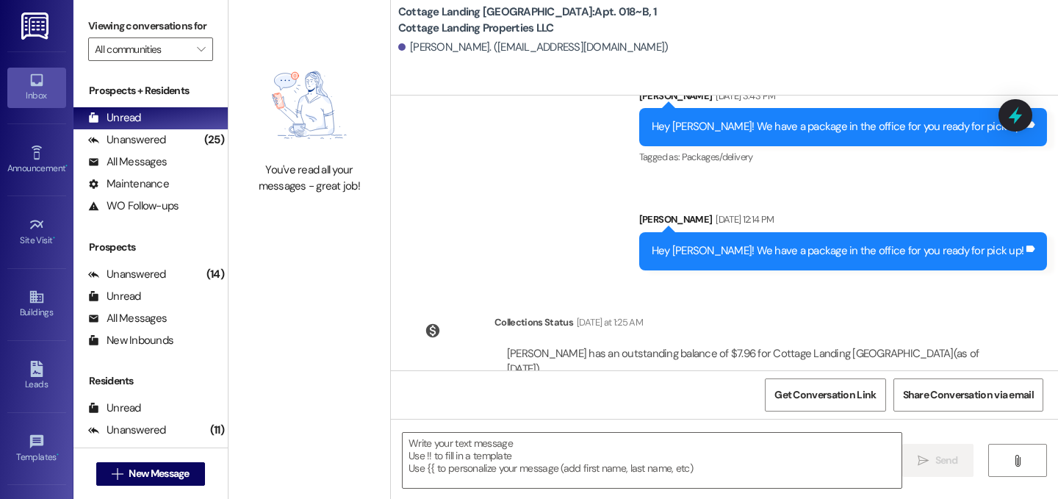
type textarea "Hey {{first_name}}! We have a package in the office for you ready for pick up!"
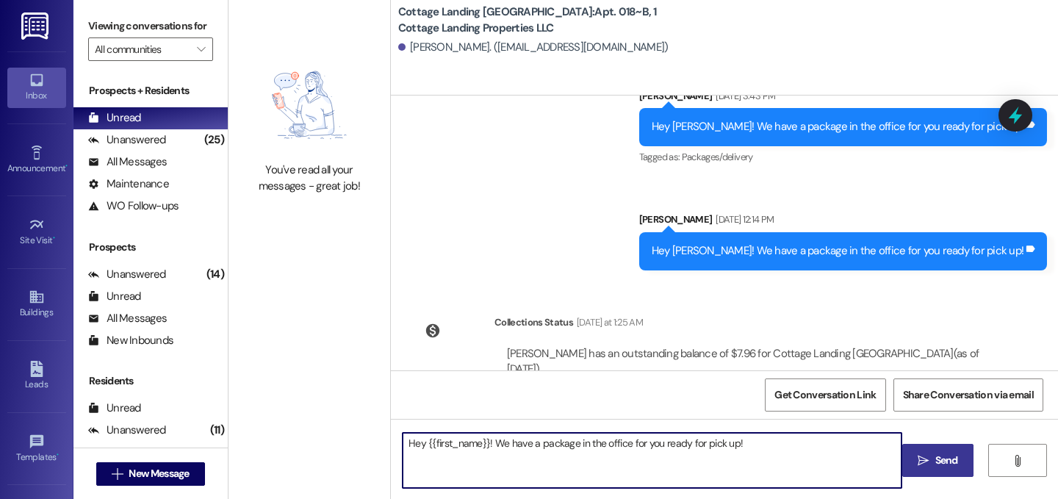
click at [922, 467] on span " Send" at bounding box center [938, 460] width 46 height 15
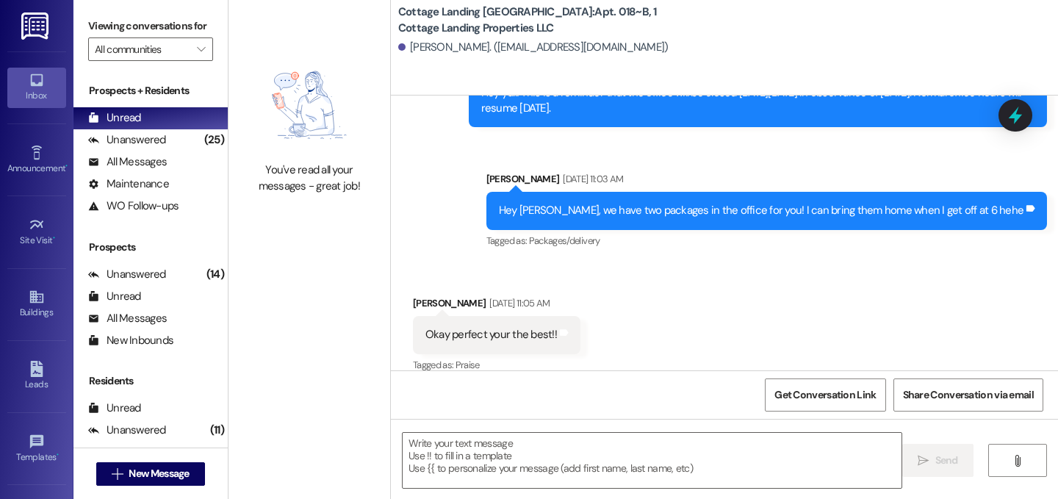
scroll to position [19928, 0]
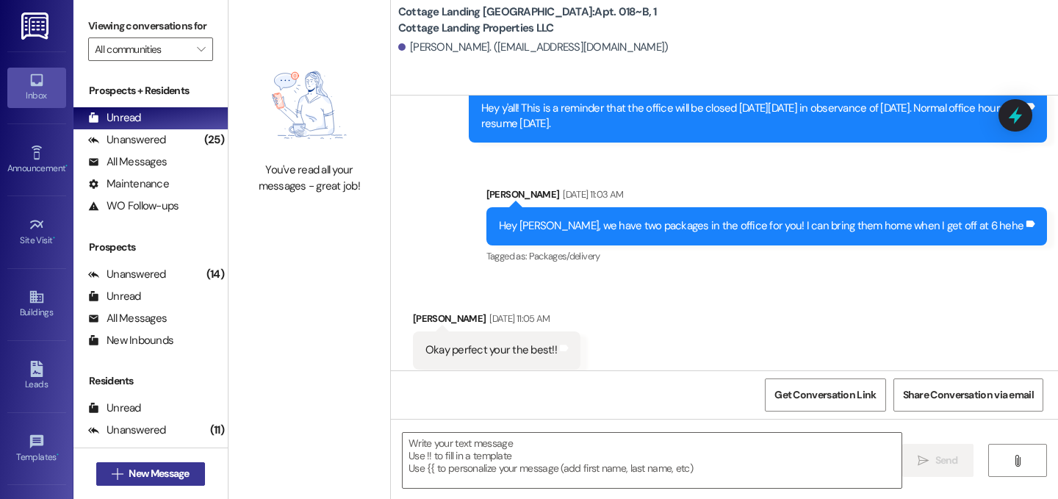
click at [146, 470] on span "New Message" at bounding box center [159, 473] width 60 height 15
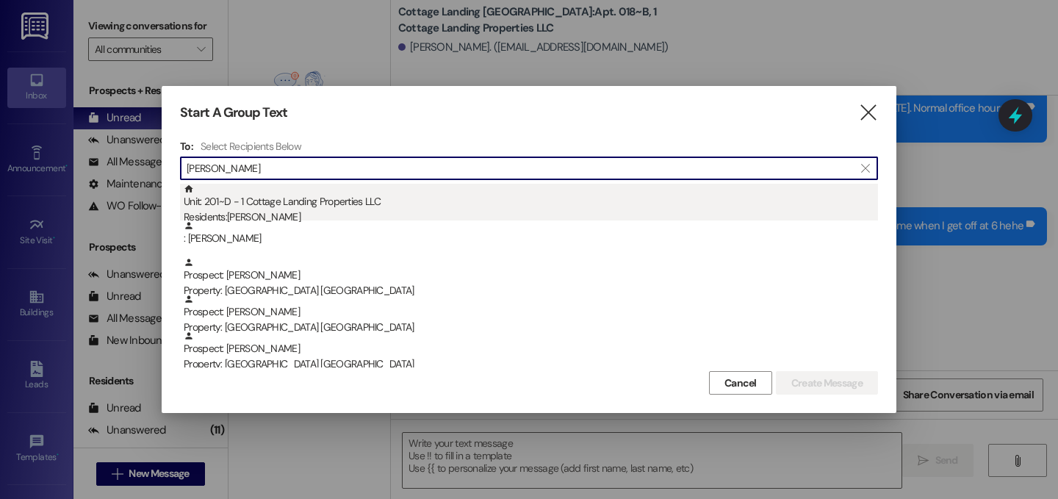
type input "jon"
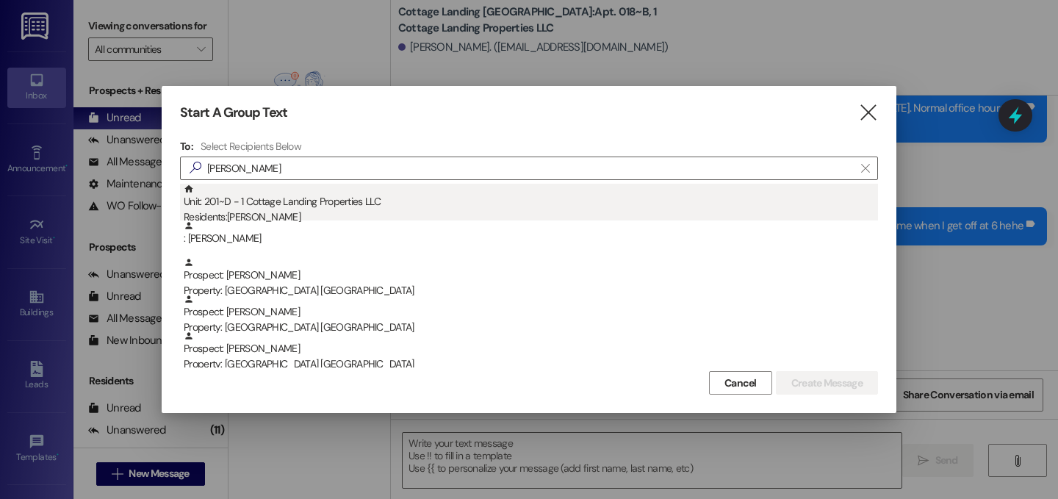
click at [310, 208] on div "Unit: 201~D - 1 Cottage Landing Properties LLC Residents: Charles Jonau" at bounding box center [531, 205] width 695 height 42
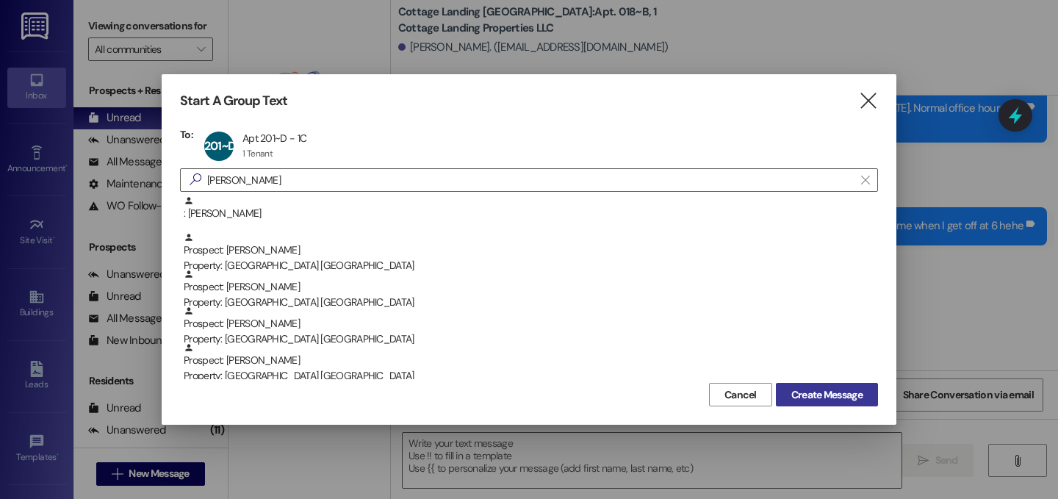
click at [831, 393] on span "Create Message" at bounding box center [827, 394] width 71 height 15
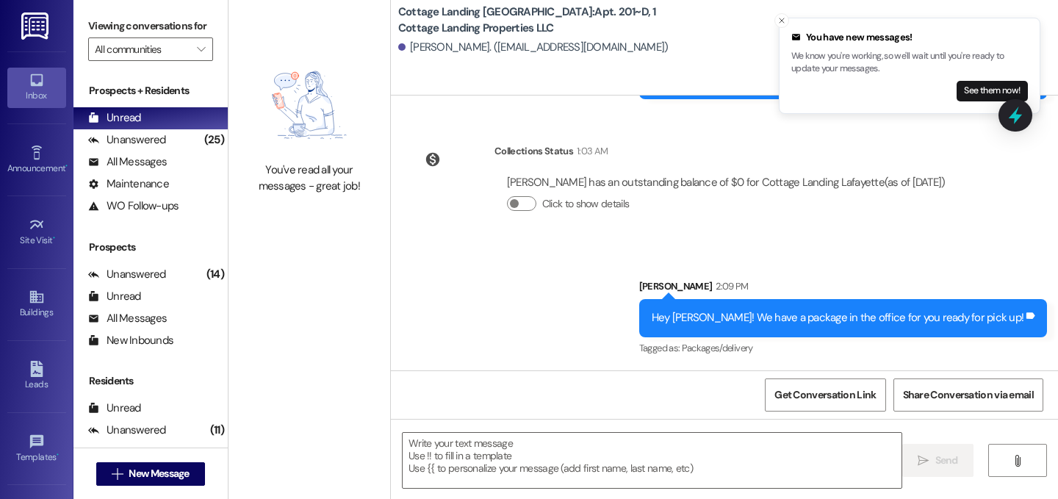
scroll to position [15412, 0]
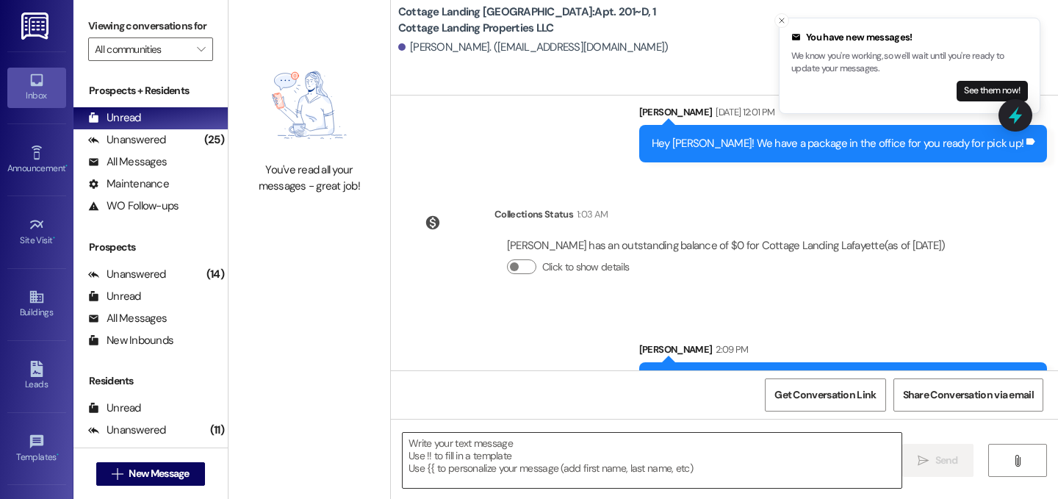
click at [549, 446] on textarea at bounding box center [652, 460] width 499 height 55
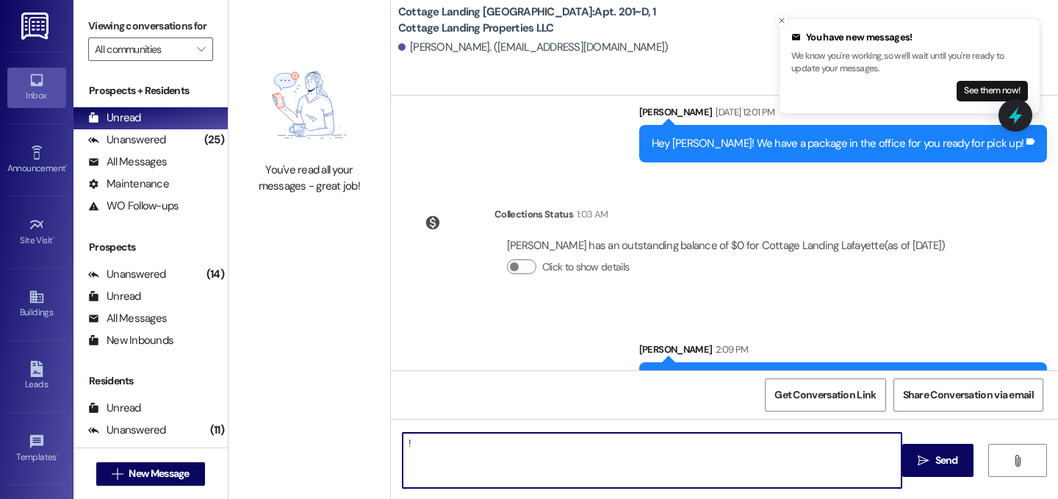
type textarea "!!"
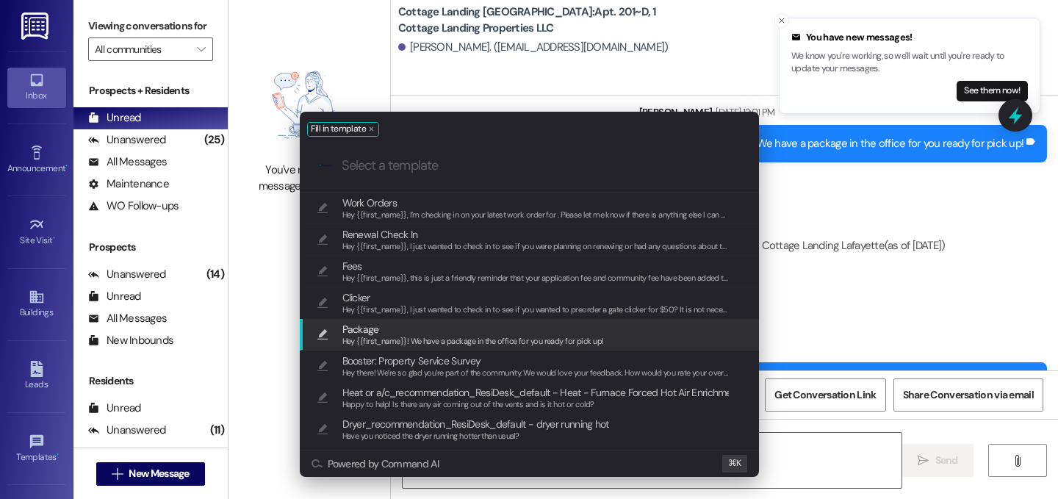
click at [464, 329] on span "Package" at bounding box center [473, 329] width 262 height 16
type textarea "Hey {{first_name}}! We have a package in the office for you ready for pick up!"
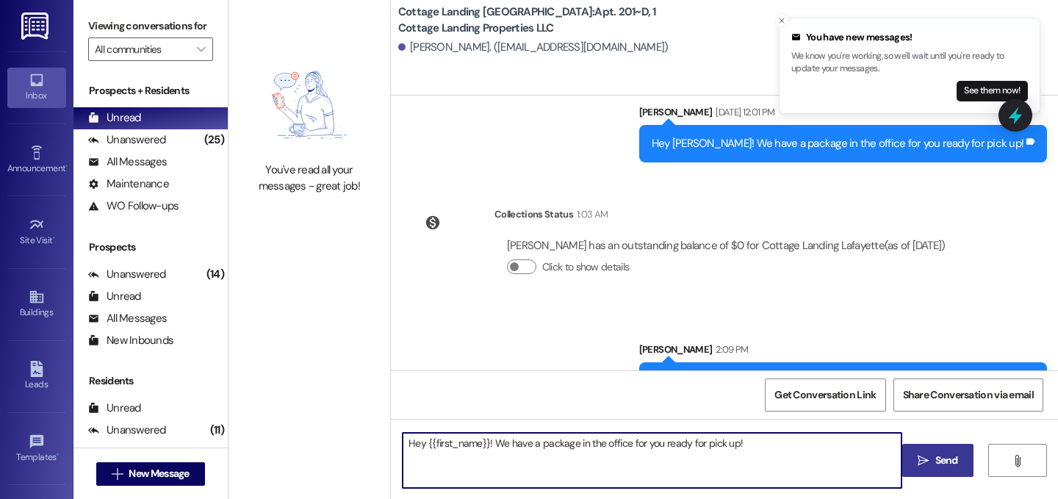
click at [955, 462] on span "Send" at bounding box center [947, 460] width 23 height 15
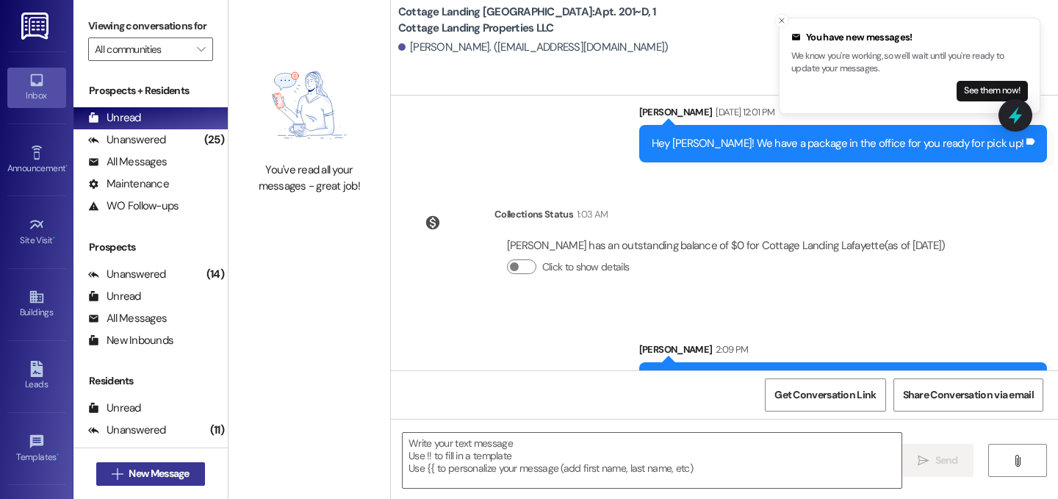
click at [187, 473] on span "New Message" at bounding box center [159, 473] width 66 height 15
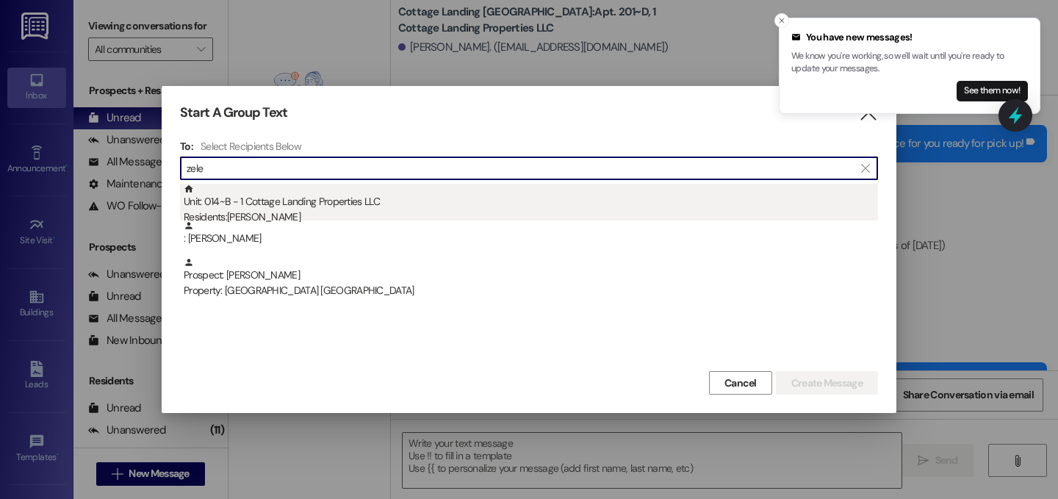
type input "zele"
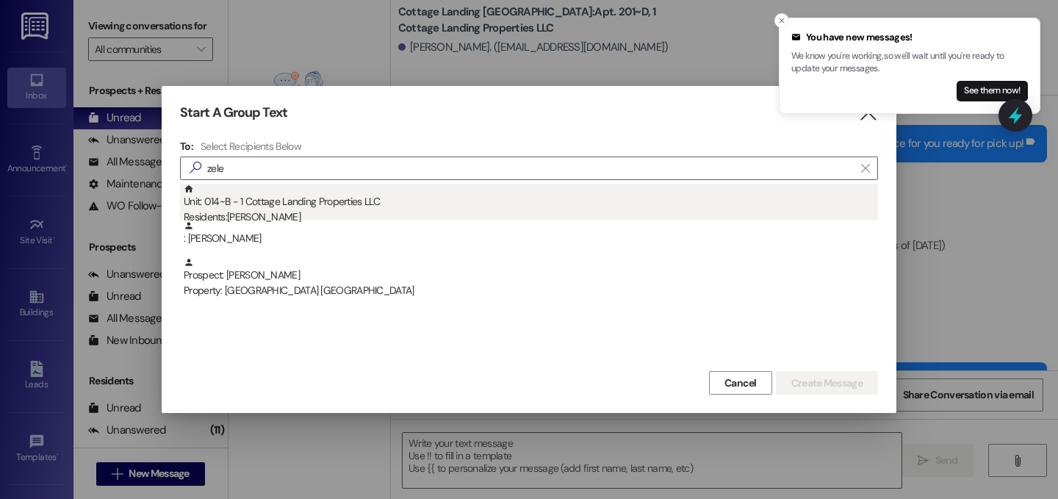
click at [281, 204] on div "Unit: 014~B - 1 Cottage Landing Properties LLC Residents: Ava Zelesnik" at bounding box center [531, 205] width 695 height 42
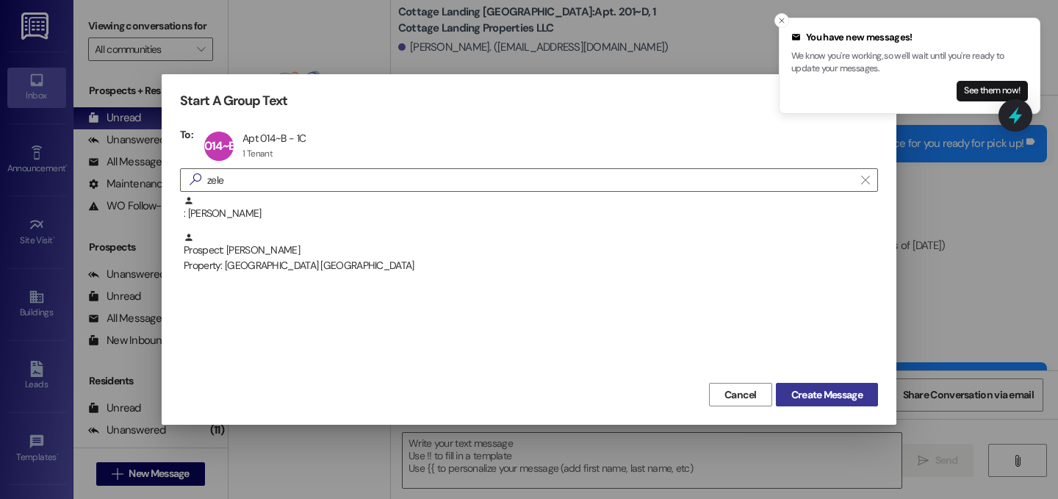
click at [856, 397] on span "Create Message" at bounding box center [827, 394] width 71 height 15
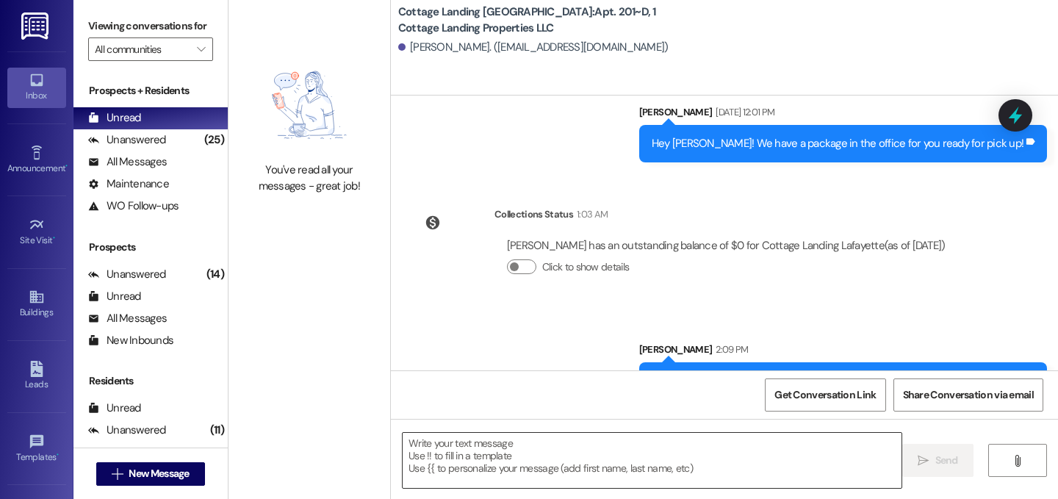
click at [664, 462] on textarea at bounding box center [652, 460] width 499 height 55
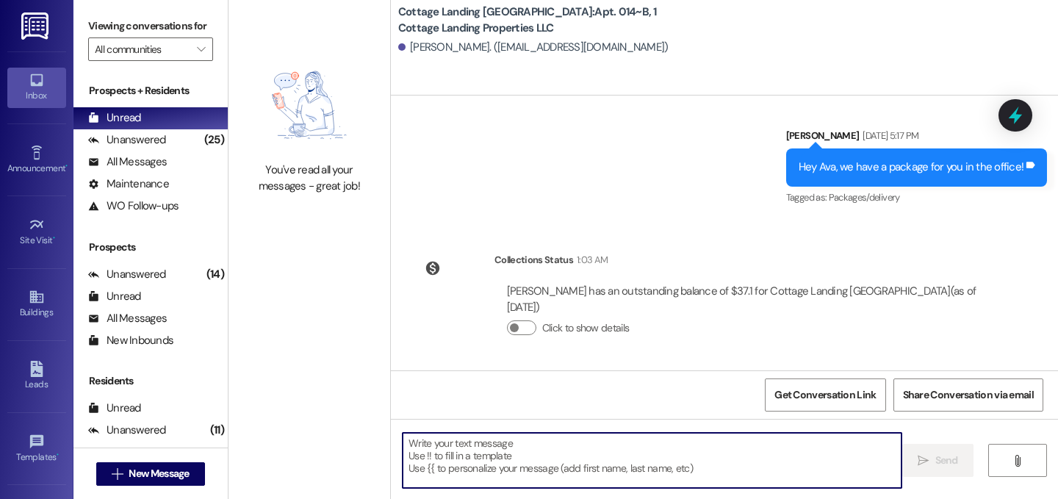
scroll to position [11977, 0]
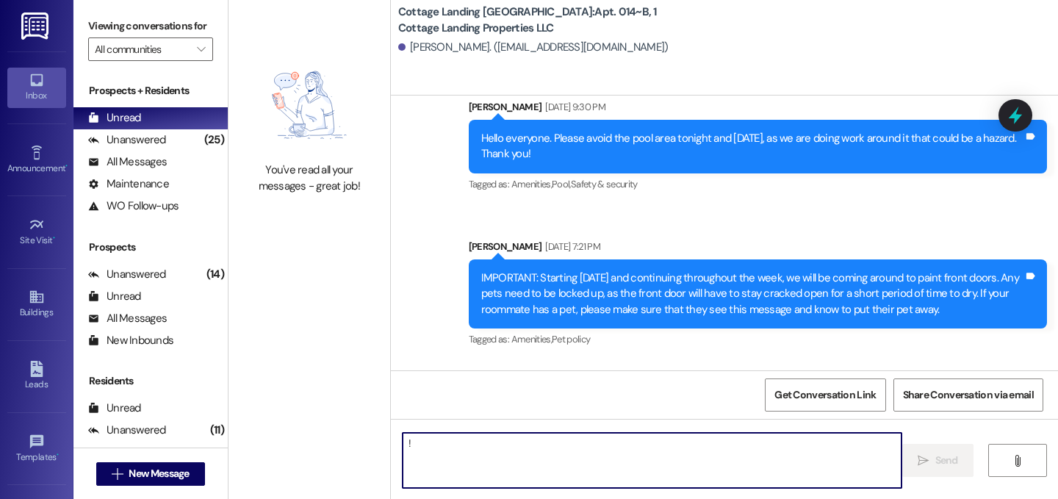
type textarea "!!"
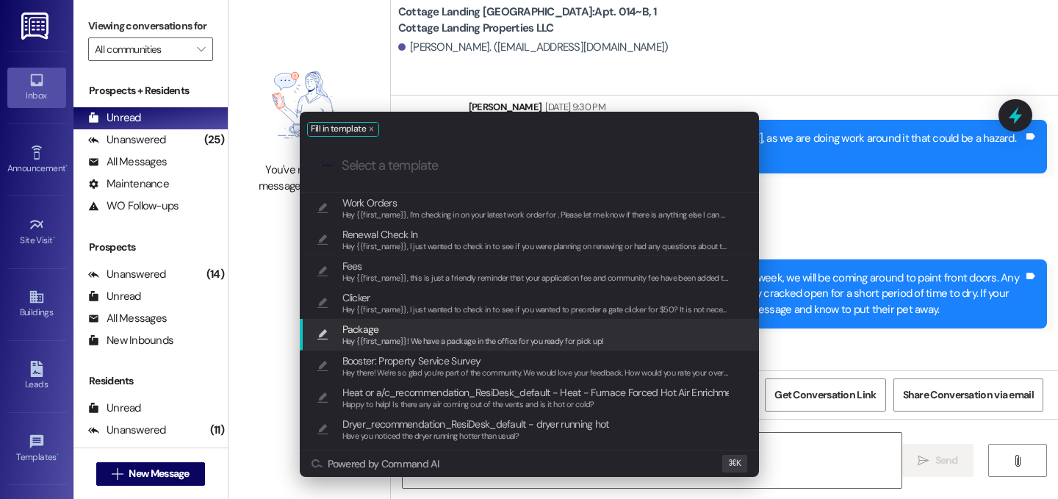
click at [526, 320] on div "Package Hey {{first_name}}! We have a package in the office for you ready for p…" at bounding box center [529, 335] width 459 height 32
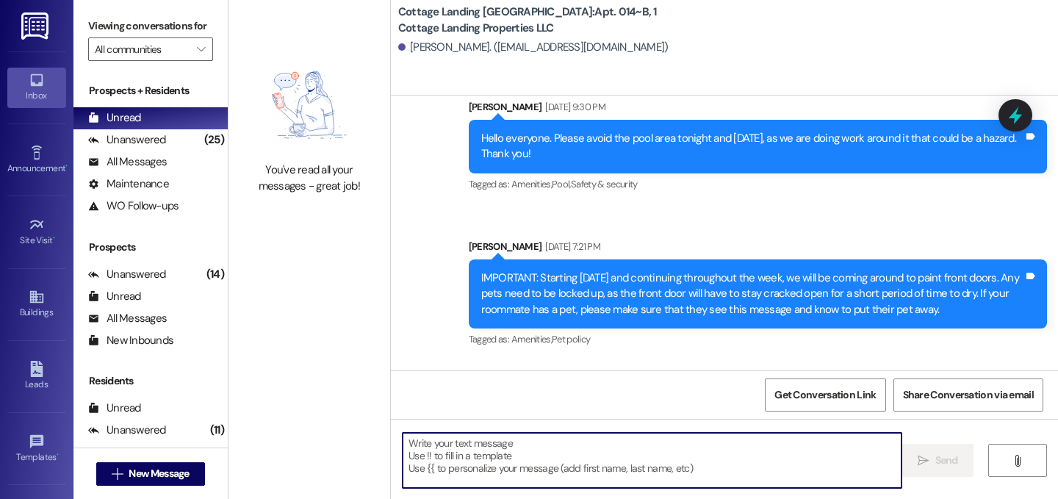
type textarea "Hey {{first_name}}! We have a package in the office for you ready for pick up!"
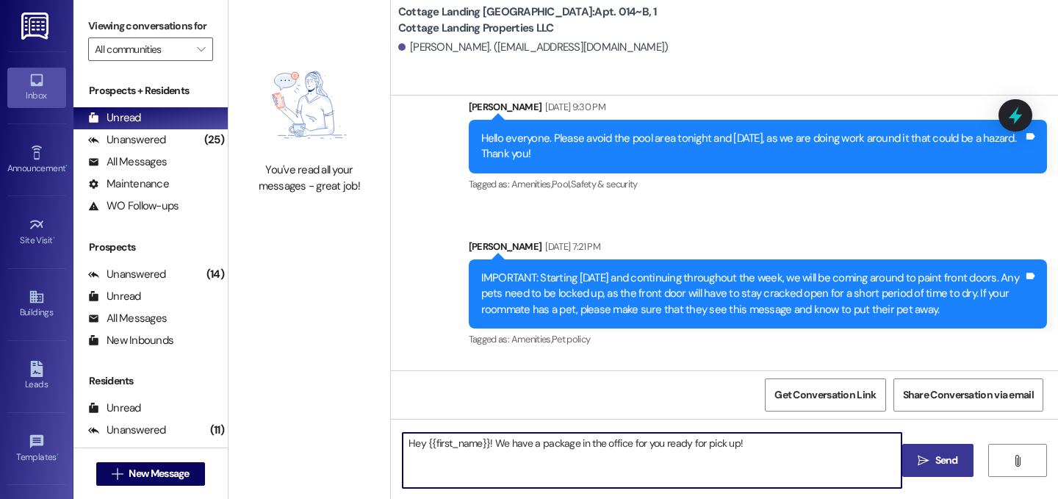
click at [933, 454] on span "Send" at bounding box center [947, 460] width 29 height 15
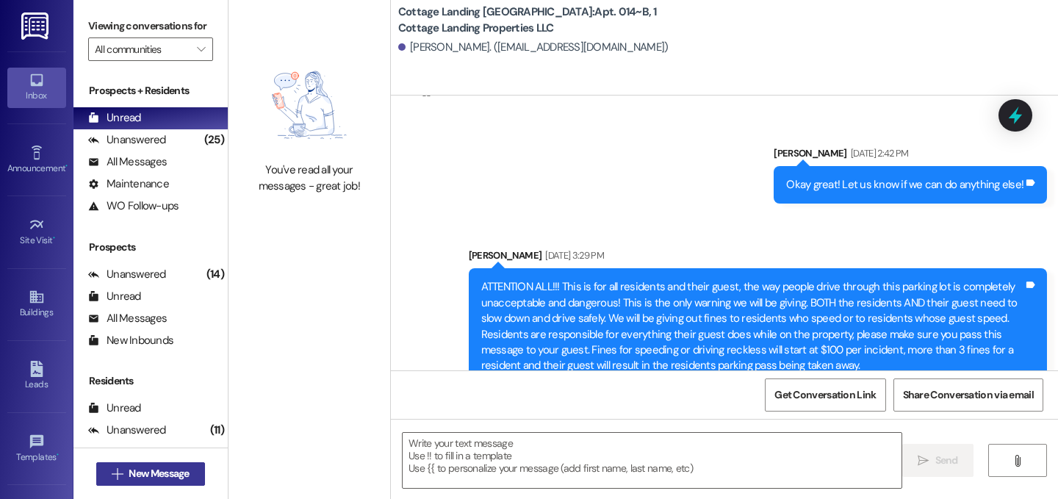
scroll to position [7330, 0]
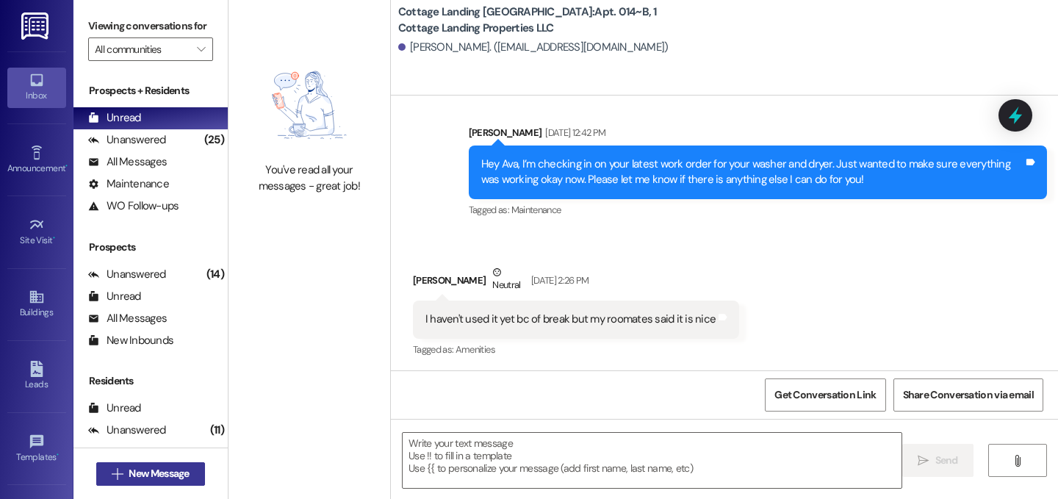
click at [170, 472] on span "New Message" at bounding box center [159, 473] width 60 height 15
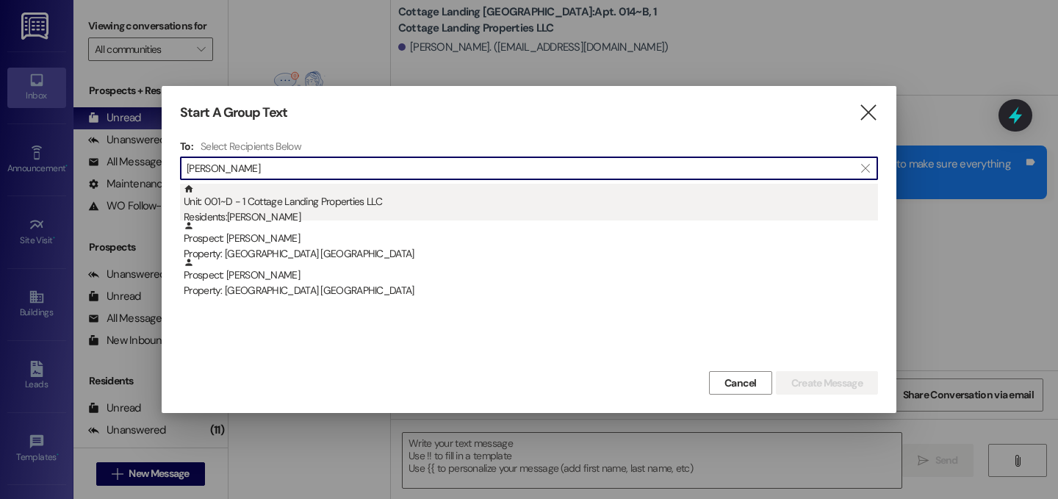
type input "tibbe"
click at [287, 191] on div "Unit: 001~D - 1 Cottage Landing Properties LLC Residents: Bailey Tibbett" at bounding box center [531, 205] width 695 height 42
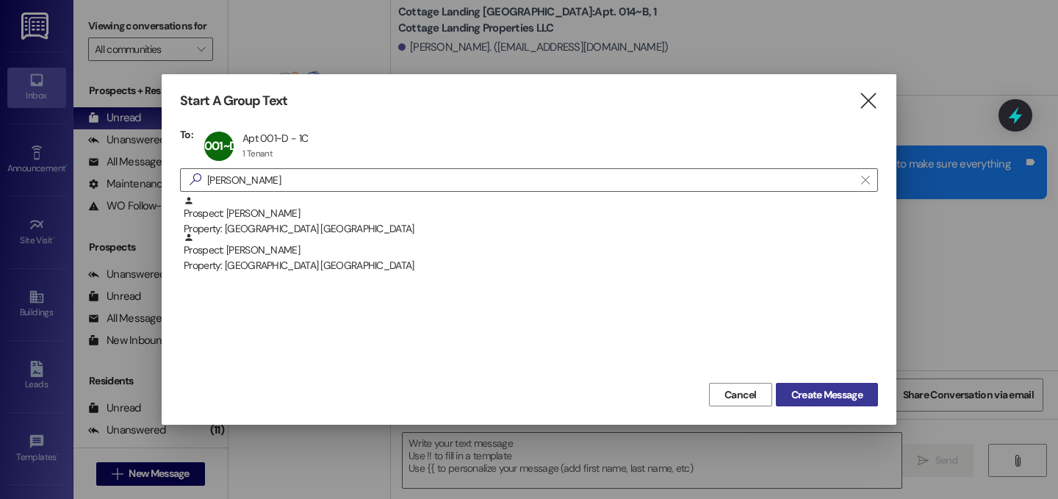
click at [817, 399] on span "Create Message" at bounding box center [827, 394] width 71 height 15
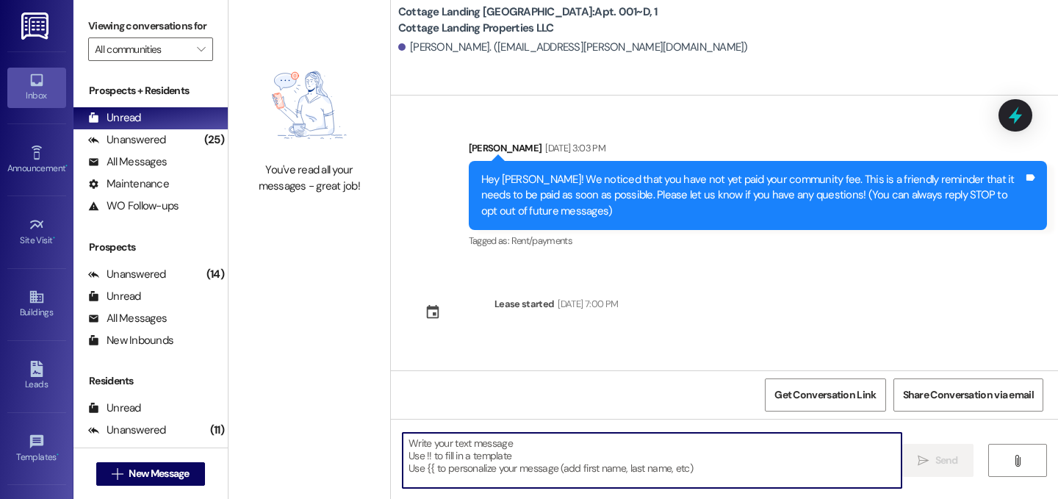
click at [459, 469] on textarea at bounding box center [652, 460] width 499 height 55
type textarea "!!"
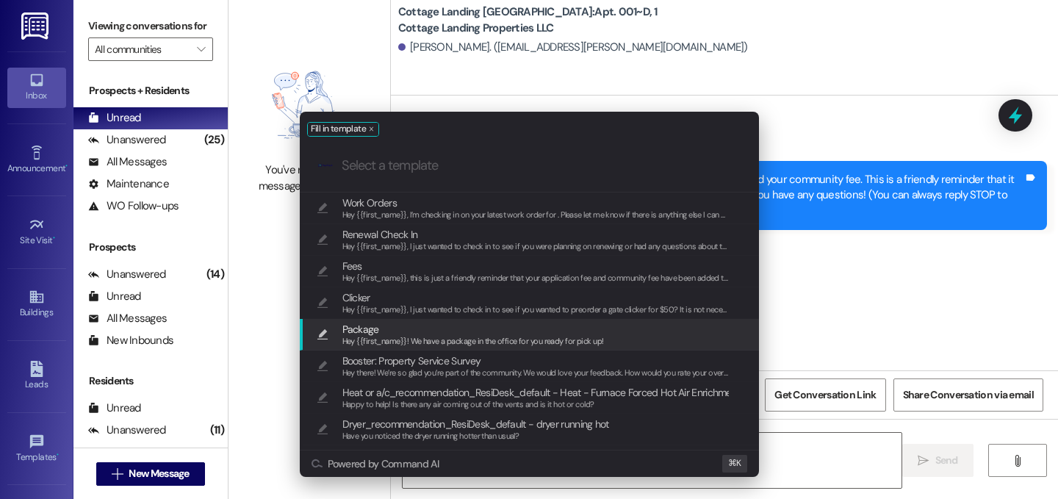
click at [417, 324] on span "Package" at bounding box center [473, 329] width 262 height 16
type textarea "Hey {{first_name}}! We have a package in the office for you ready for pick up!"
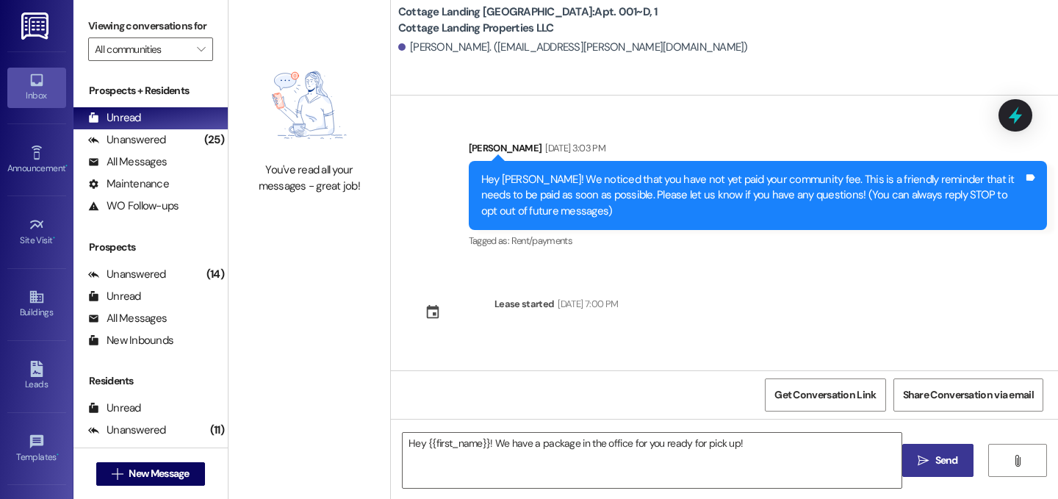
click at [928, 460] on span " Send" at bounding box center [938, 460] width 46 height 15
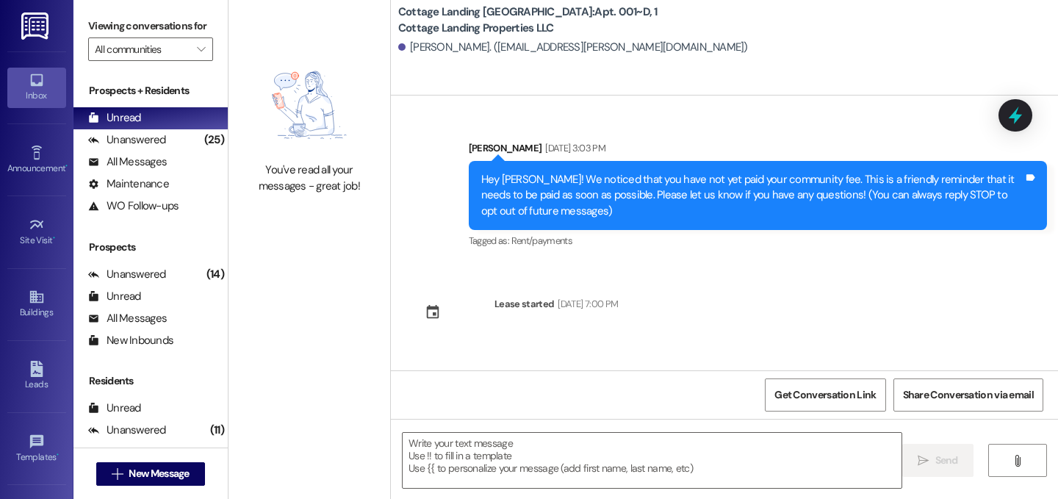
scroll to position [2, 0]
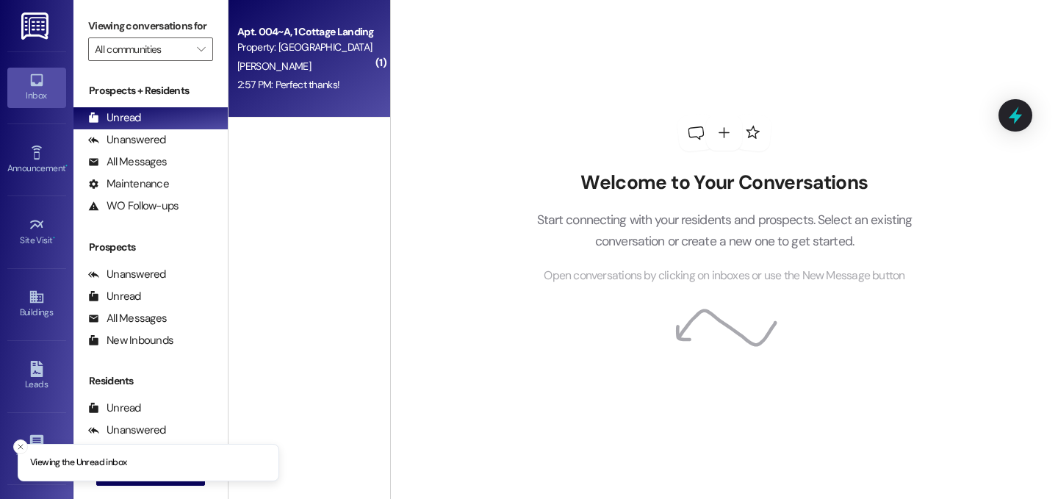
click at [330, 82] on div "2:57 PM: Perfect thanks! 2:57 PM: Perfect thanks!" at bounding box center [305, 85] width 139 height 18
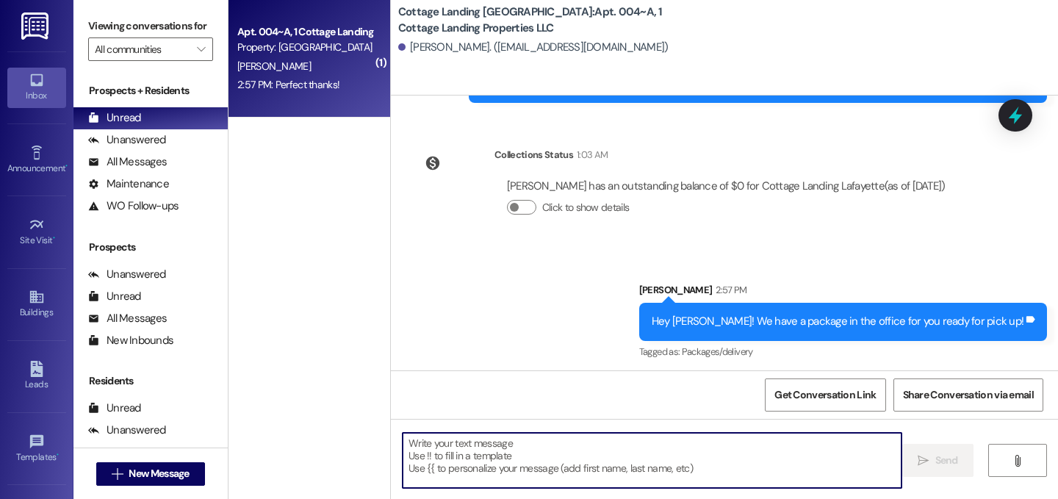
scroll to position [614, 0]
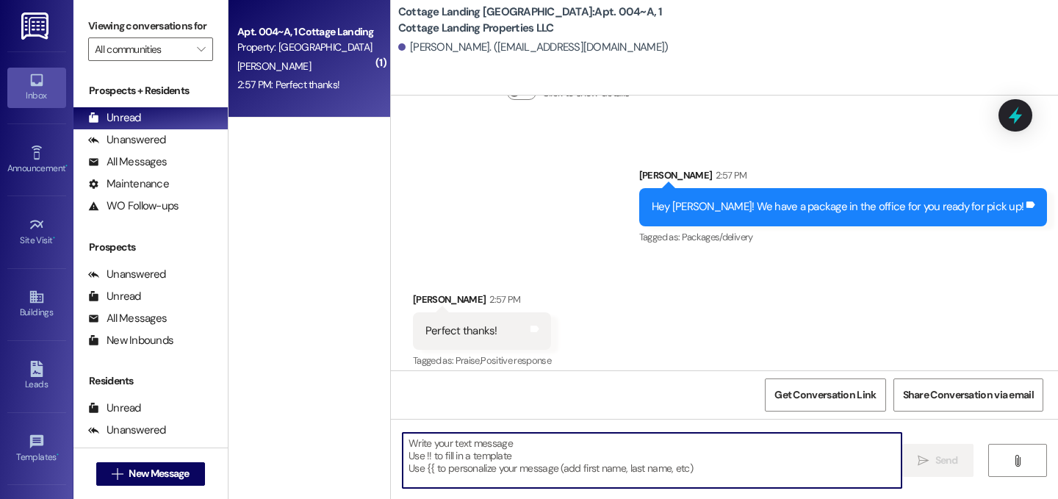
click at [512, 451] on textarea at bounding box center [652, 460] width 499 height 55
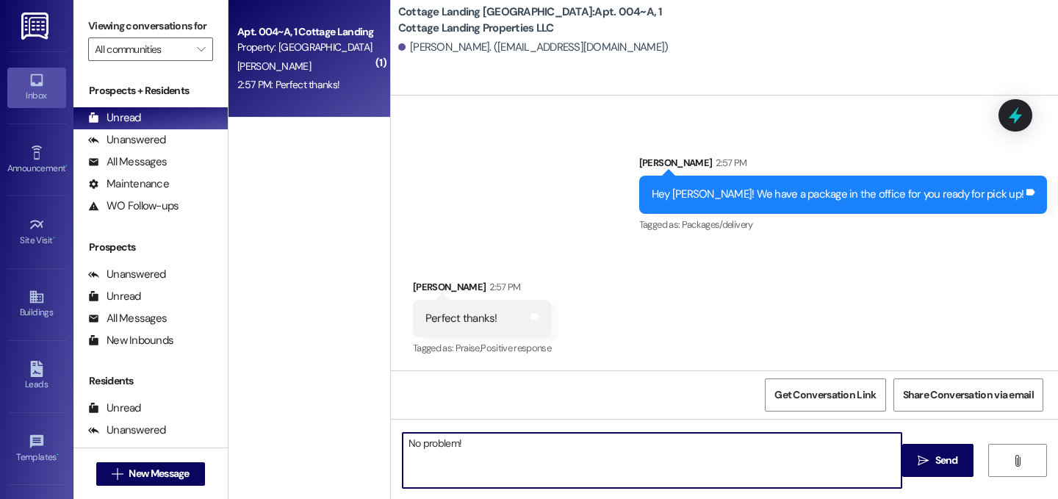
type textarea "No problem!"
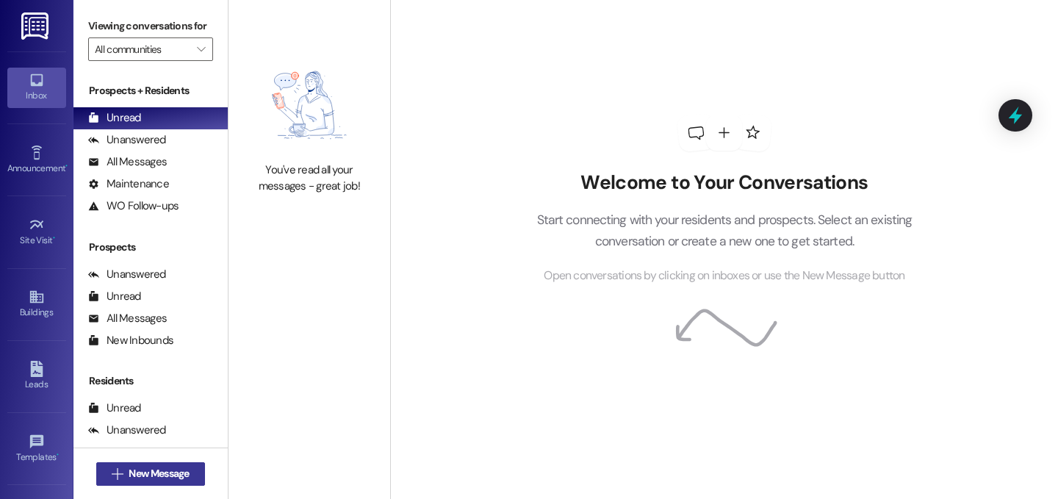
click at [160, 471] on span "New Message" at bounding box center [159, 473] width 60 height 15
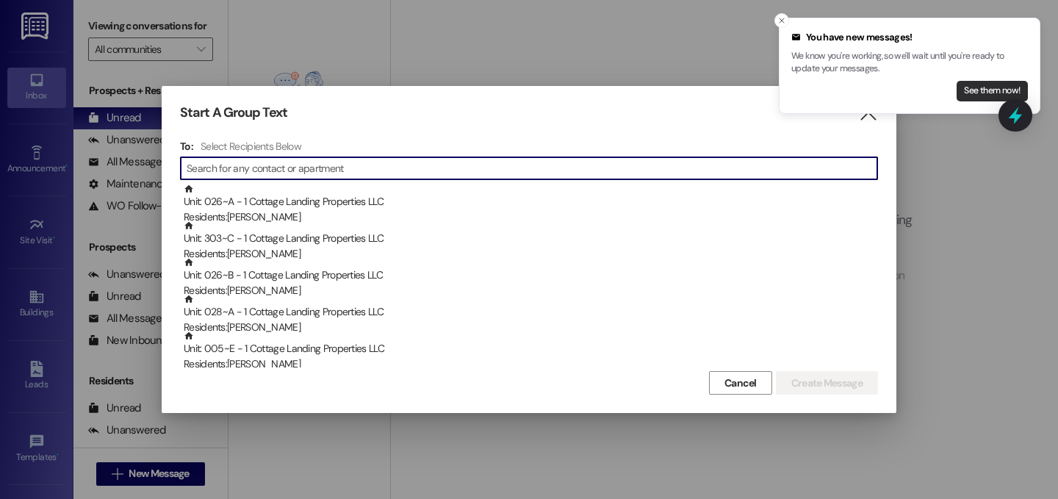
click at [975, 91] on button "See them now!" at bounding box center [992, 91] width 71 height 21
click at [725, 386] on span "Cancel" at bounding box center [741, 383] width 32 height 15
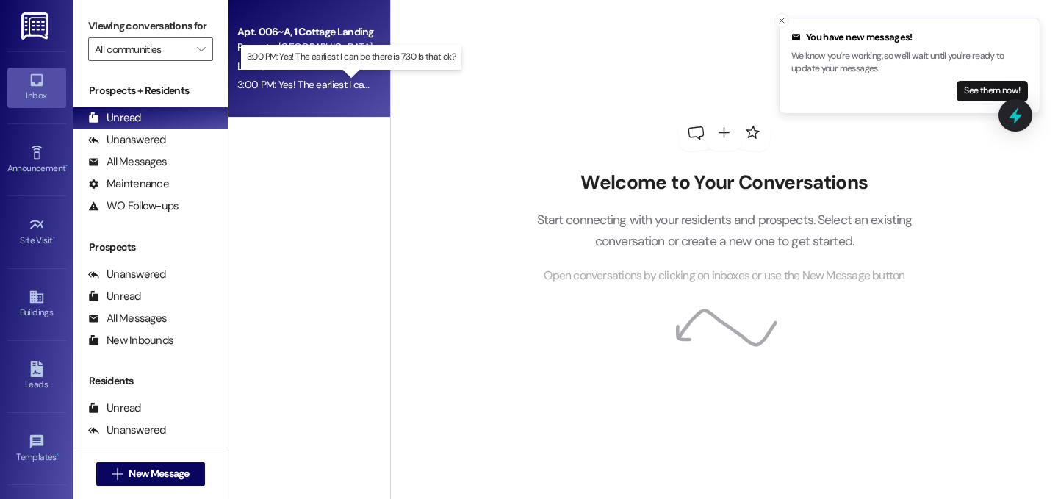
click at [304, 85] on div "3:00 PM: Yes! The earliest I can be there is 7:30 Is that ok? 3:00 PM: Yes! The…" at bounding box center [359, 84] width 245 height 13
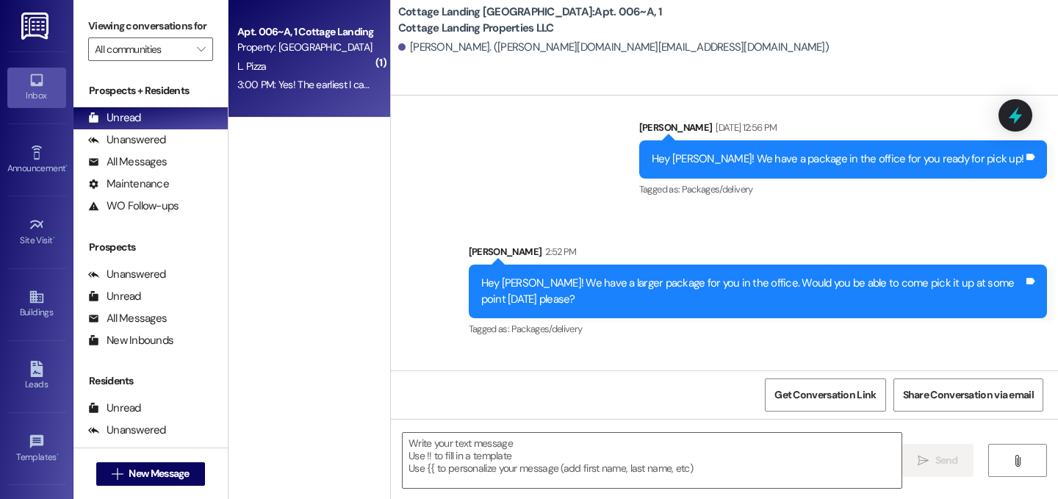
scroll to position [764, 0]
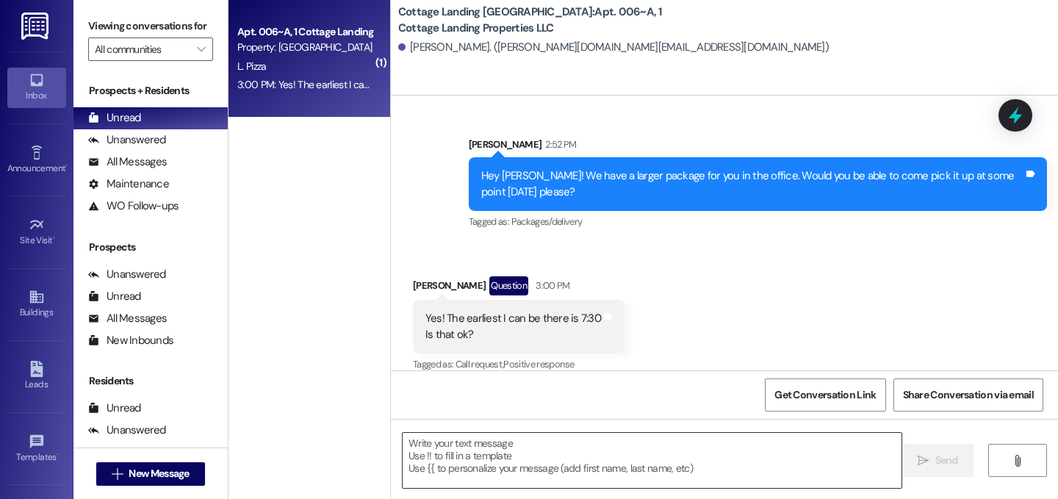
click at [637, 459] on textarea at bounding box center [652, 460] width 499 height 55
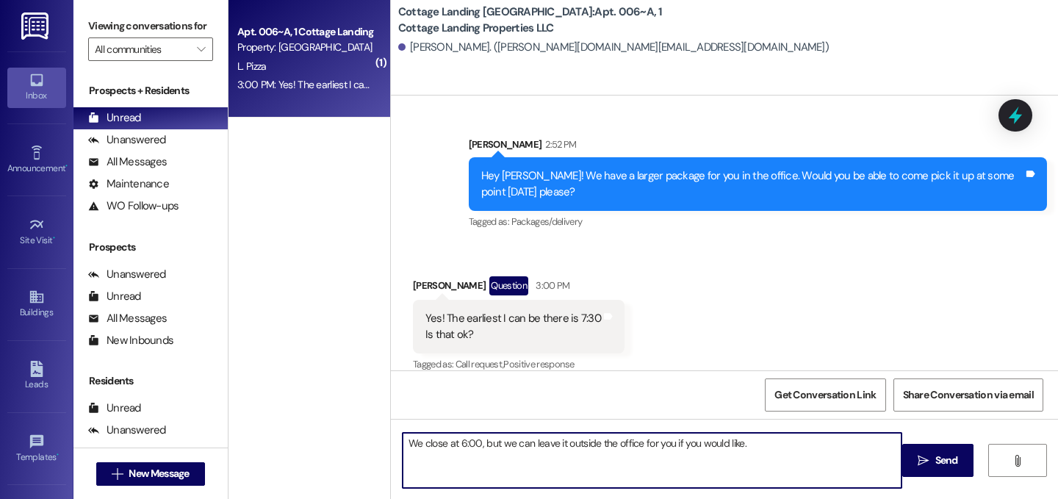
type textarea "We close at 6:00, but we can leave it outside the office for you if you would l…"
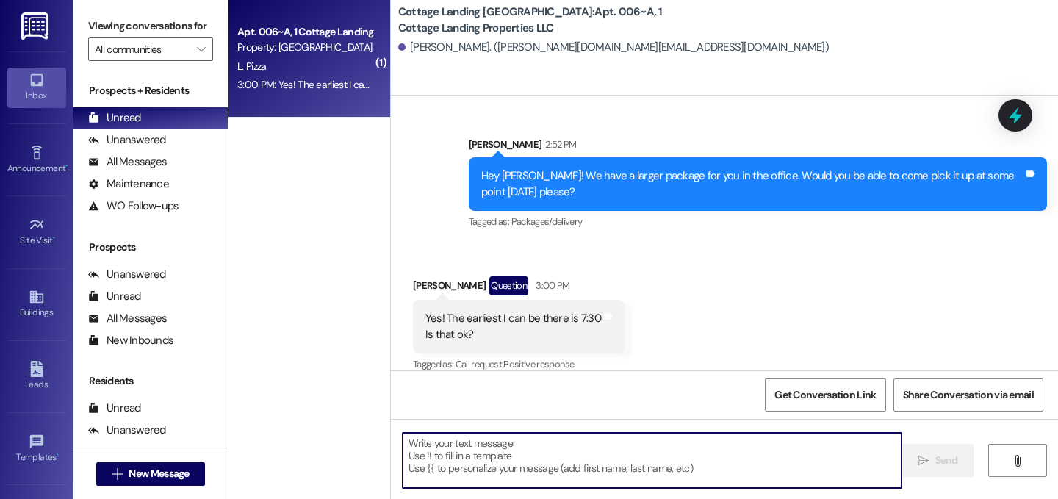
scroll to position [867, 0]
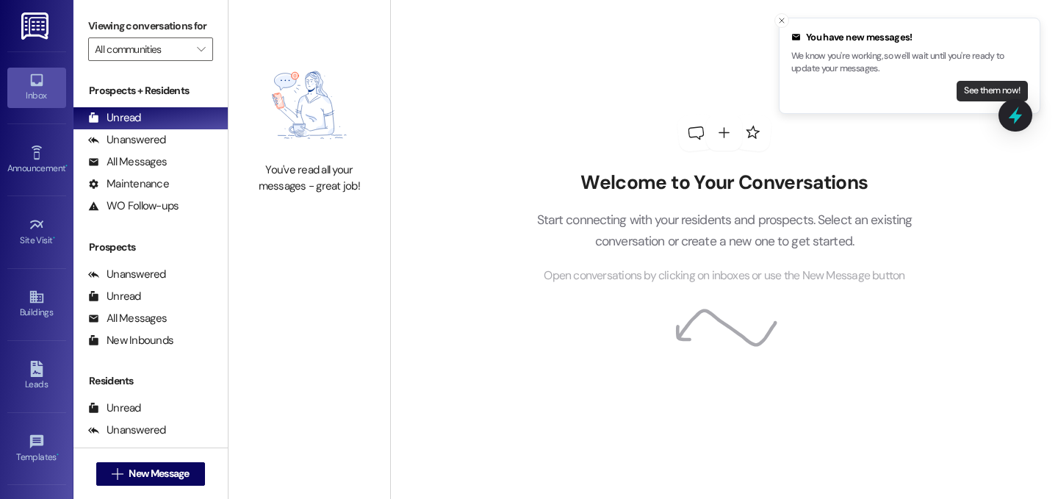
click at [967, 88] on button "See them now!" at bounding box center [992, 91] width 71 height 21
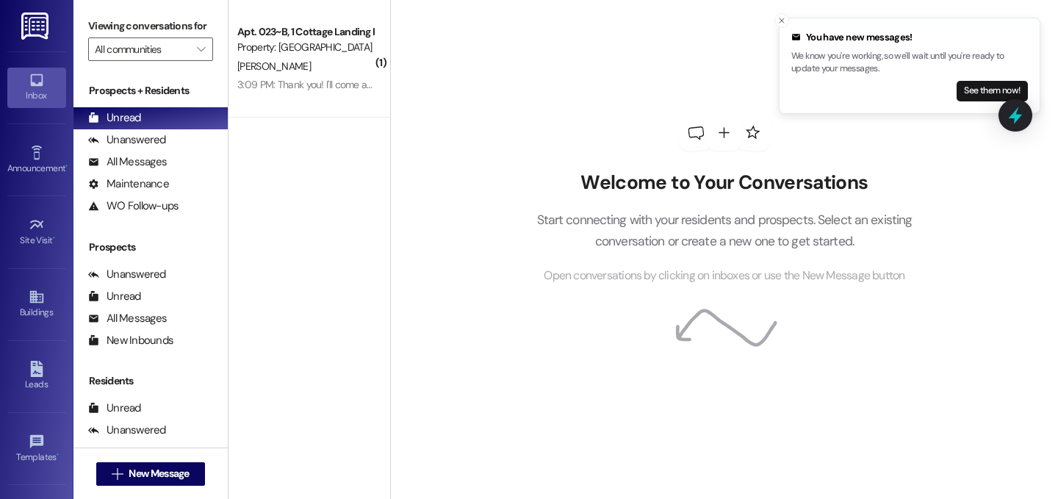
click at [967, 88] on button "See them now!" at bounding box center [992, 91] width 71 height 21
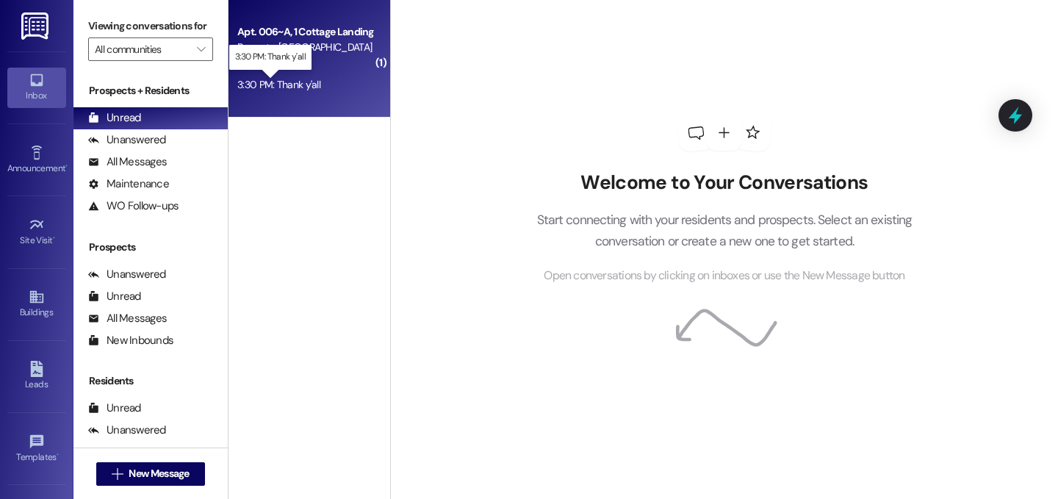
click at [297, 87] on div "3:30 PM: Thank y'all 3:30 PM: Thank y'all" at bounding box center [278, 84] width 83 height 13
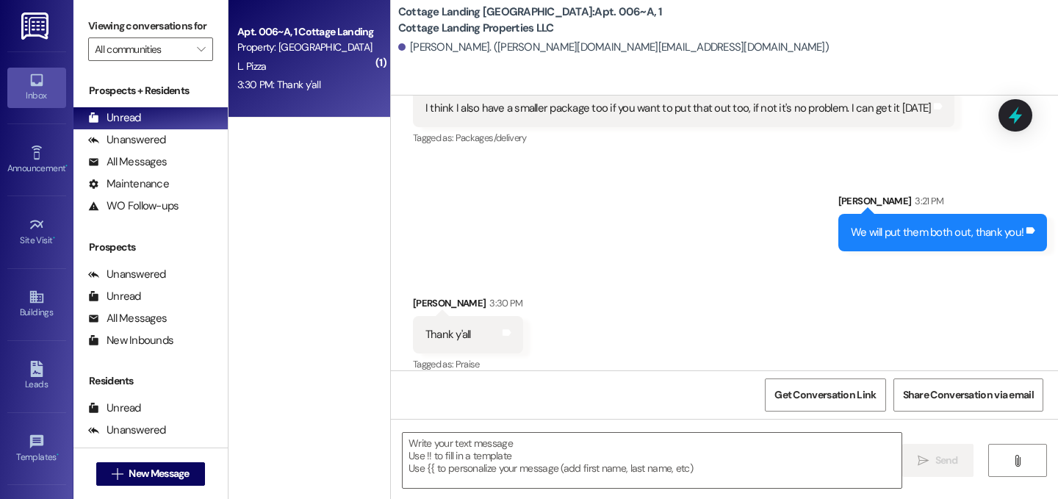
scroll to position [1324, 0]
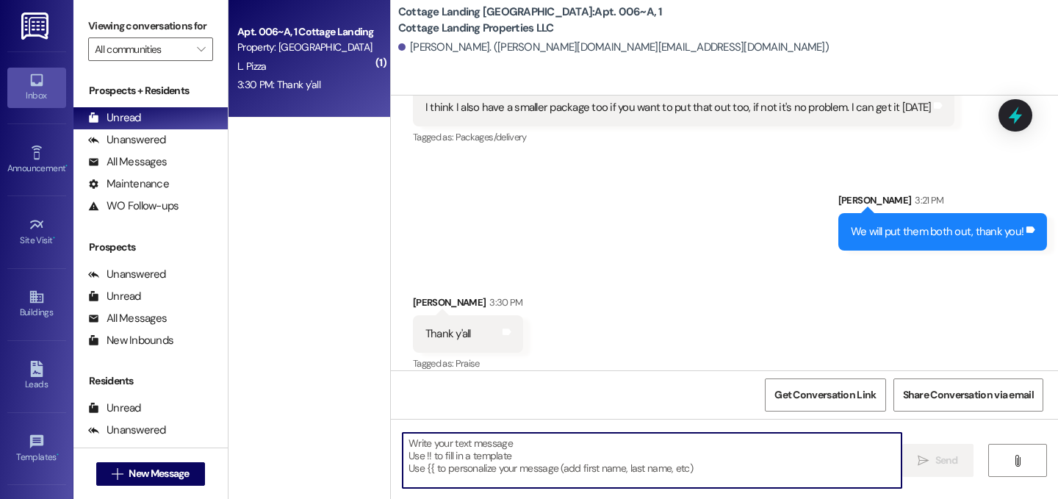
click at [736, 460] on textarea at bounding box center [652, 460] width 499 height 55
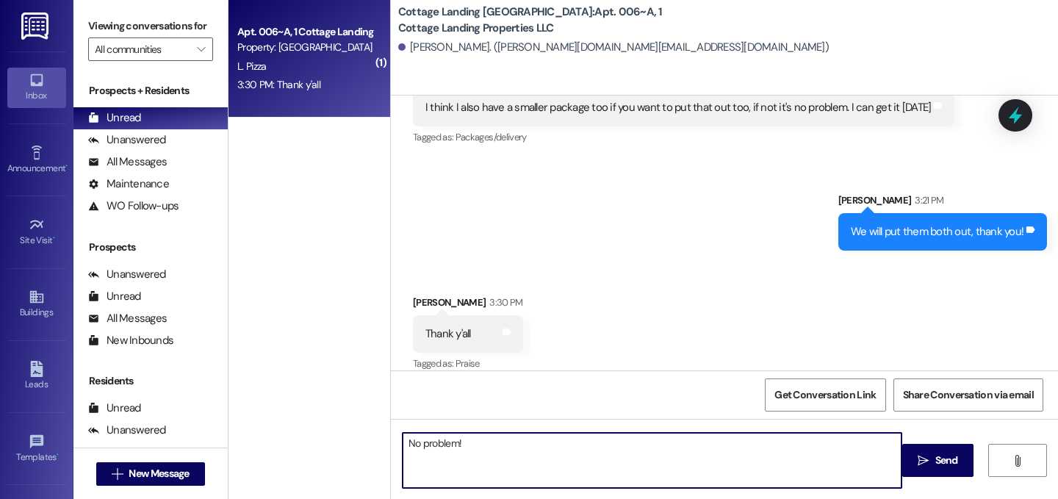
type textarea "No problem!"
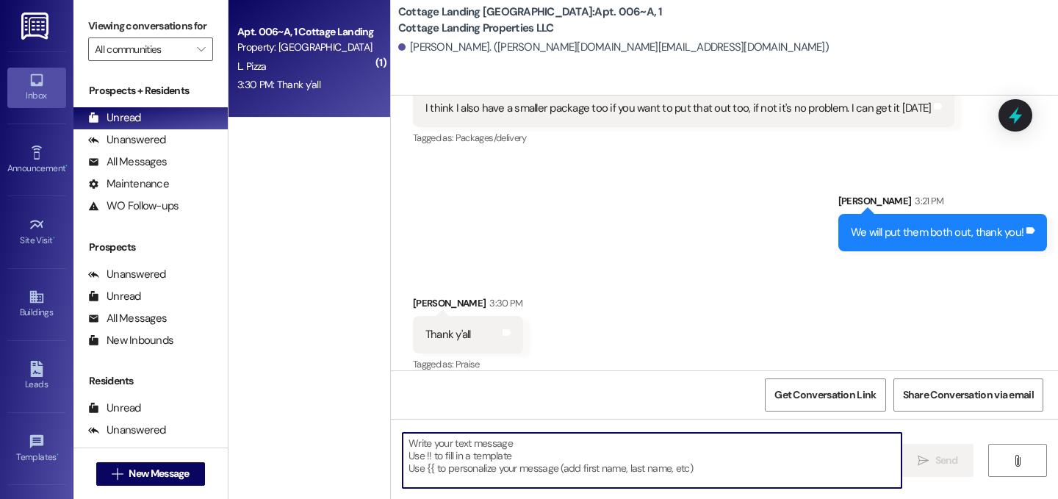
scroll to position [1427, 0]
